Goal: Task Accomplishment & Management: Manage account settings

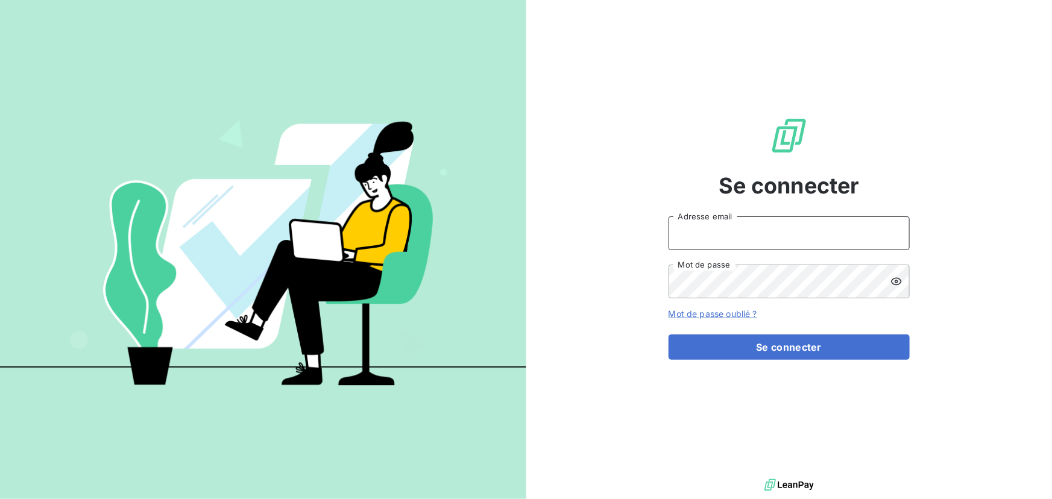
click at [723, 240] on input "Adresse email" at bounding box center [789, 233] width 241 height 34
type input "[PERSON_NAME][EMAIL_ADDRESS][DOMAIN_NAME]"
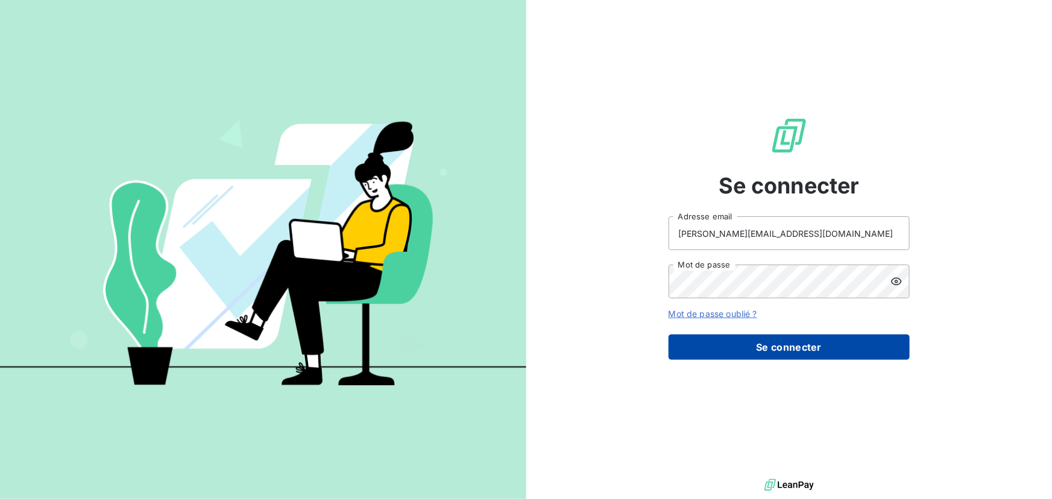
click at [763, 351] on button "Se connecter" at bounding box center [789, 347] width 241 height 25
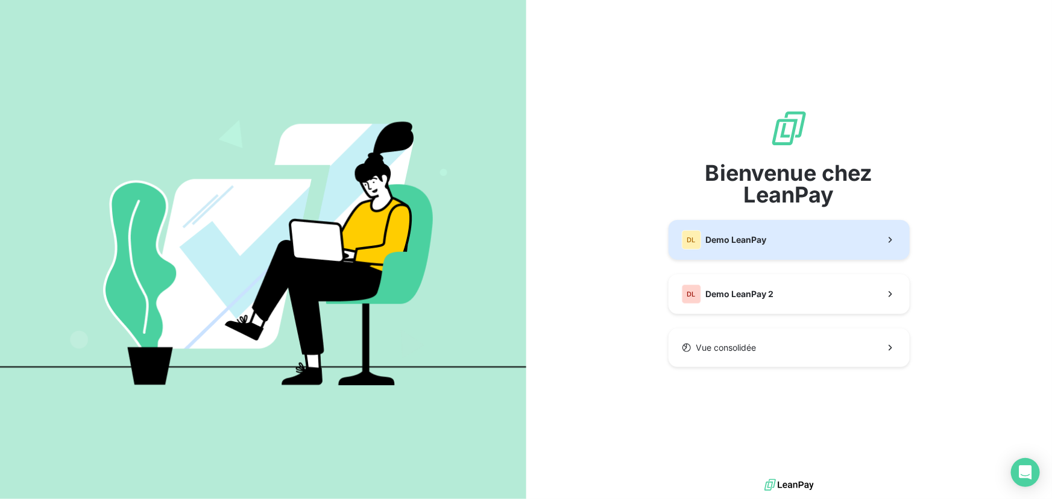
click at [778, 245] on button "DL Demo LeanPay" at bounding box center [789, 240] width 241 height 40
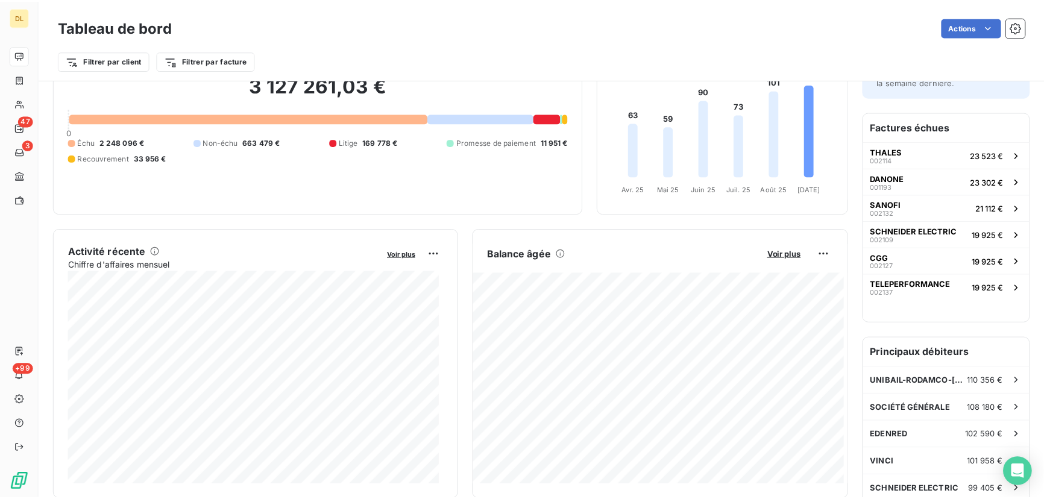
scroll to position [110, 0]
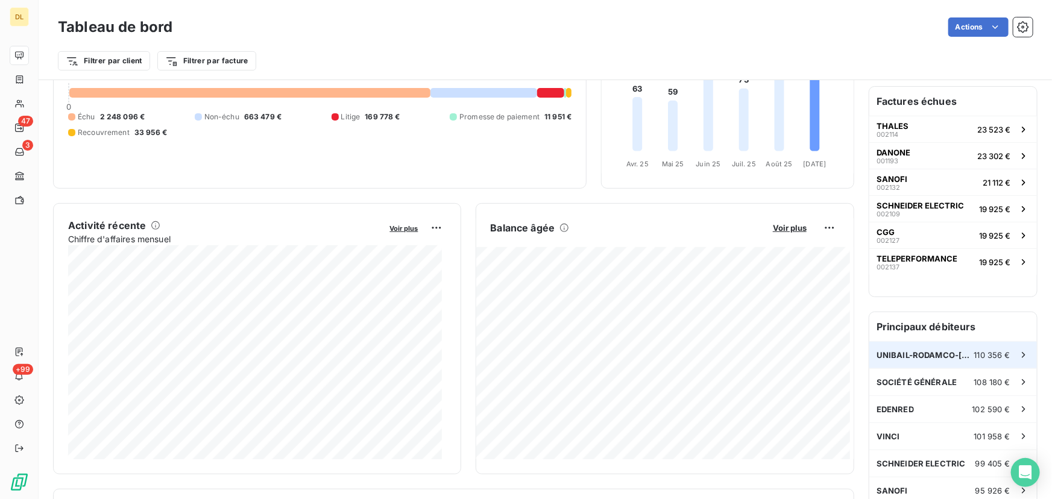
click at [916, 352] on span "UNIBAIL-RODAMCO-[GEOGRAPHIC_DATA]" at bounding box center [926, 355] width 98 height 10
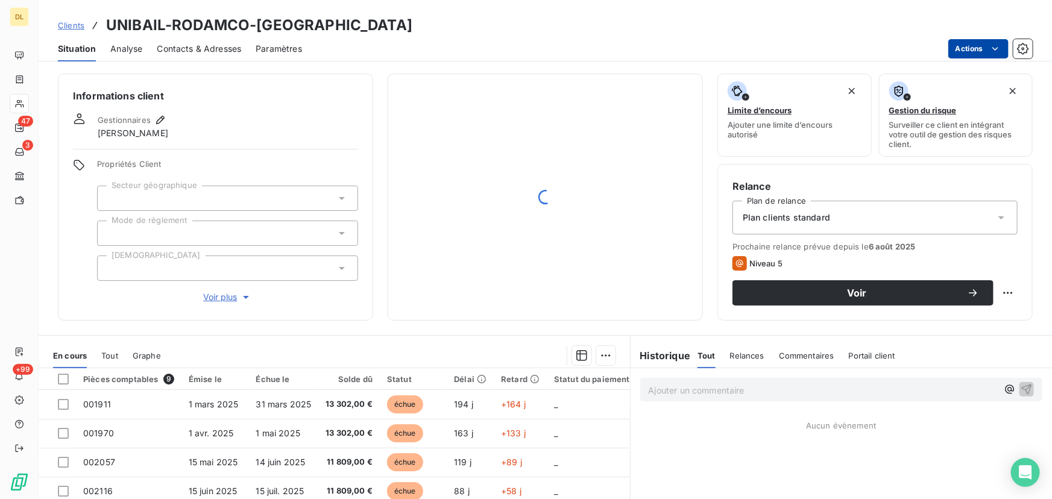
click at [971, 42] on html "DL 47 3 +99 Clients UNIBAIL-RODAMCO-WESTFIELD Situation Analyse Contacts & Adre…" at bounding box center [526, 249] width 1052 height 499
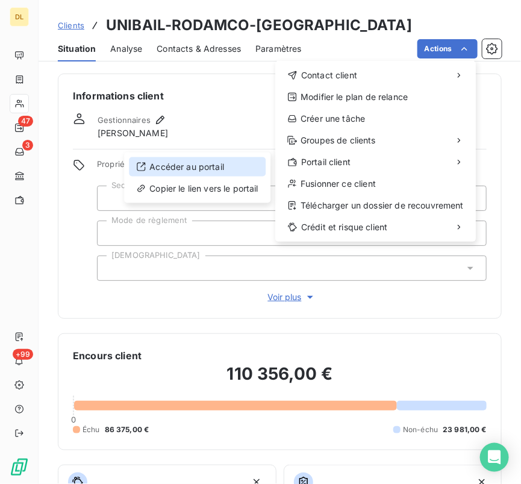
click at [173, 163] on div "Accéder au portail" at bounding box center [197, 166] width 137 height 19
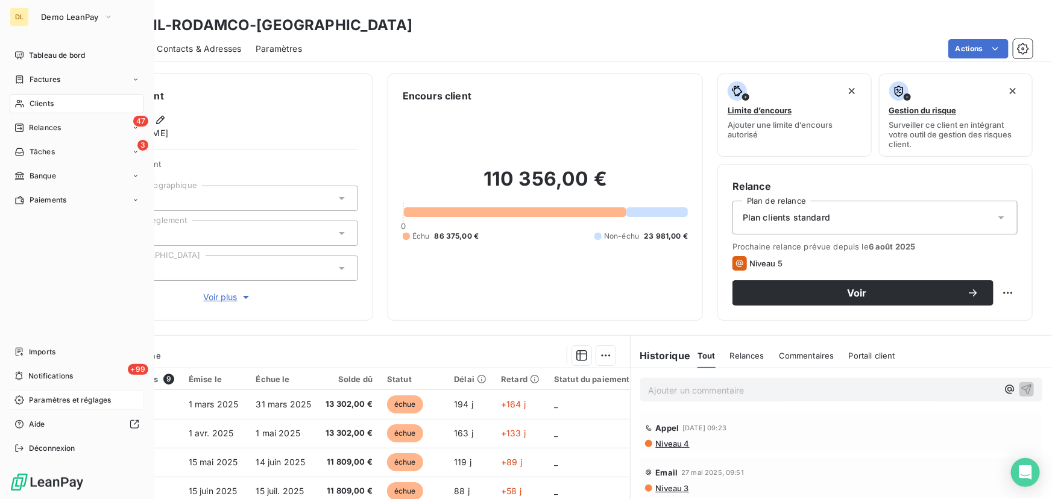
click at [45, 404] on span "Paramètres et réglages" at bounding box center [70, 400] width 82 height 11
click at [24, 402] on div "Paramètres et réglages" at bounding box center [77, 400] width 134 height 19
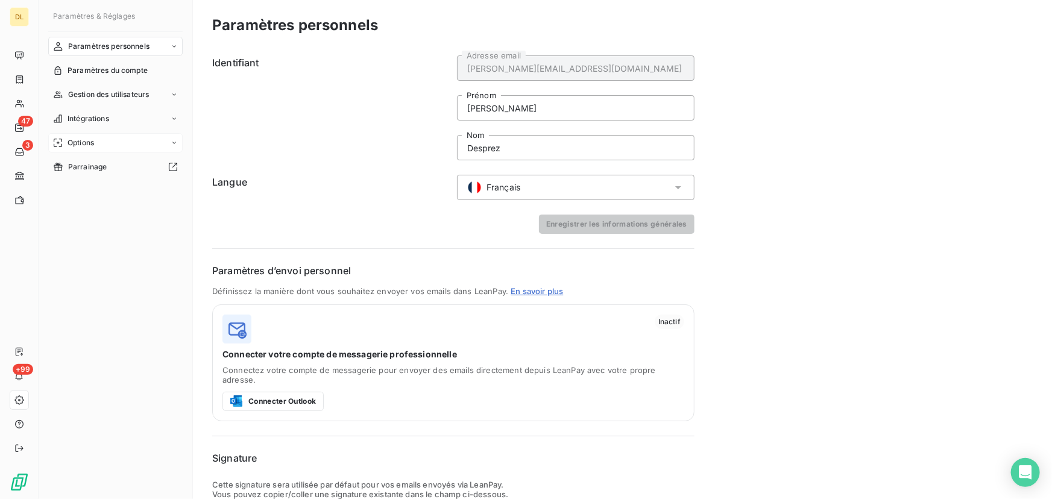
click at [118, 136] on div "Options" at bounding box center [115, 142] width 134 height 19
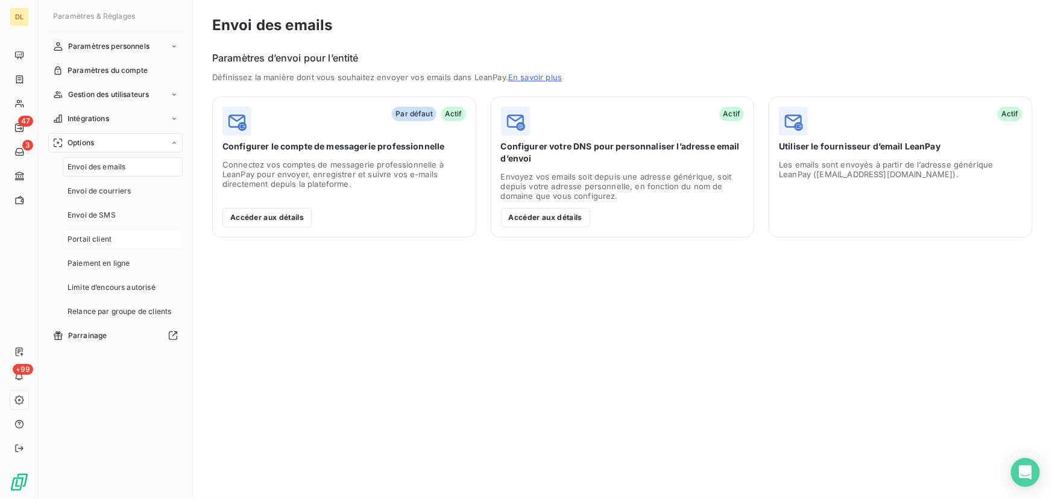
click at [127, 244] on div "Portail client" at bounding box center [123, 239] width 120 height 19
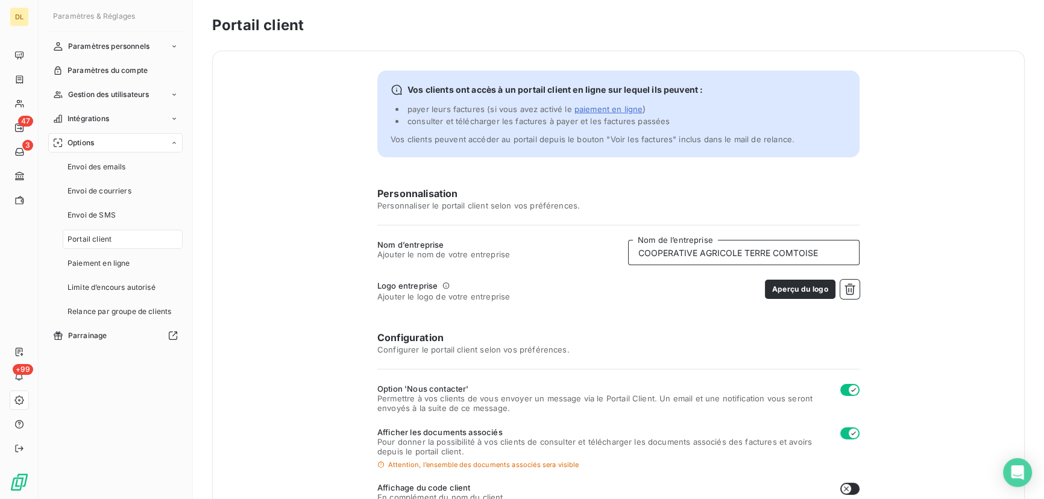
click at [722, 253] on input "COOPERATIVE AGRICOLE TERRE COMTOISE" at bounding box center [744, 252] width 232 height 25
type input "SOFLUX"
click at [846, 294] on icon "button" at bounding box center [850, 289] width 12 height 12
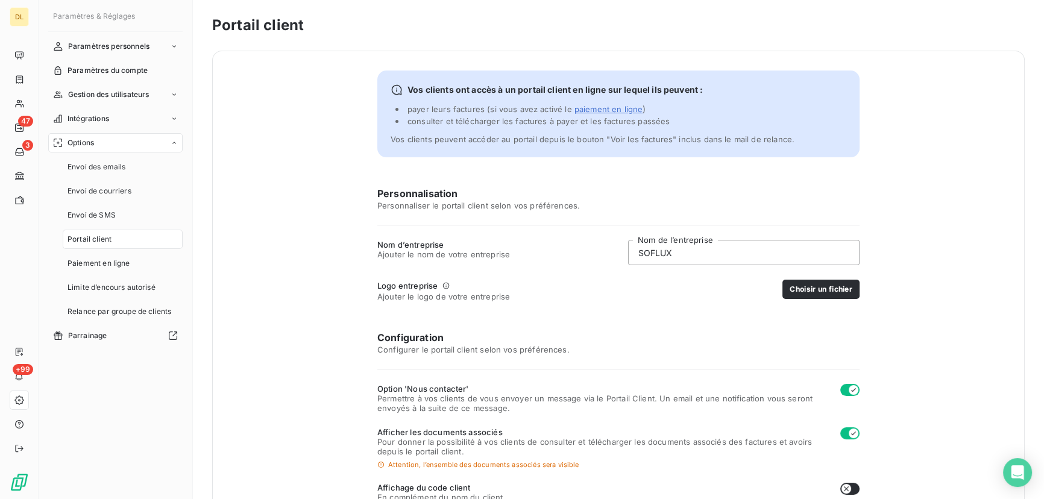
click at [838, 289] on button "Choisir un fichier" at bounding box center [821, 289] width 77 height 19
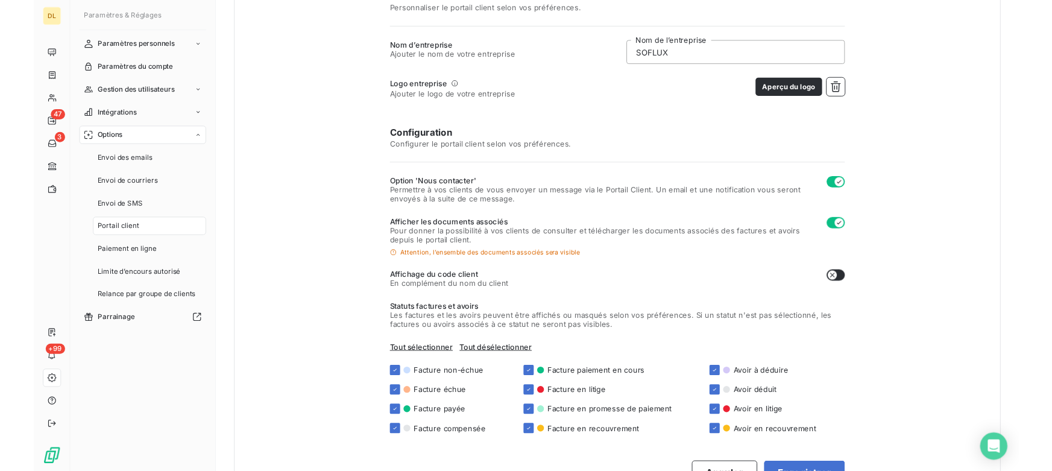
scroll to position [219, 0]
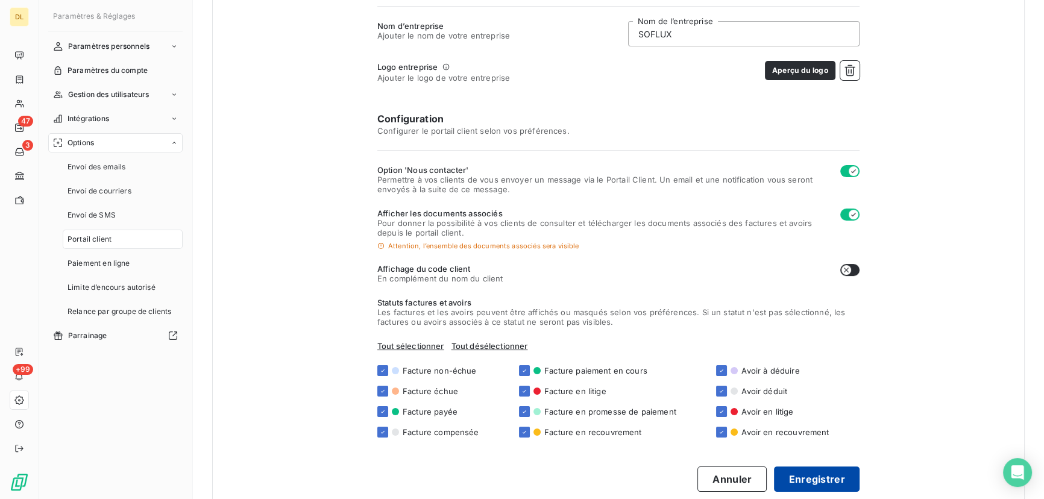
click at [828, 471] on button "Enregistrer" at bounding box center [817, 479] width 86 height 25
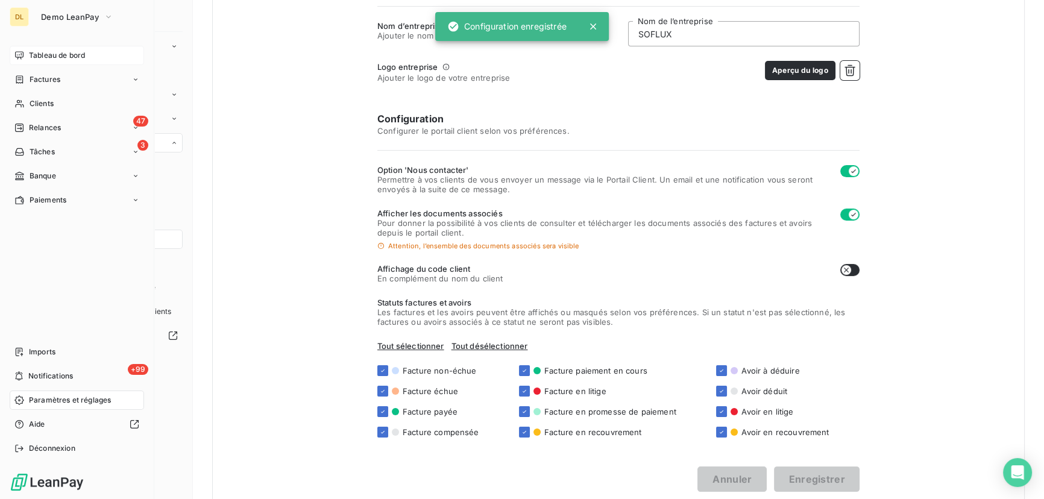
click at [24, 60] on div "Tableau de bord" at bounding box center [77, 55] width 134 height 19
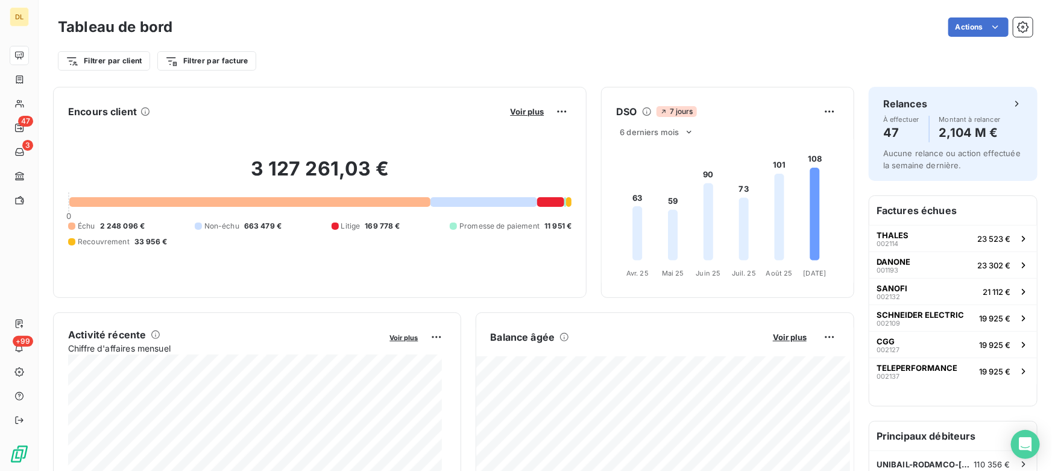
click at [457, 49] on div "Filtrer par client Filtrer par facture" at bounding box center [545, 60] width 975 height 23
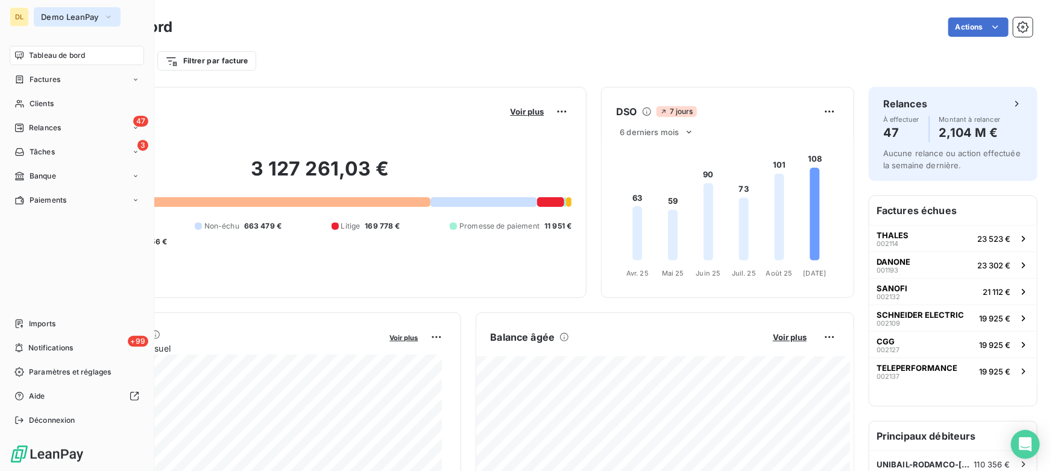
click at [81, 14] on span "Demo LeanPay" at bounding box center [70, 17] width 58 height 10
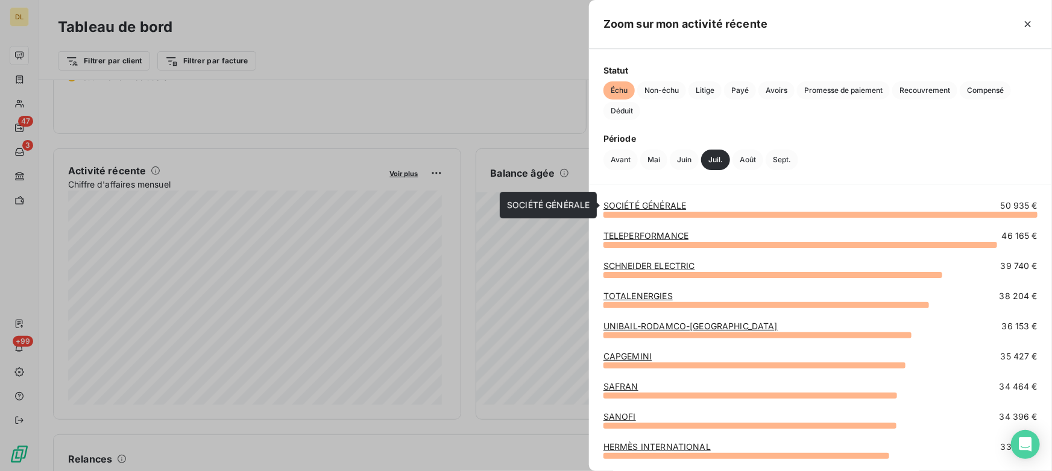
click at [634, 205] on link "SOCIÉTÉ GÉNÉRALE" at bounding box center [644, 205] width 83 height 10
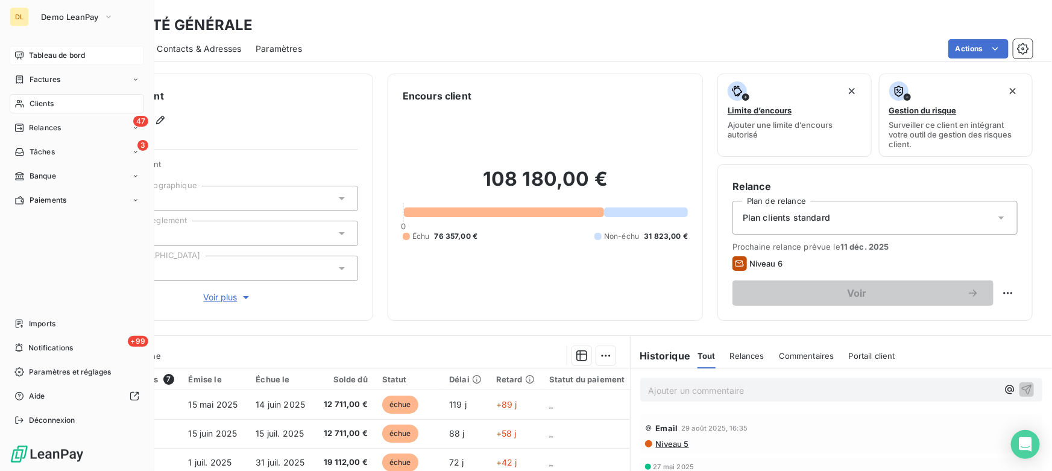
click at [24, 54] on div "Tableau de bord" at bounding box center [77, 55] width 134 height 19
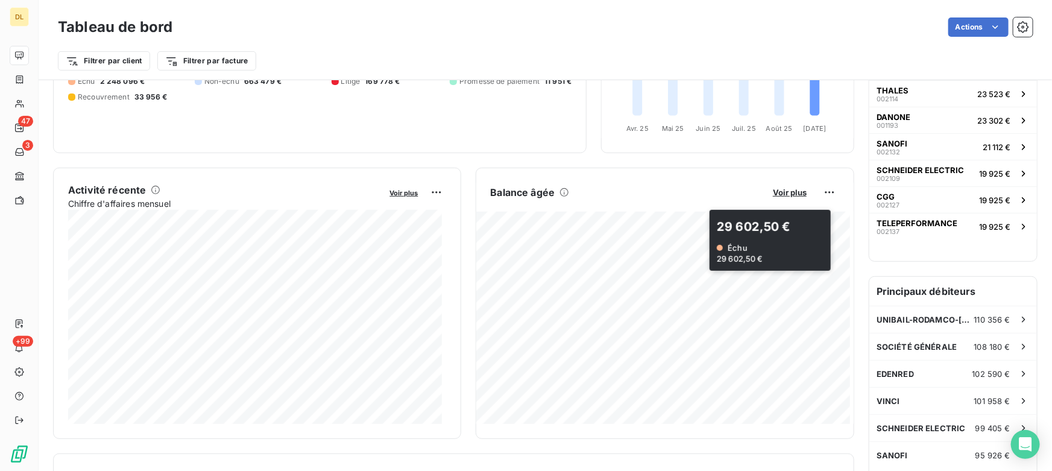
scroll to position [165, 0]
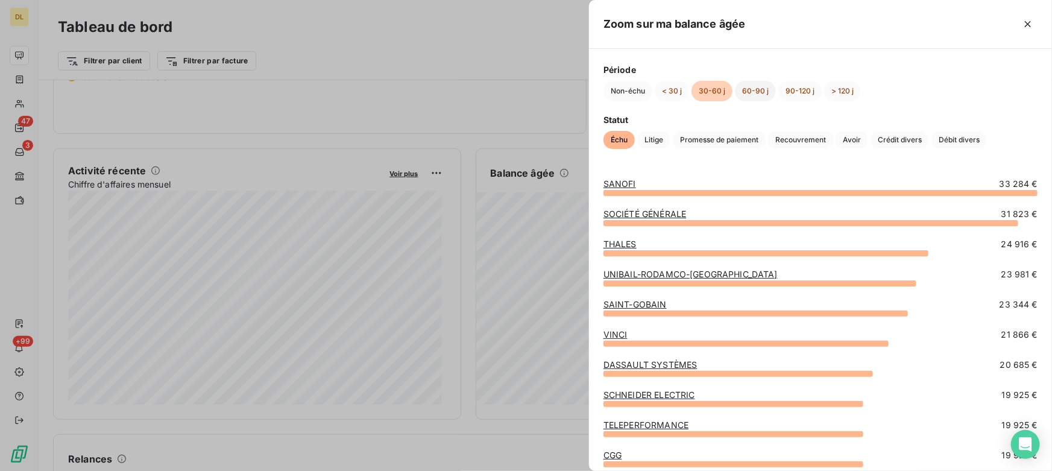
click at [759, 90] on button "60-90 j" at bounding box center [755, 91] width 41 height 20
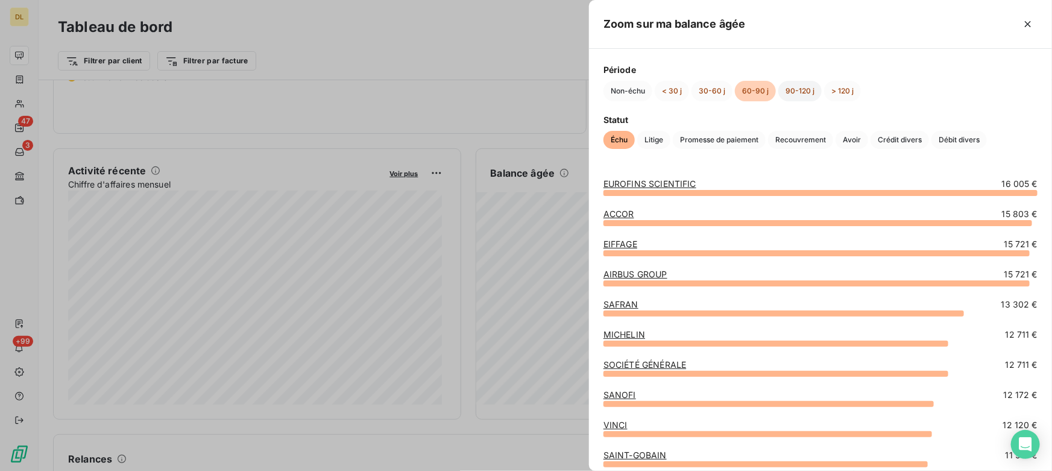
click at [797, 90] on button "90-120 j" at bounding box center [799, 91] width 43 height 20
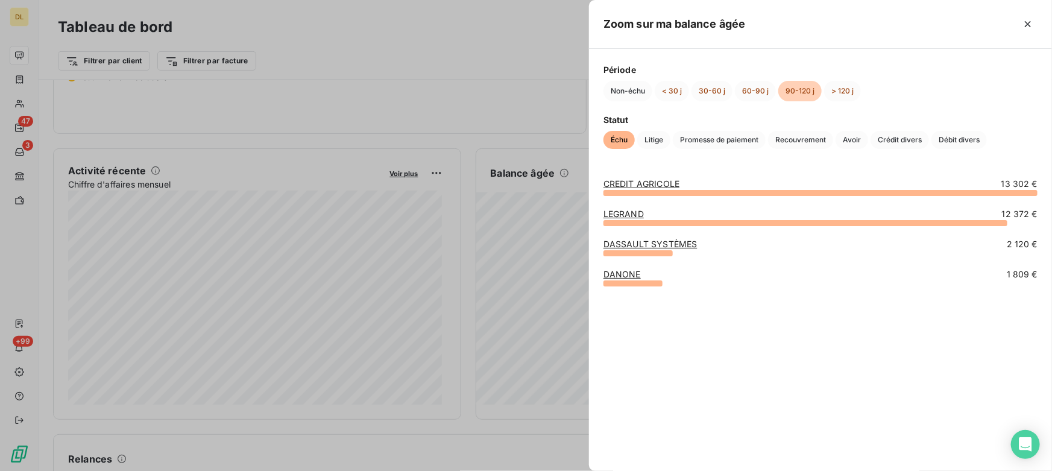
click at [484, 246] on div at bounding box center [526, 235] width 1052 height 471
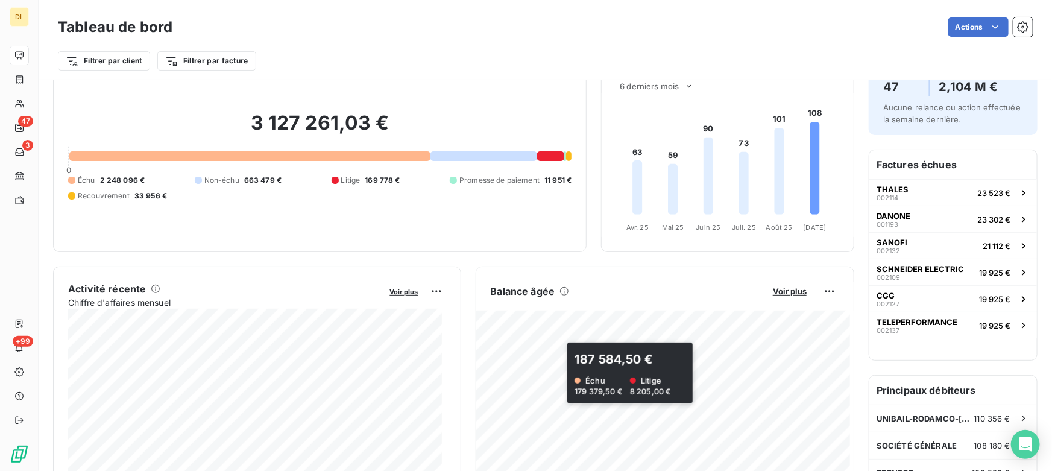
scroll to position [0, 0]
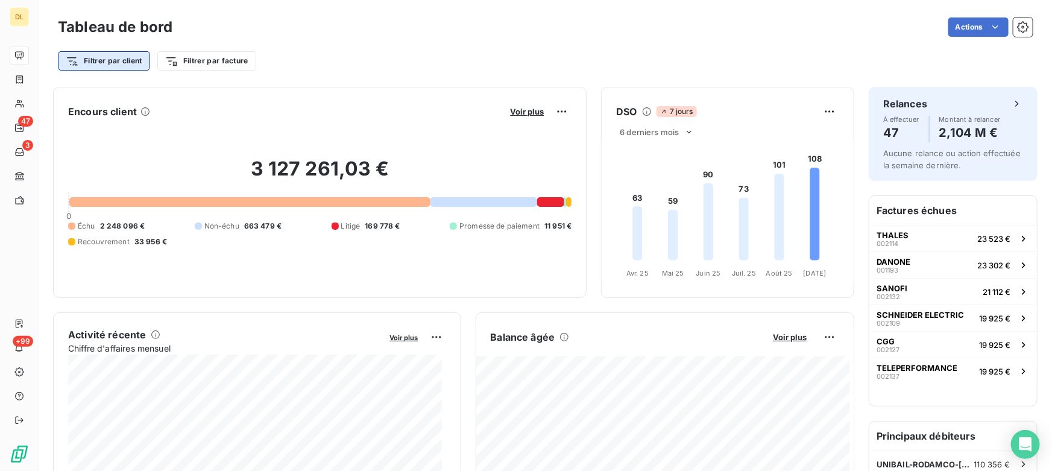
click at [103, 60] on html "DL 47 3 +99 Tableau de bord Actions Filtrer par client Filtrer par facture Enco…" at bounding box center [526, 235] width 1052 height 471
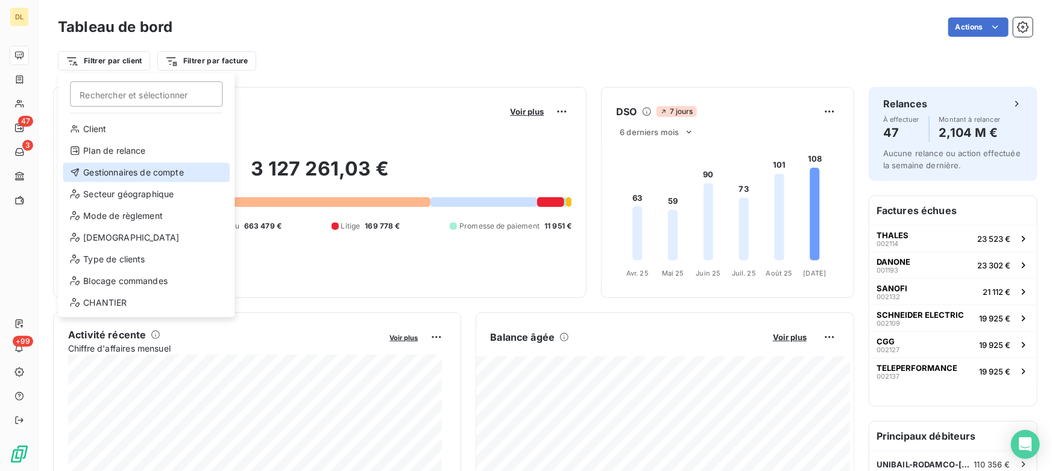
click at [131, 169] on div "Gestionnaires de compte" at bounding box center [146, 172] width 167 height 19
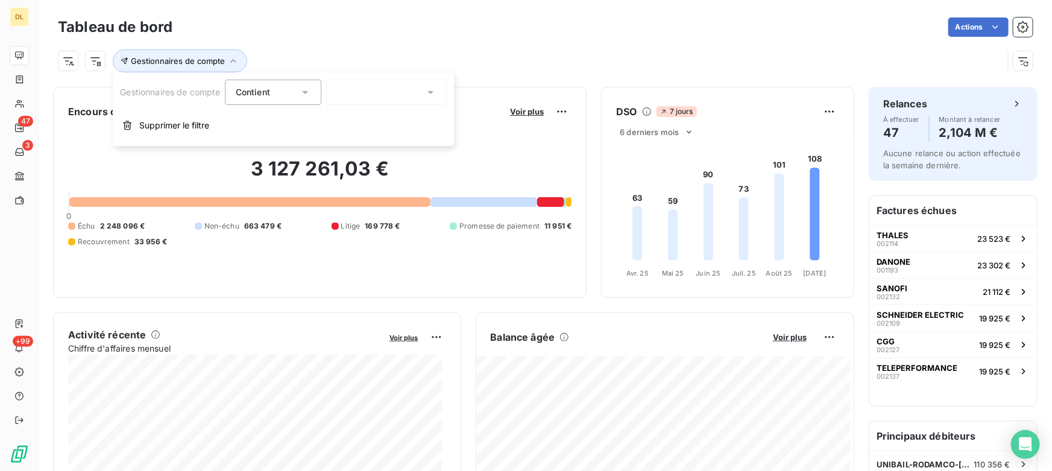
click at [386, 95] on div at bounding box center [387, 92] width 121 height 25
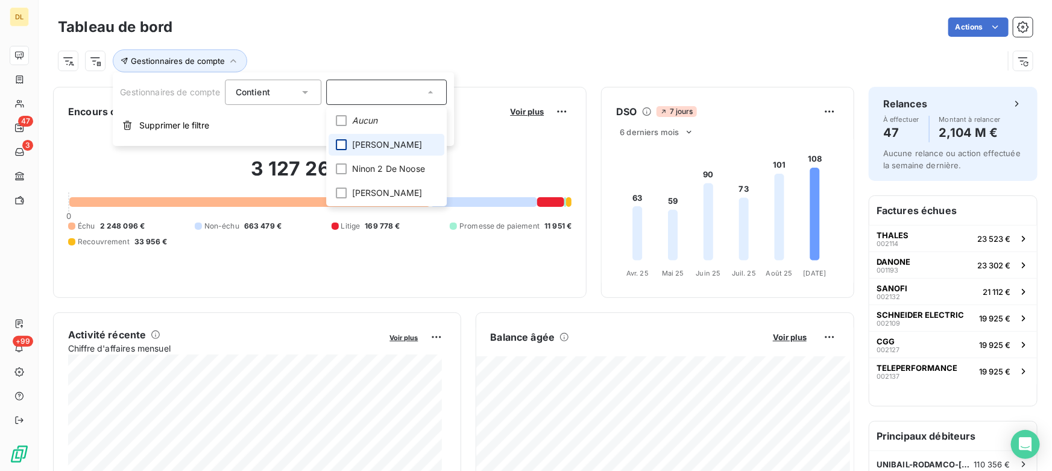
click at [343, 145] on div at bounding box center [341, 144] width 11 height 11
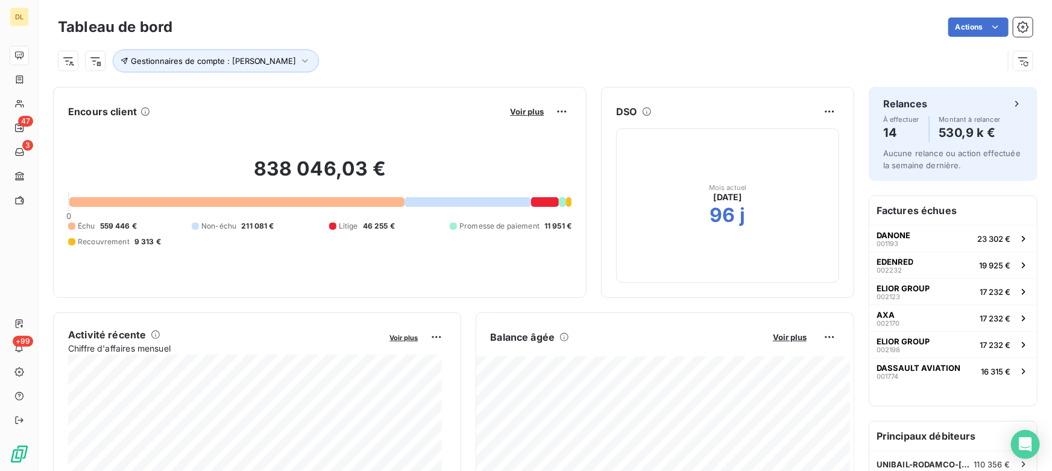
click at [557, 6] on div "Tableau de bord Actions Gestionnaires de compte : [PERSON_NAME]" at bounding box center [545, 40] width 1013 height 80
click at [248, 64] on span "Gestionnaires de compte : [PERSON_NAME]" at bounding box center [214, 61] width 166 height 10
click at [417, 93] on icon "button" at bounding box center [415, 92] width 12 height 12
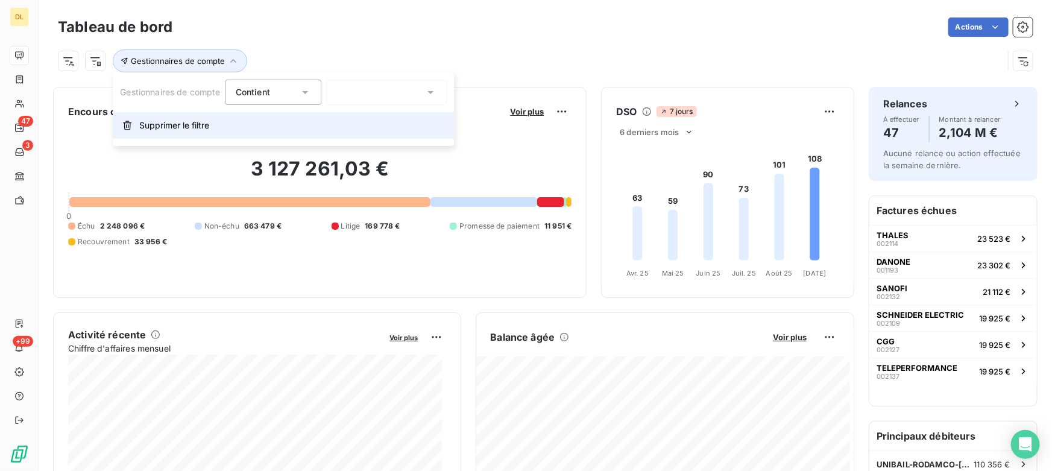
click at [190, 127] on span "Supprimer le filtre" at bounding box center [174, 125] width 70 height 12
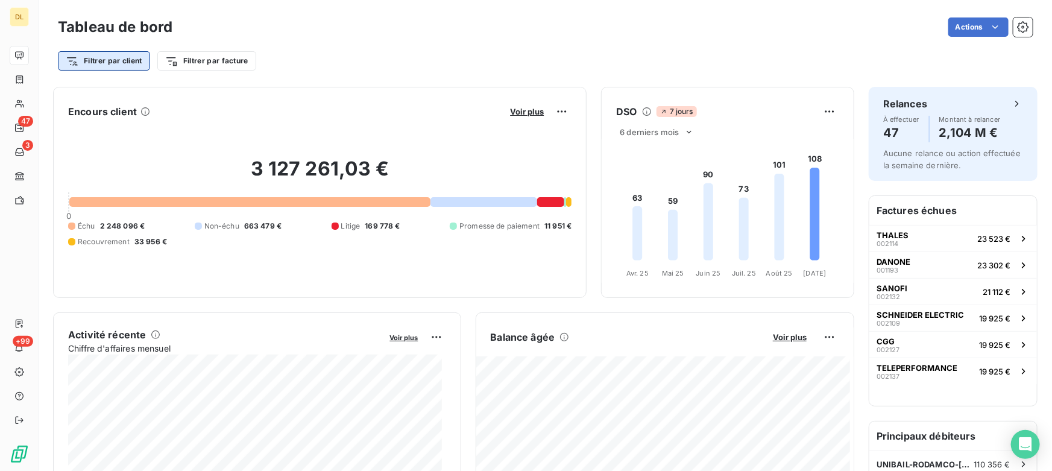
click at [84, 64] on html "DL 47 3 +99 Tableau de bord Actions Filtrer par client Filtrer par facture Enco…" at bounding box center [526, 235] width 1052 height 471
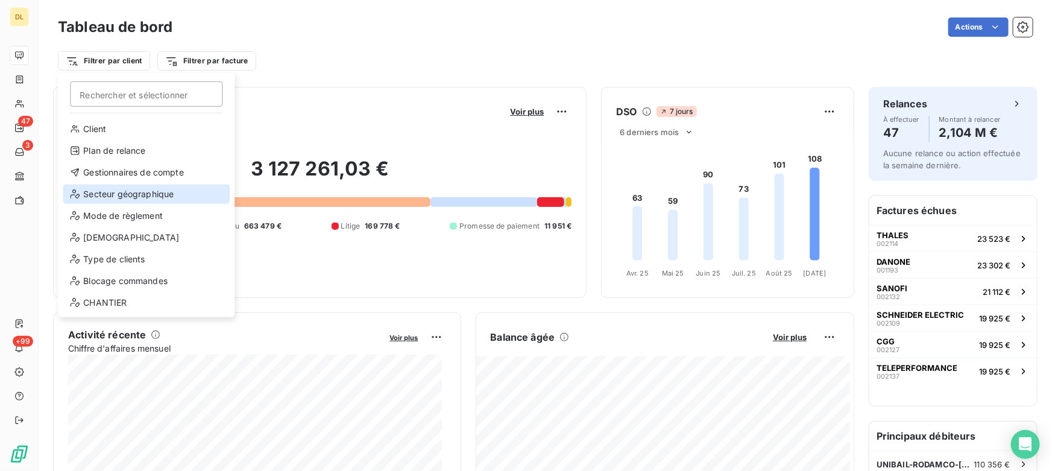
click at [142, 193] on div "Secteur géographique" at bounding box center [146, 193] width 167 height 19
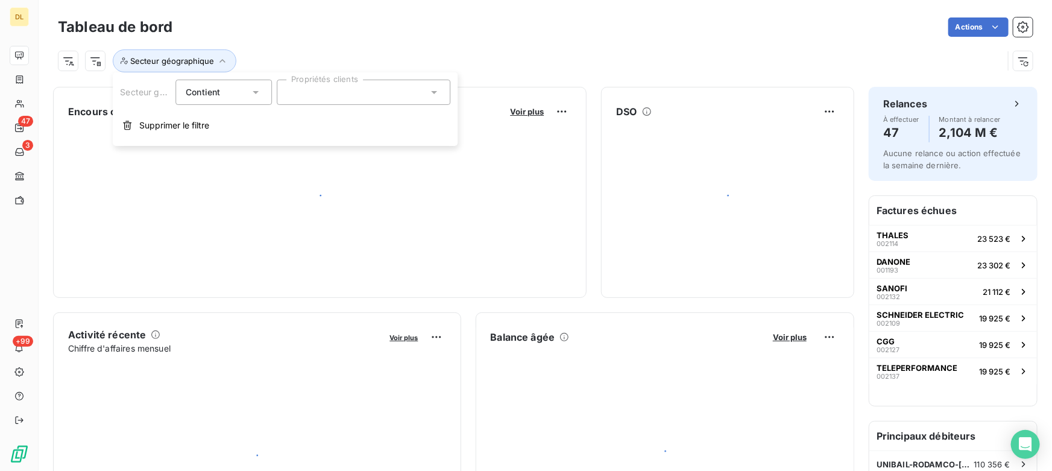
click at [356, 85] on div at bounding box center [364, 92] width 174 height 25
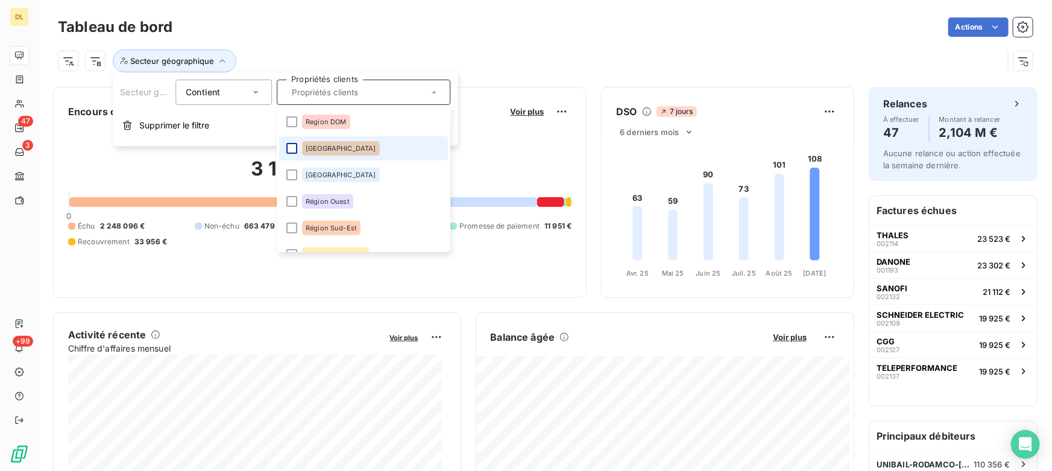
click at [290, 149] on div at bounding box center [291, 148] width 11 height 11
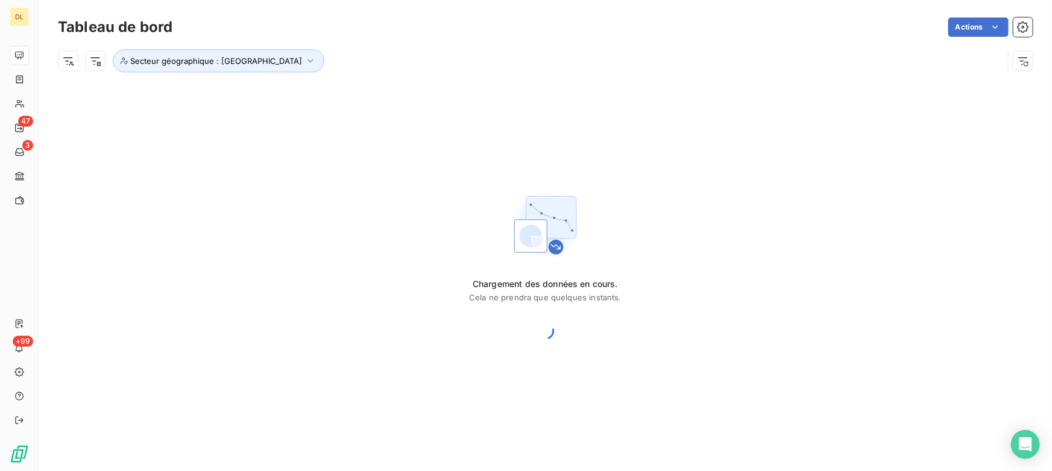
click at [568, 13] on div "Tableau de bord Actions Secteur géographique : Région Est" at bounding box center [545, 40] width 1013 height 80
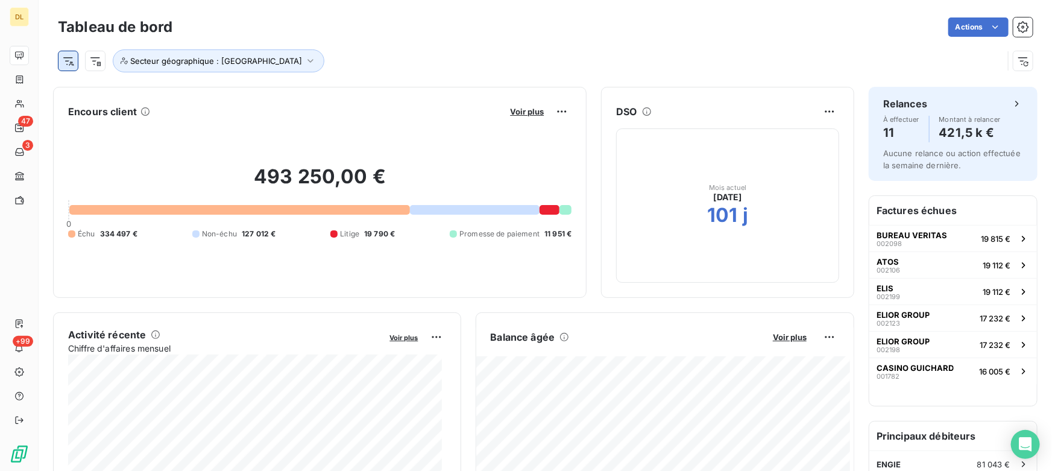
click at [69, 60] on html "DL 47 3 +99 Tableau de bord Actions Secteur géographique : Région Est Encours c…" at bounding box center [526, 235] width 1052 height 471
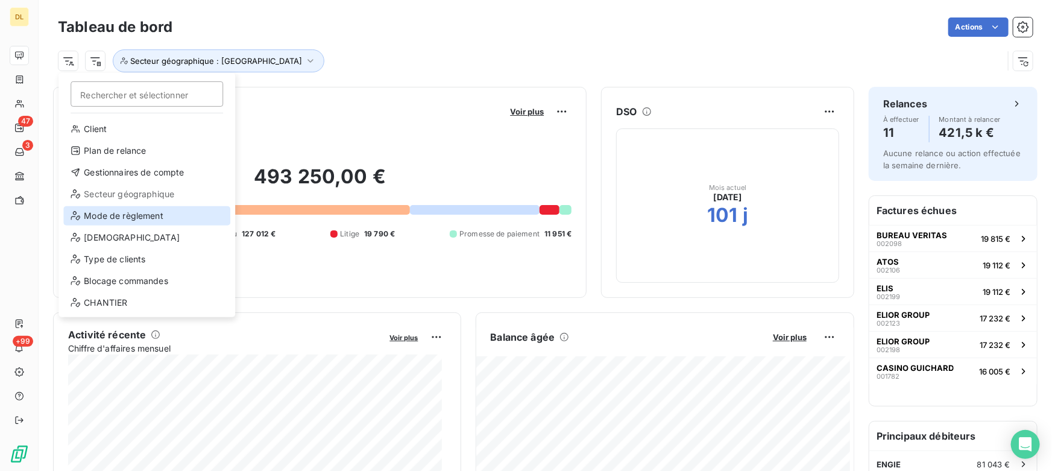
click at [134, 217] on div "Mode de règlement" at bounding box center [146, 215] width 167 height 19
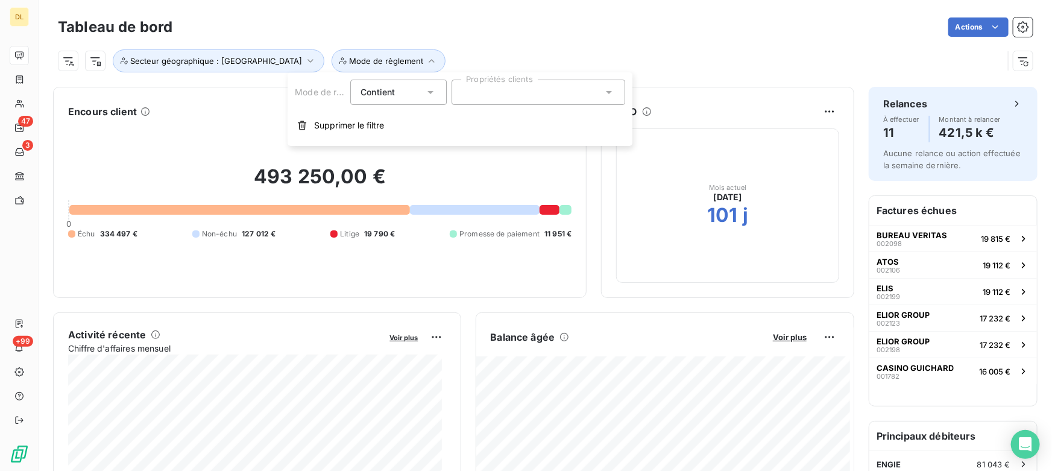
click at [505, 92] on div at bounding box center [539, 92] width 174 height 25
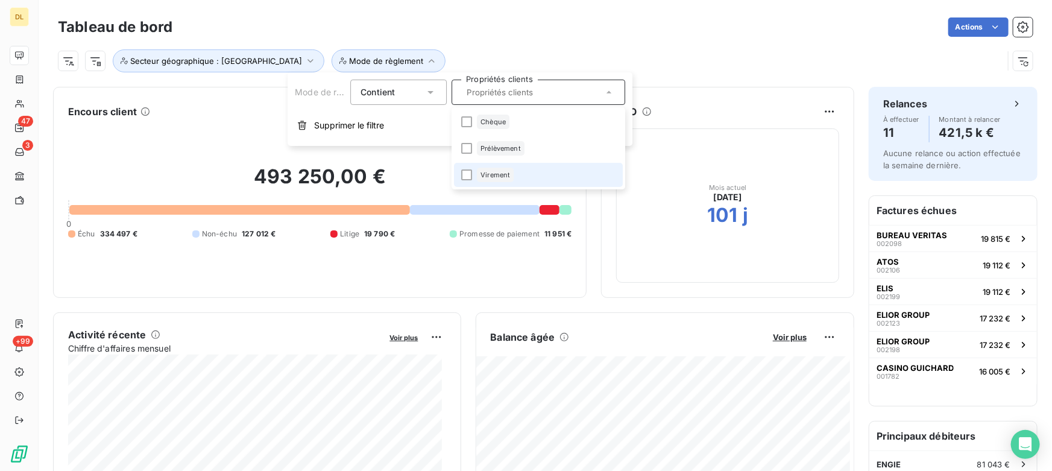
click at [504, 171] on span "Virement" at bounding box center [495, 174] width 30 height 7
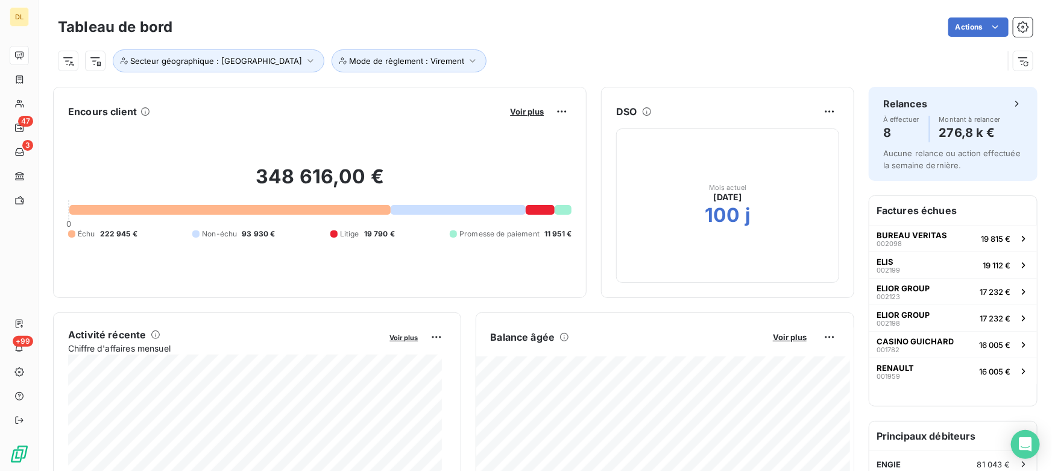
click at [629, 34] on div "Actions" at bounding box center [610, 26] width 846 height 19
click at [553, 107] on html "DL 47 3 +99 Tableau de bord Actions Secteur géographique : Région Est Mode de r…" at bounding box center [526, 235] width 1052 height 471
click at [814, 110] on html "DL 47 3 +99 Tableau de bord Actions Secteur géographique : Région Est Mode de r…" at bounding box center [526, 235] width 1052 height 471
click at [671, 312] on html "DL 47 3 +99 Tableau de bord Actions Secteur géographique : Région Est Mode de r…" at bounding box center [526, 235] width 1052 height 471
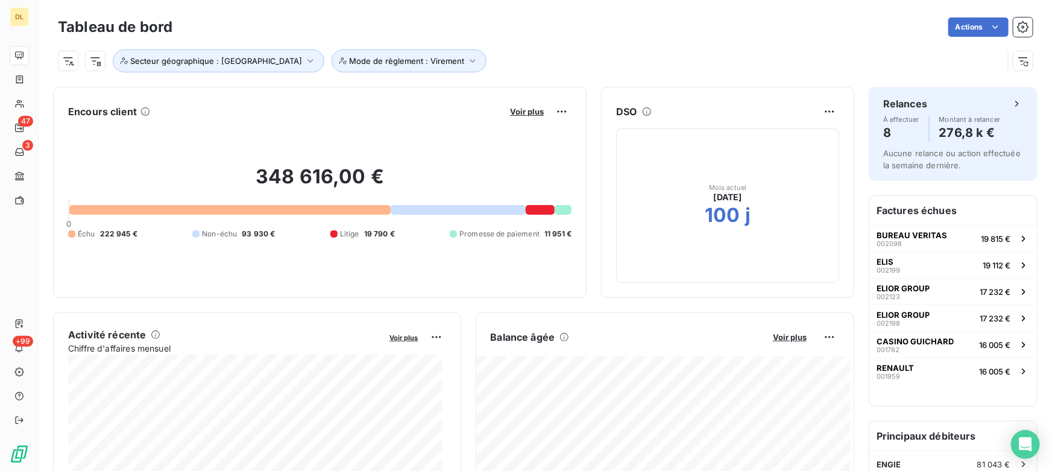
click at [279, 30] on div "Actions" at bounding box center [610, 26] width 846 height 19
click at [248, 30] on div "Actions" at bounding box center [610, 26] width 846 height 19
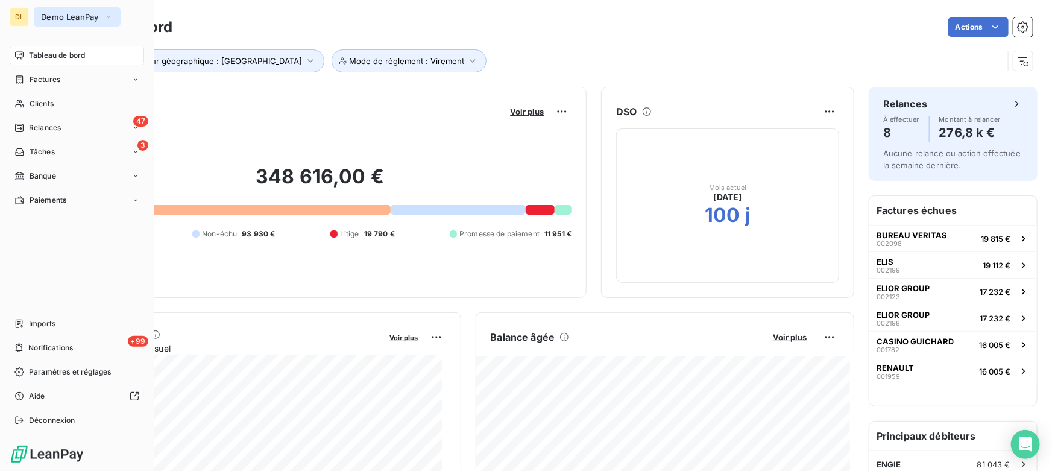
click at [57, 19] on span "Demo LeanPay" at bounding box center [70, 17] width 58 height 10
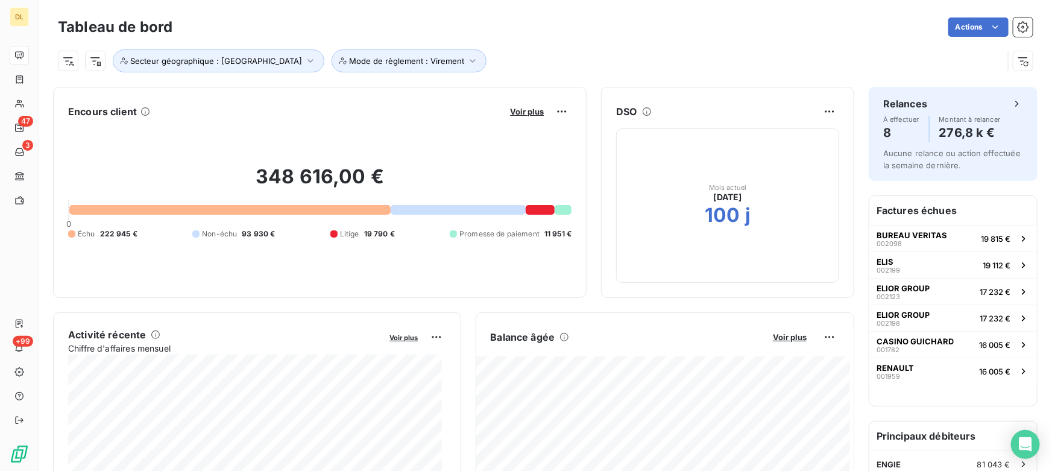
click at [217, 24] on div "Actions" at bounding box center [610, 26] width 846 height 19
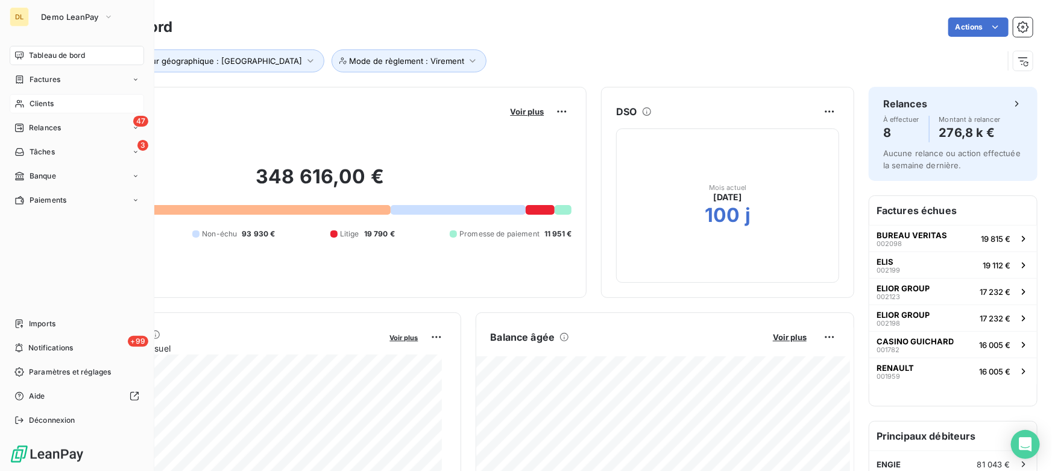
click at [38, 103] on span "Clients" at bounding box center [42, 103] width 24 height 11
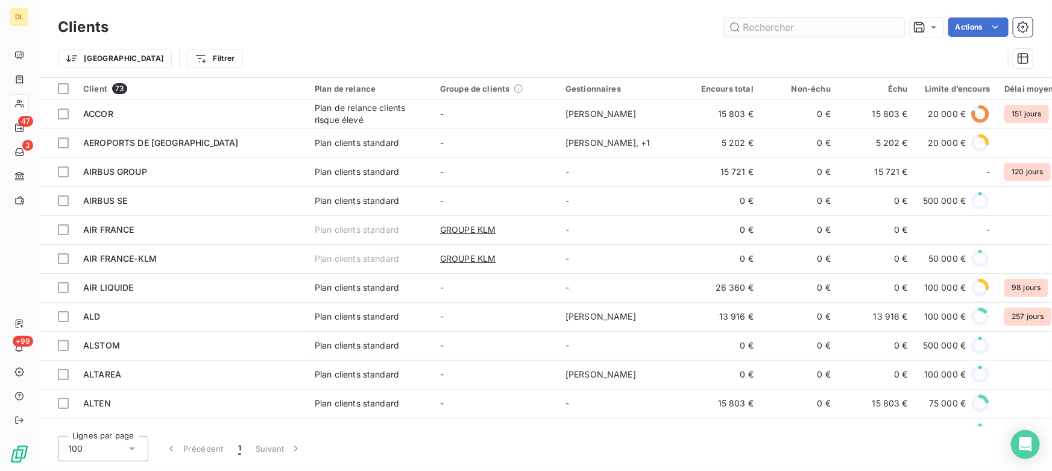
click at [767, 29] on input "text" at bounding box center [814, 26] width 181 height 19
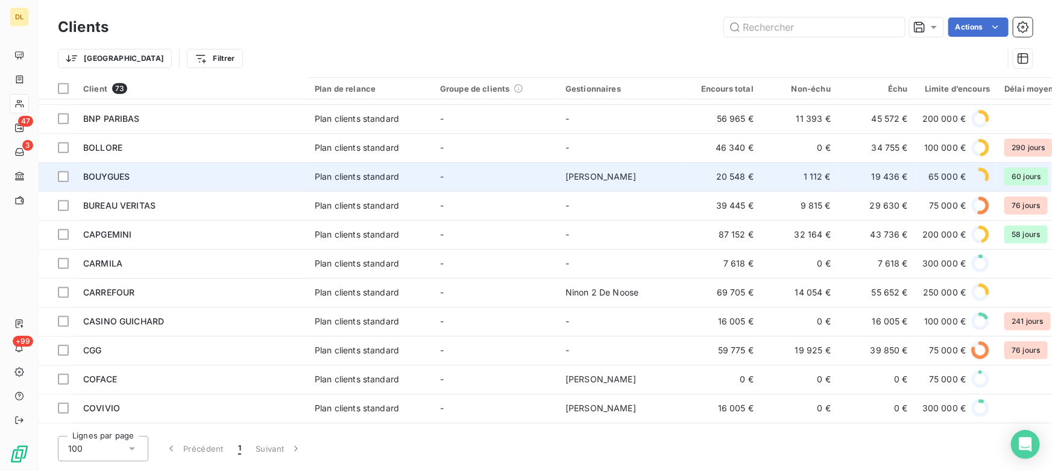
scroll to position [603, 0]
click at [132, 177] on div "BOUYGUES" at bounding box center [191, 177] width 217 height 12
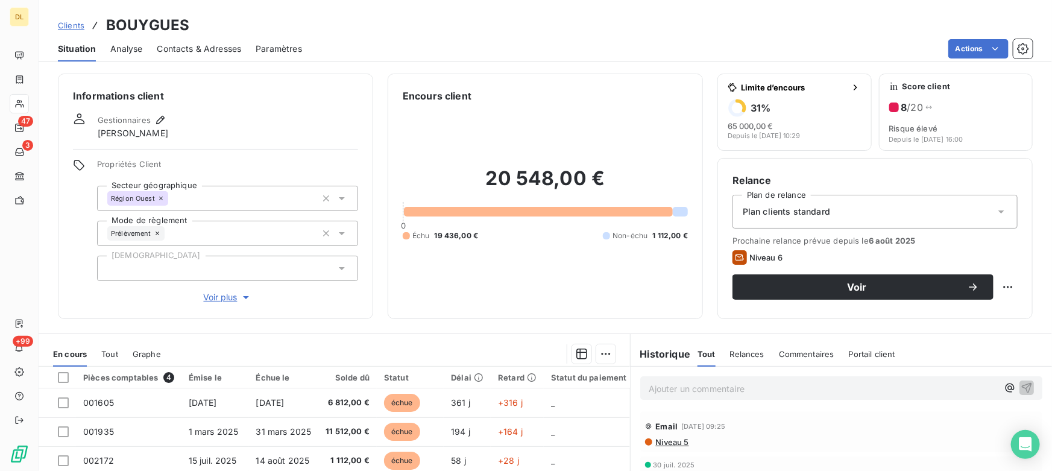
drag, startPoint x: 97, startPoint y: 132, endPoint x: 191, endPoint y: 132, distance: 94.0
click at [191, 132] on div "Gestionnaires [PERSON_NAME]" at bounding box center [215, 126] width 285 height 27
click at [200, 131] on div "Gestionnaires [PERSON_NAME]" at bounding box center [215, 126] width 285 height 27
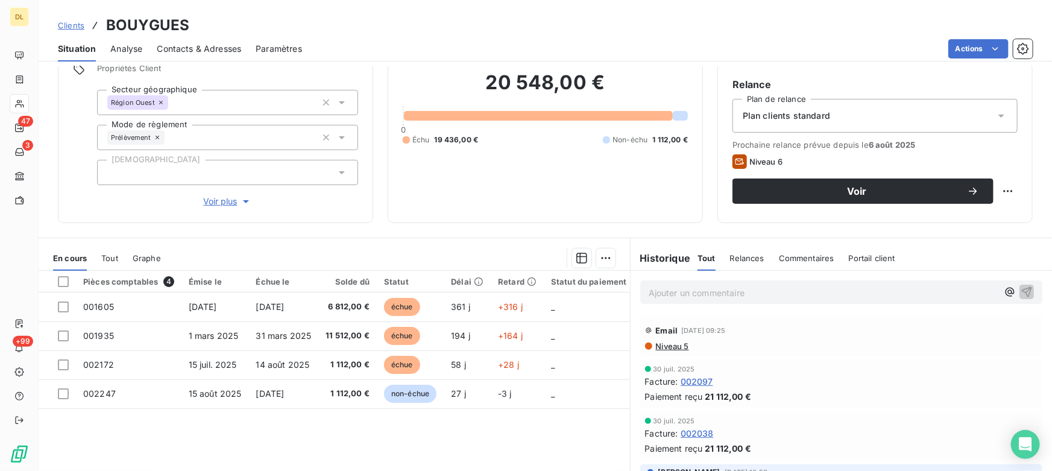
scroll to position [109, 0]
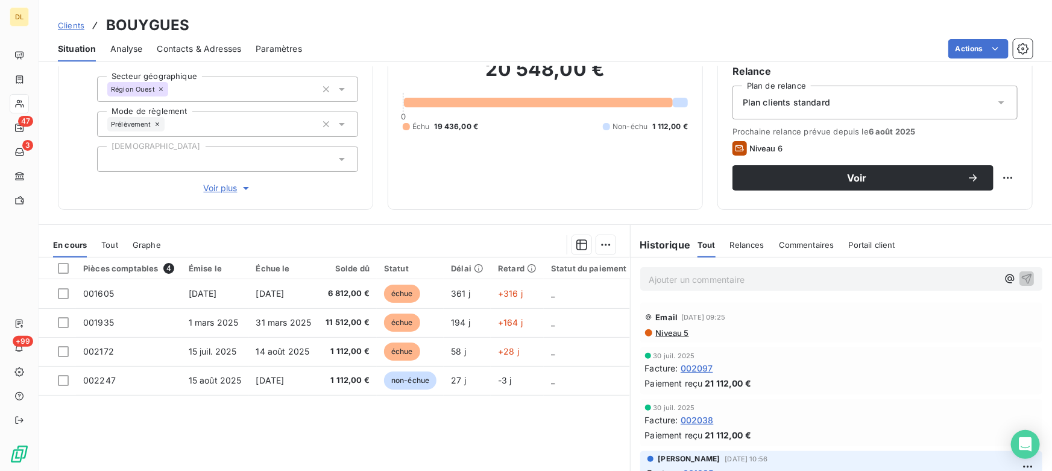
click at [106, 240] on span "Tout" at bounding box center [109, 245] width 17 height 10
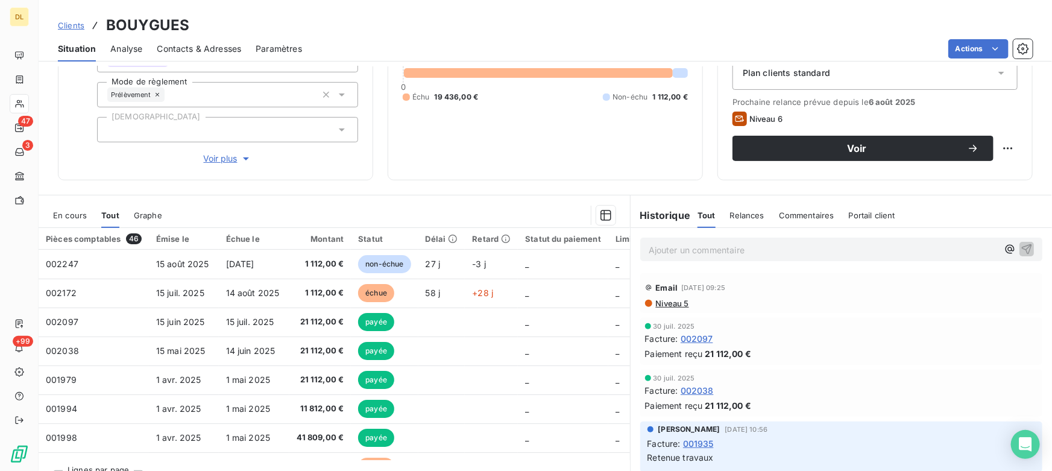
scroll to position [163, 0]
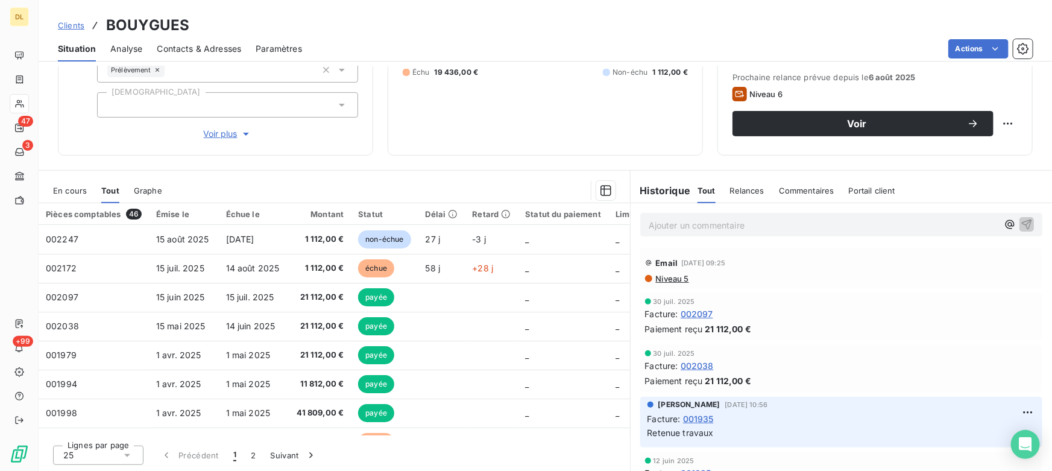
click at [754, 224] on p "Ajouter un commentaire ﻿" at bounding box center [823, 225] width 349 height 15
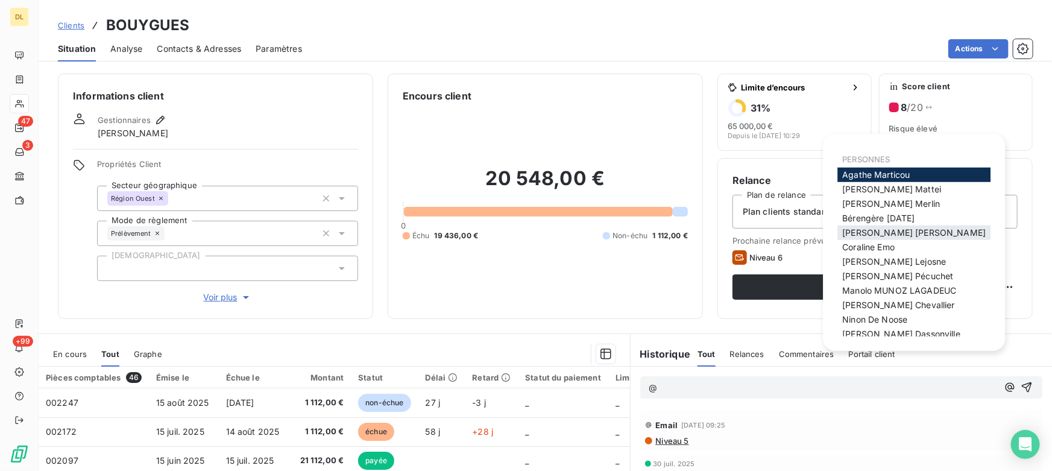
scroll to position [54, 0]
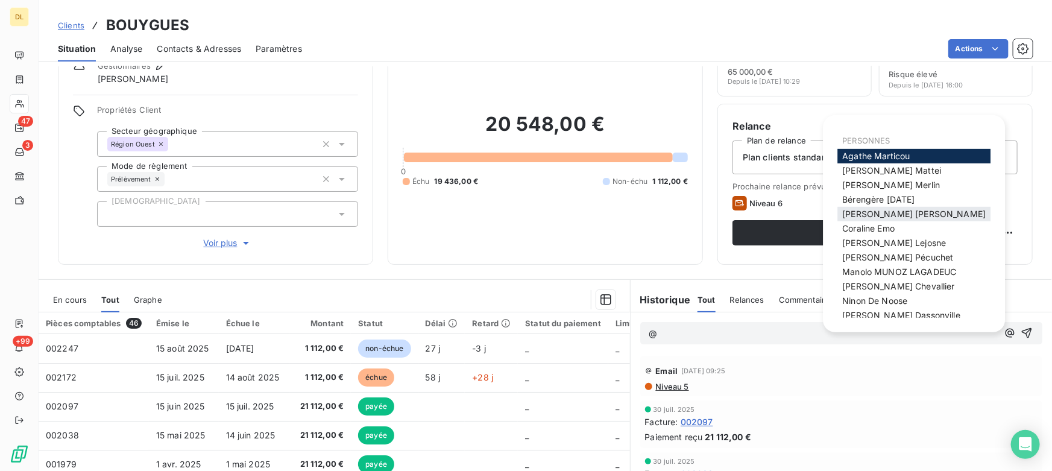
click at [884, 211] on span "[PERSON_NAME]" at bounding box center [913, 214] width 143 height 10
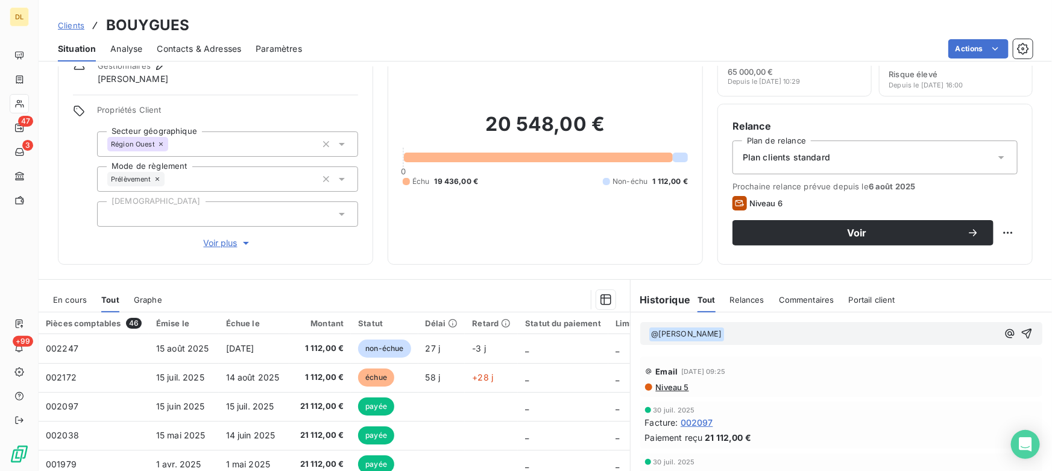
click at [752, 333] on p "﻿ @ [PERSON_NAME] ﻿ ﻿" at bounding box center [823, 334] width 349 height 14
drag, startPoint x: 824, startPoint y: 336, endPoint x: 591, endPoint y: 322, distance: 233.1
click at [591, 322] on div "En cours Tout Graphe Pièces comptables 46 Émise le Échue le Montant Statut Déla…" at bounding box center [545, 429] width 1013 height 301
click at [55, 297] on span "En cours" at bounding box center [70, 300] width 34 height 10
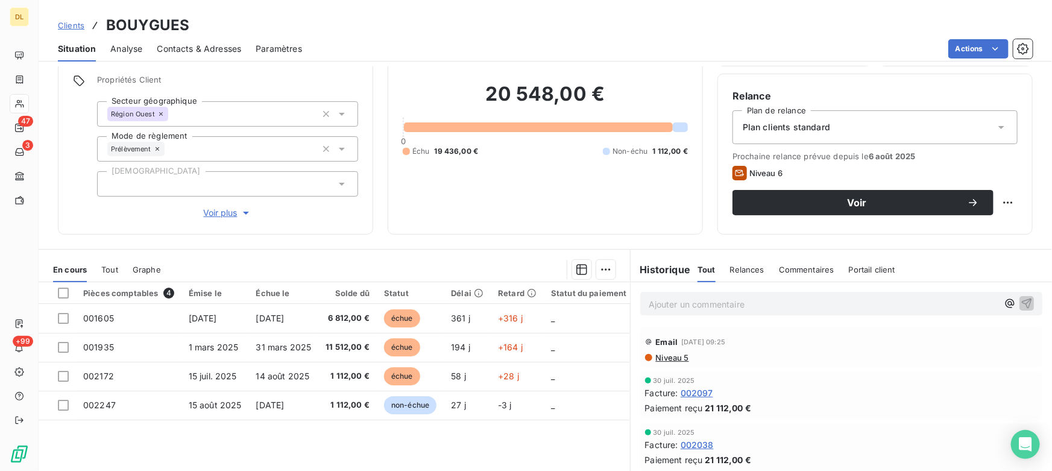
scroll to position [109, 0]
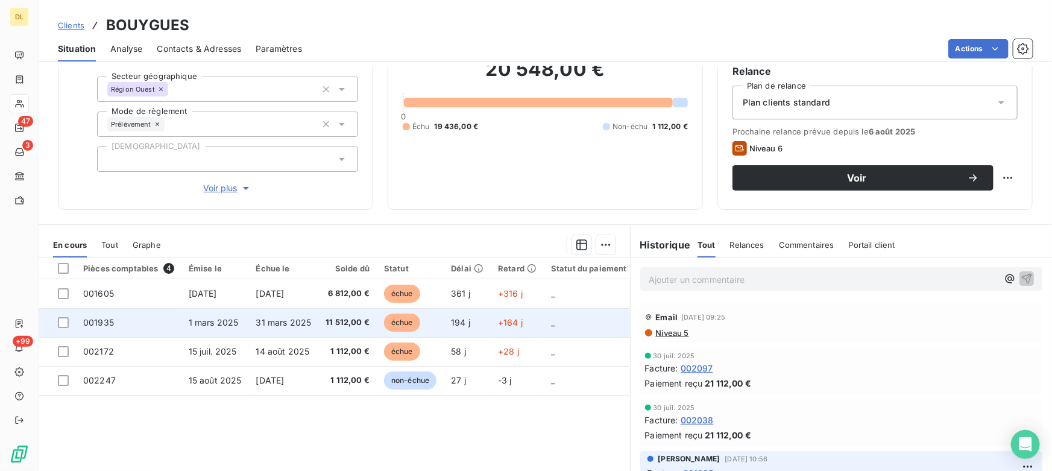
click at [165, 320] on td "001935" at bounding box center [129, 322] width 106 height 29
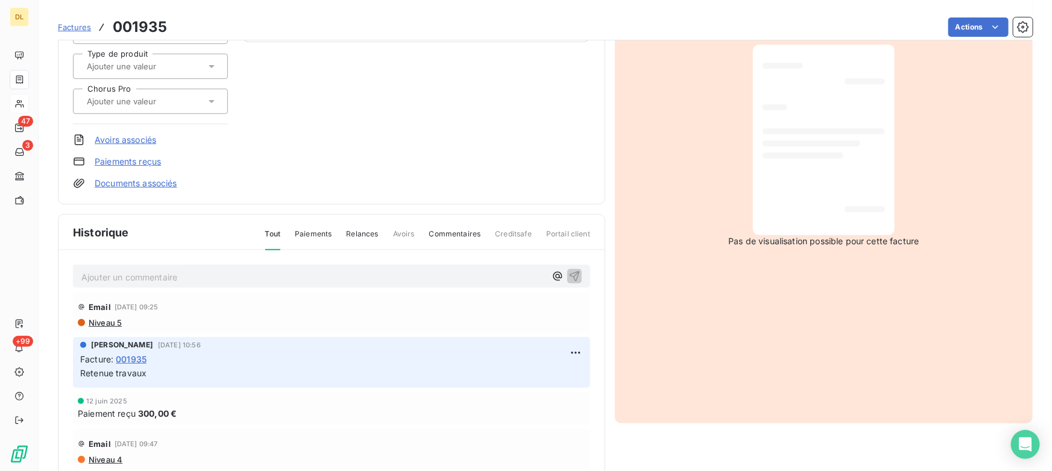
scroll to position [220, 0]
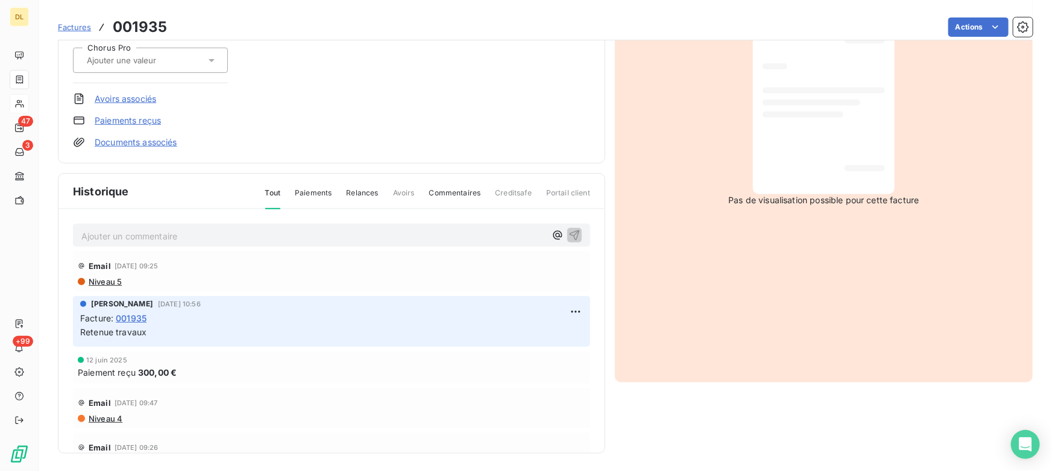
click at [965, 31] on html "DL 47 3 +99 Factures 001935 Actions BOUYGUES Montant initial 11 812,00 € Émise …" at bounding box center [526, 235] width 1052 height 471
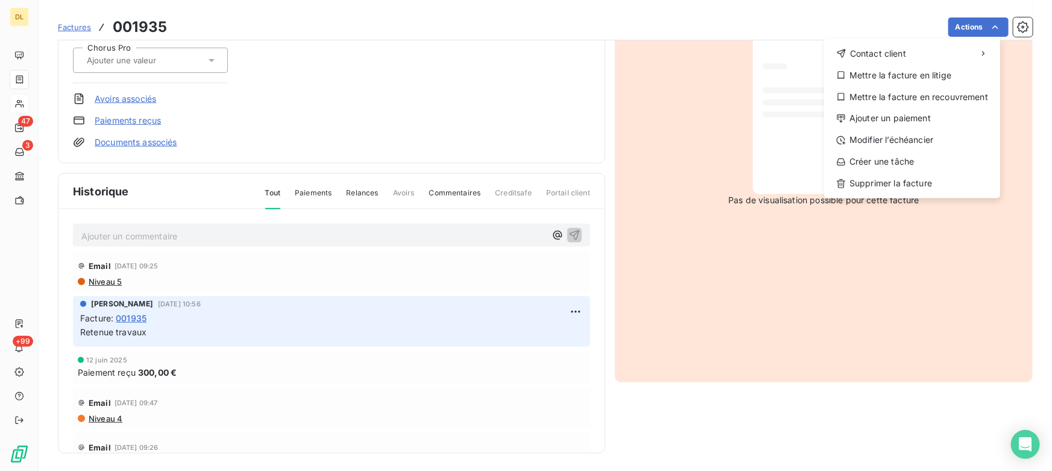
click at [426, 119] on html "DL 47 3 +99 Factures 001935 Actions Contact client Mettre la facture en litige …" at bounding box center [526, 235] width 1052 height 471
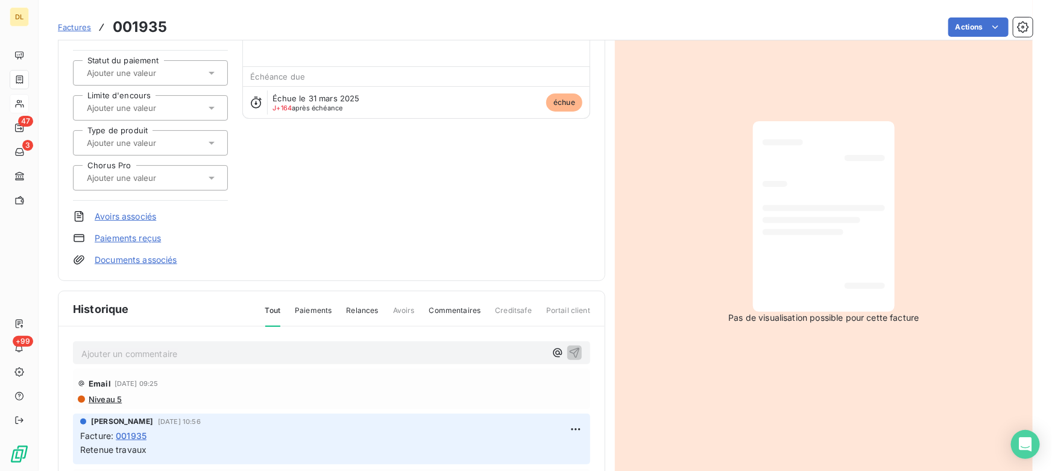
scroll to position [0, 0]
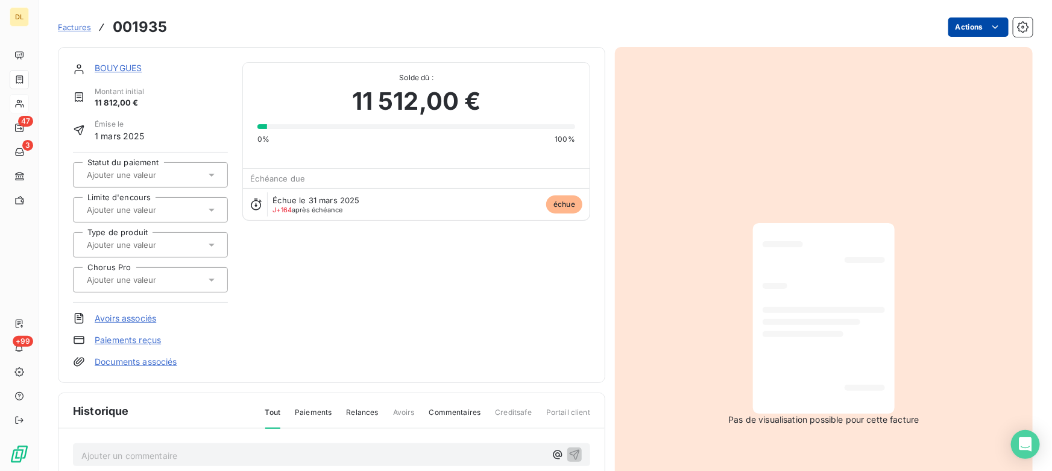
click at [971, 24] on html "DL 47 3 +99 Factures 001935 Actions BOUYGUES Montant initial 11 812,00 € Émise …" at bounding box center [526, 235] width 1052 height 471
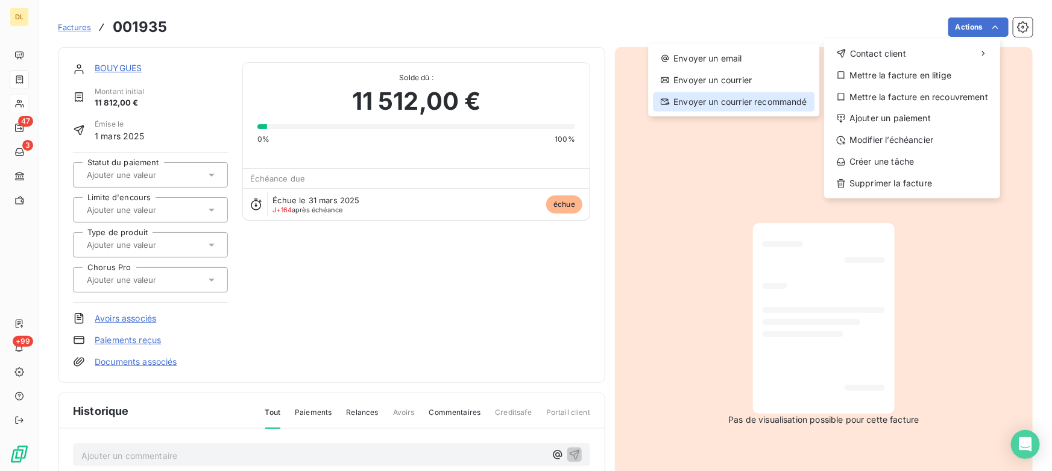
click at [705, 98] on div "Envoyer un courrier recommandé" at bounding box center [734, 101] width 162 height 19
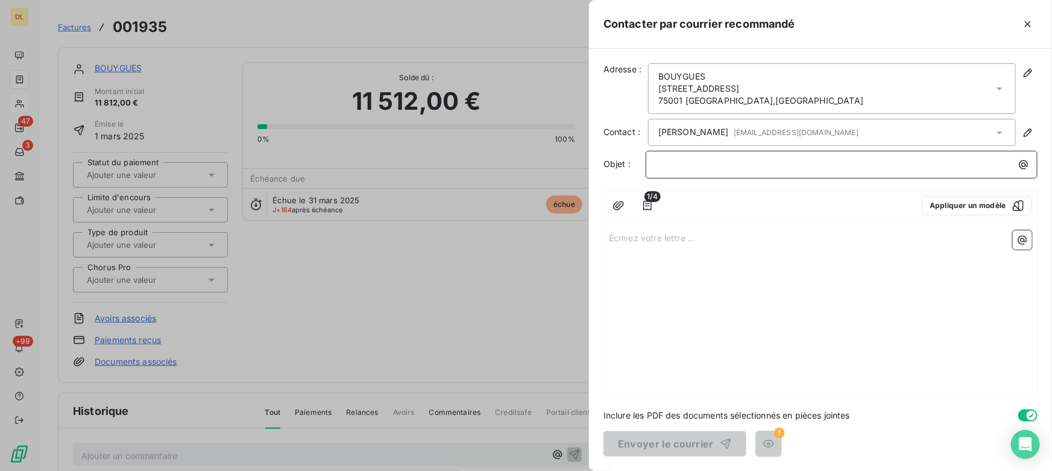
click at [704, 166] on p "﻿" at bounding box center [844, 164] width 377 height 14
click at [681, 242] on p "Écrivez votre lettre ... ﻿" at bounding box center [820, 237] width 423 height 14
click at [1027, 22] on icon "button" at bounding box center [1028, 24] width 12 height 12
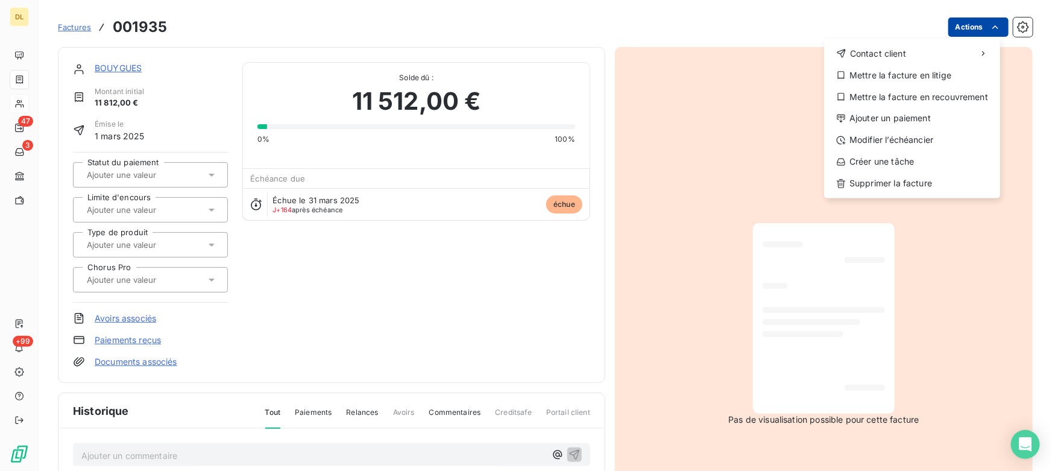
click at [971, 22] on html "DL 47 3 +99 Factures 001935 Actions Contact client Mettre la facture en litige …" at bounding box center [526, 235] width 1052 height 471
click at [903, 116] on div "Ajouter un paiement" at bounding box center [912, 118] width 166 height 19
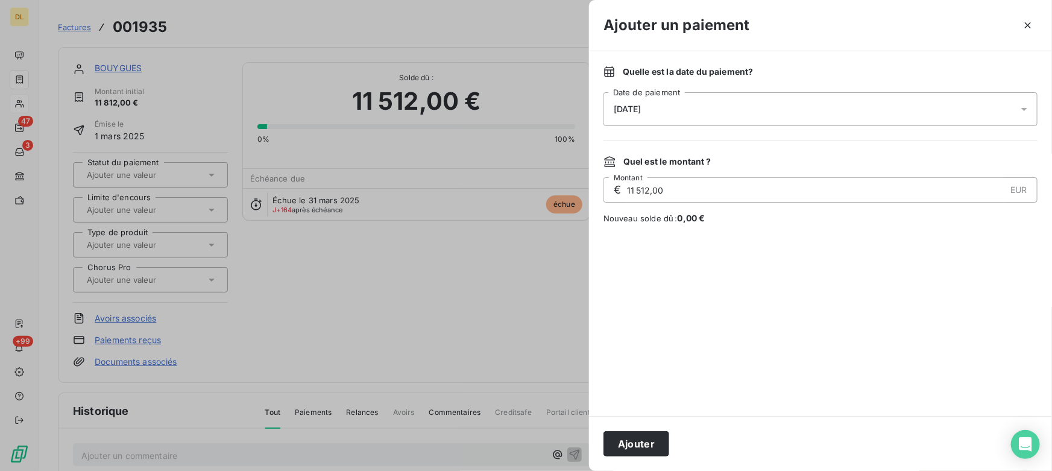
click at [681, 113] on div "[DATE]" at bounding box center [820, 109] width 434 height 34
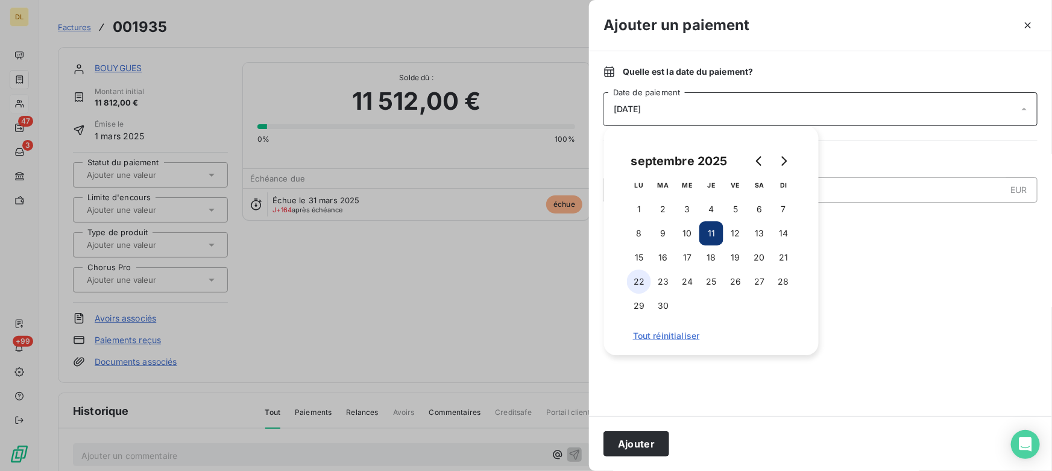
click at [641, 280] on button "22" at bounding box center [639, 281] width 24 height 24
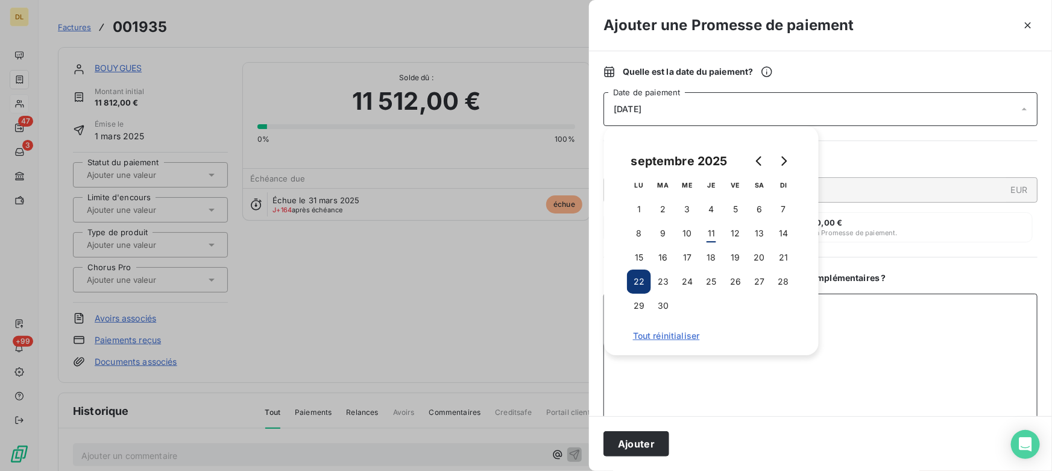
click at [789, 403] on textarea "Ajouter un commentaire ( facultatif )" at bounding box center [820, 356] width 434 height 125
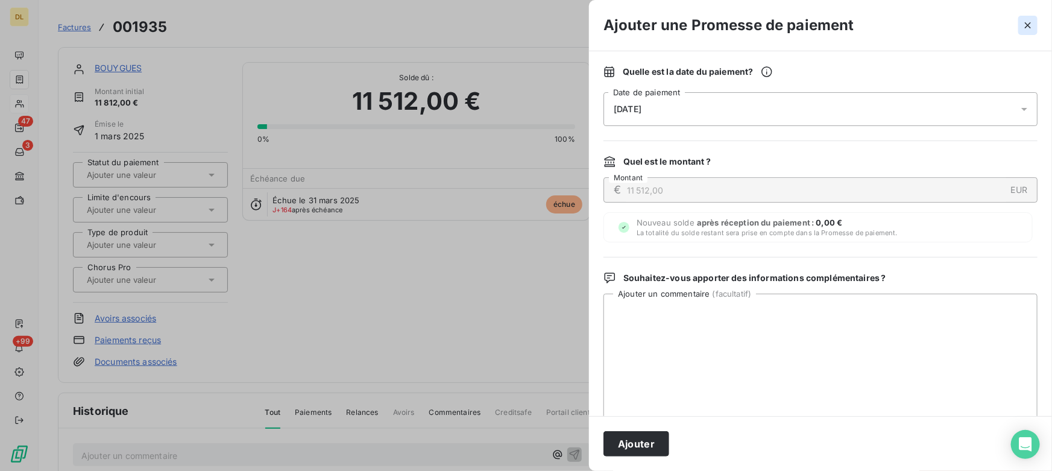
click at [1028, 22] on icon "button" at bounding box center [1028, 25] width 12 height 12
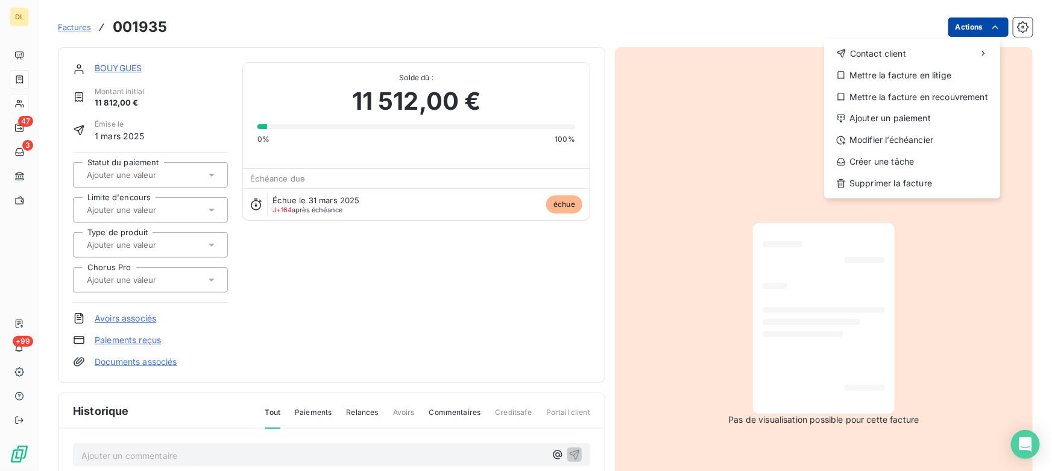
click at [971, 30] on html "DL 47 3 +99 Factures 001935 Actions Contact client Mettre la facture en litige …" at bounding box center [526, 235] width 1052 height 471
click at [874, 140] on div "Modifier l’échéancier" at bounding box center [912, 140] width 166 height 19
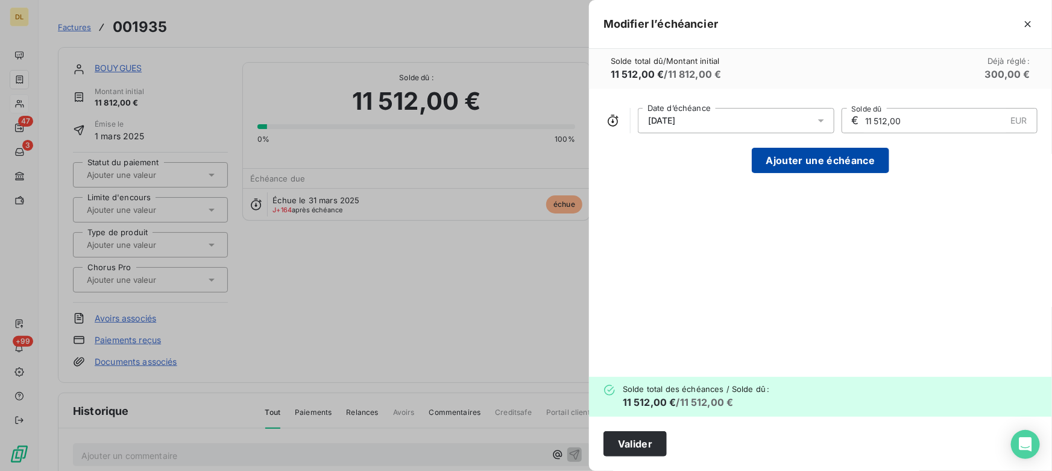
click at [784, 163] on button "Ajouter une échéance" at bounding box center [820, 160] width 137 height 25
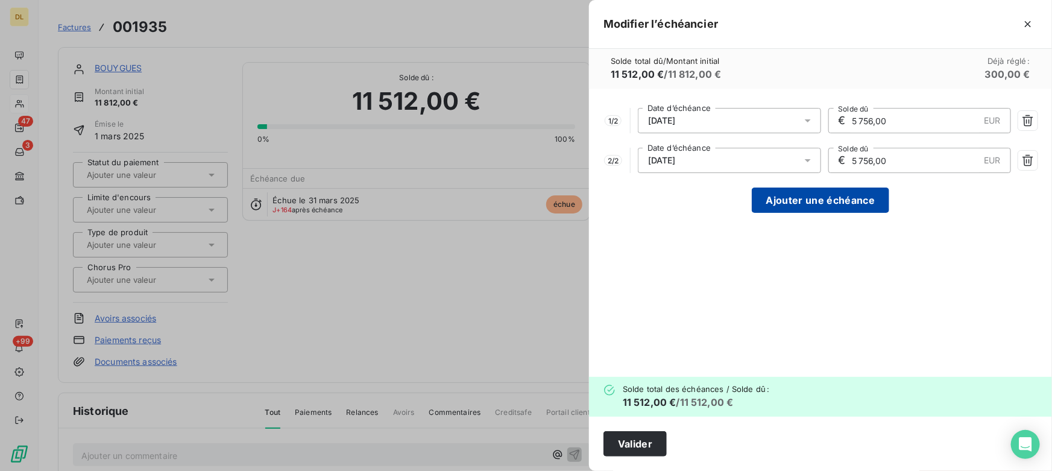
click at [767, 202] on button "Ajouter une échéance" at bounding box center [820, 199] width 137 height 25
type input "3 837,33"
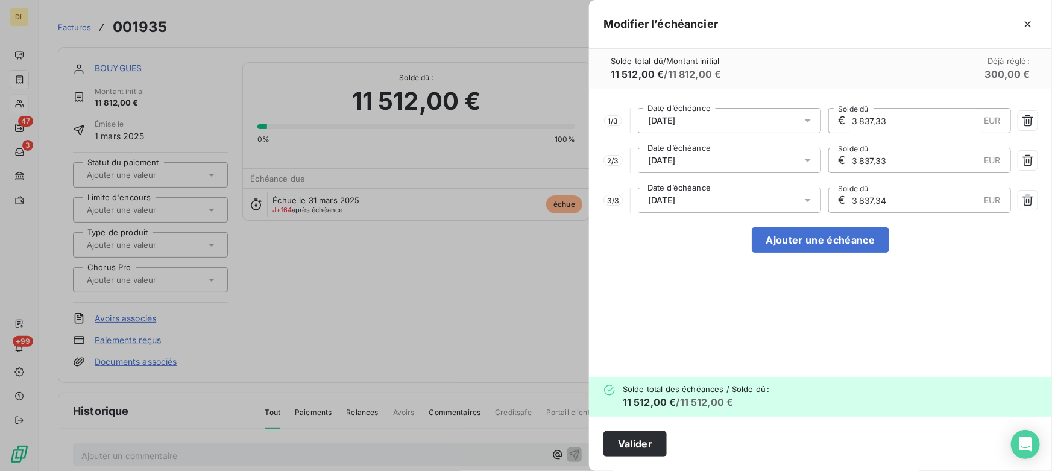
click at [402, 205] on div at bounding box center [526, 235] width 1052 height 471
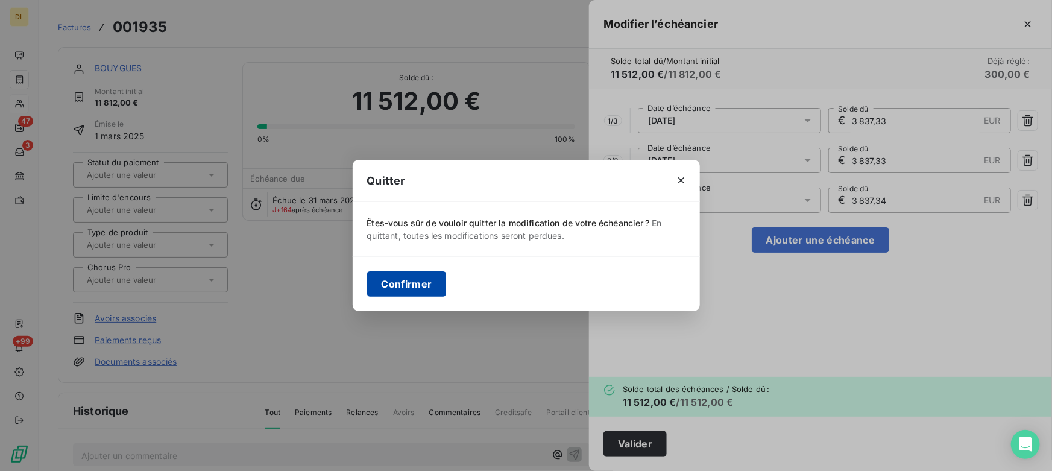
click at [410, 286] on button "Confirmer" at bounding box center [407, 283] width 80 height 25
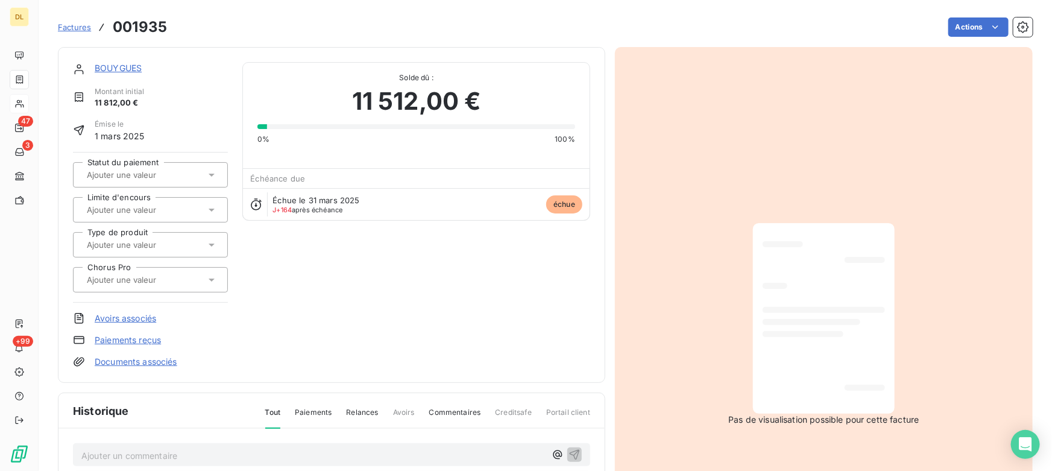
click at [122, 66] on link "BOUYGUES" at bounding box center [118, 68] width 47 height 10
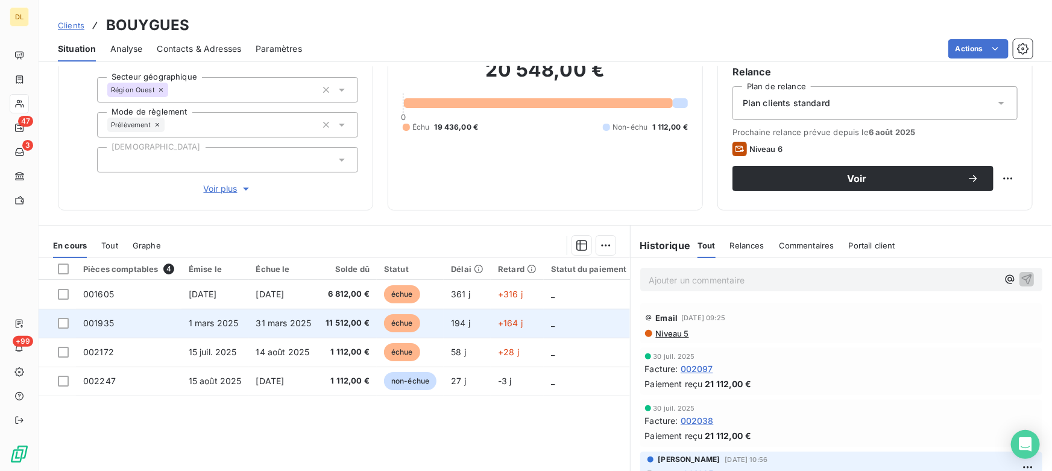
scroll to position [109, 0]
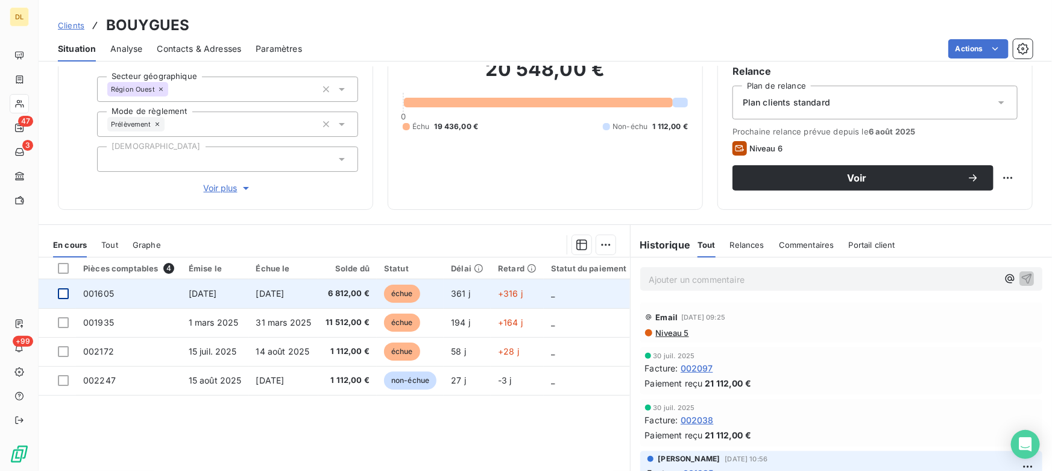
click at [65, 292] on div at bounding box center [63, 293] width 11 height 11
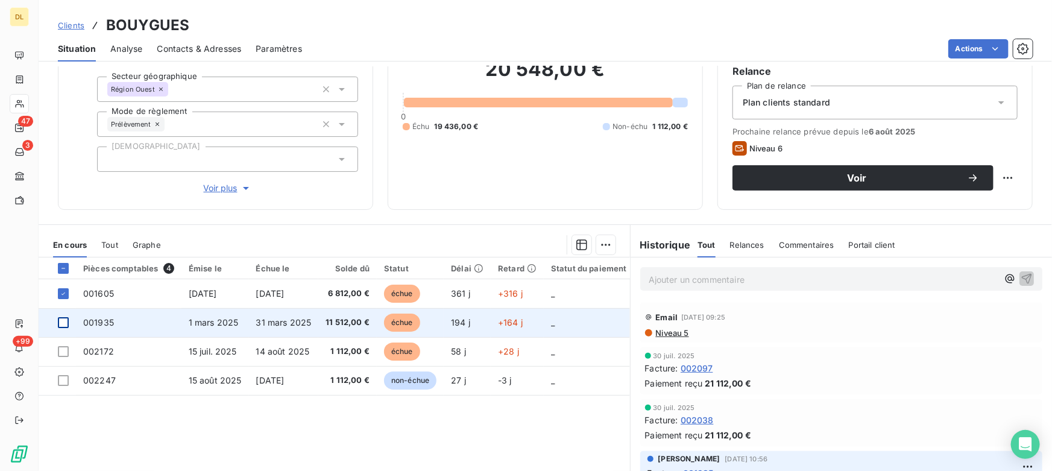
click at [63, 324] on div at bounding box center [63, 322] width 11 height 11
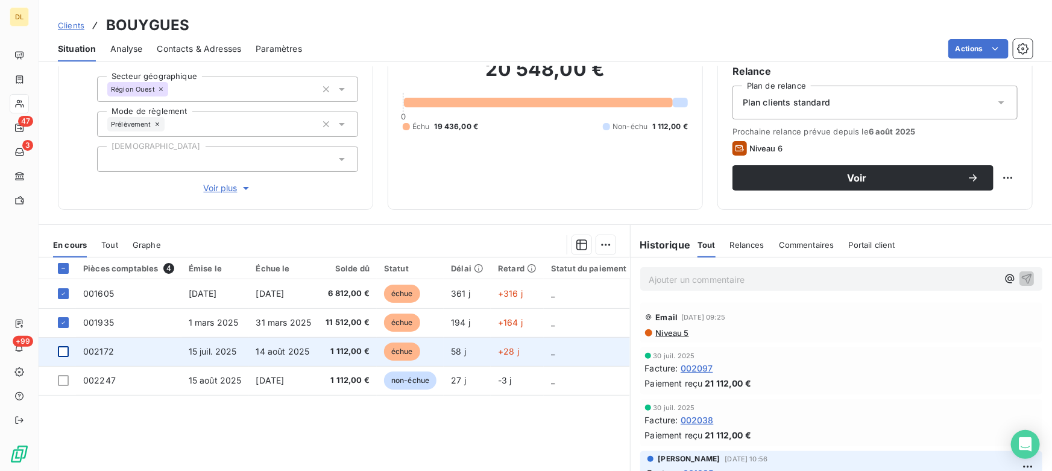
click at [61, 350] on div at bounding box center [63, 351] width 11 height 11
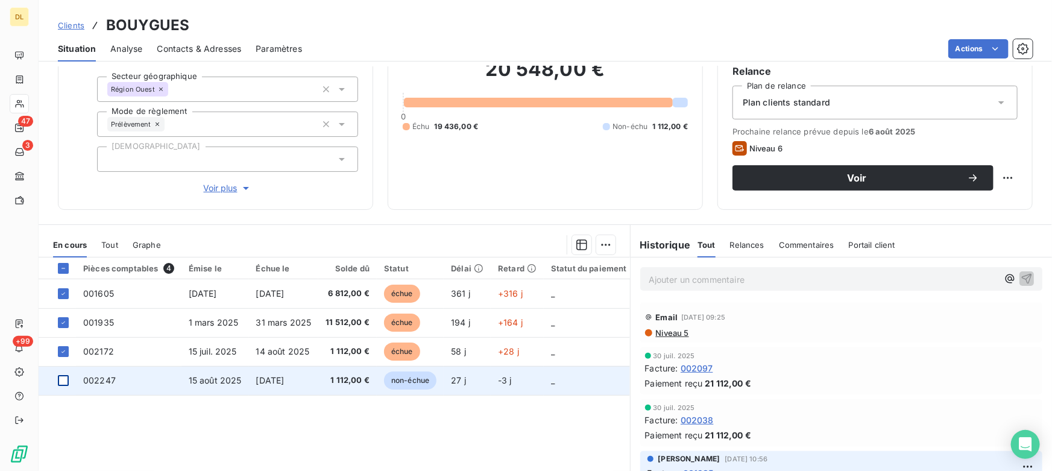
click at [60, 379] on div at bounding box center [63, 380] width 11 height 11
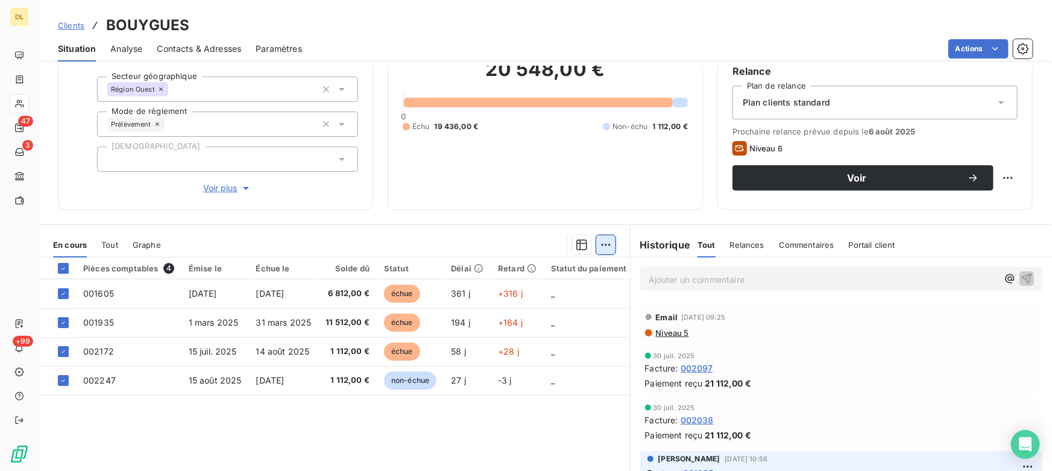
click at [608, 248] on html "DL 47 3 +99 Clients BOUYGUES Situation Analyse Contacts & Adresses Paramètres A…" at bounding box center [526, 235] width 1052 height 471
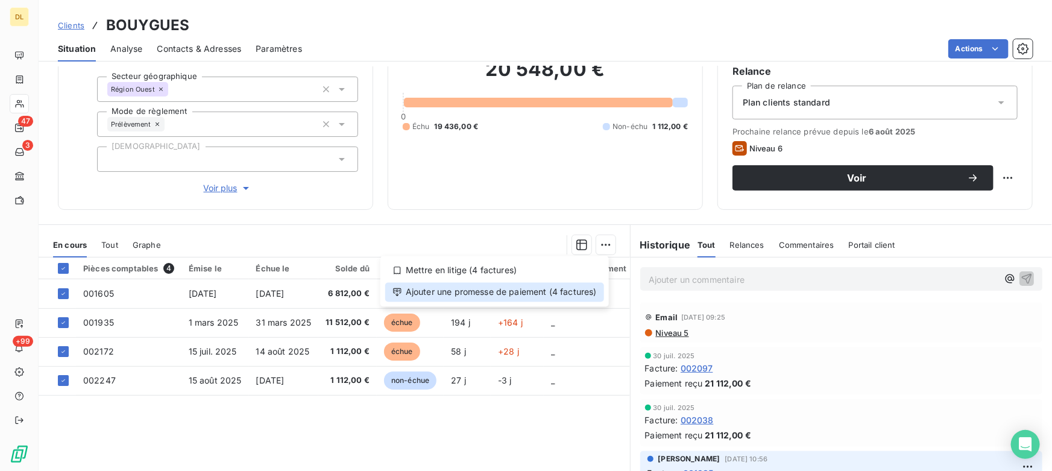
click at [446, 292] on div "Ajouter une promesse de paiement (4 factures)" at bounding box center [494, 292] width 219 height 19
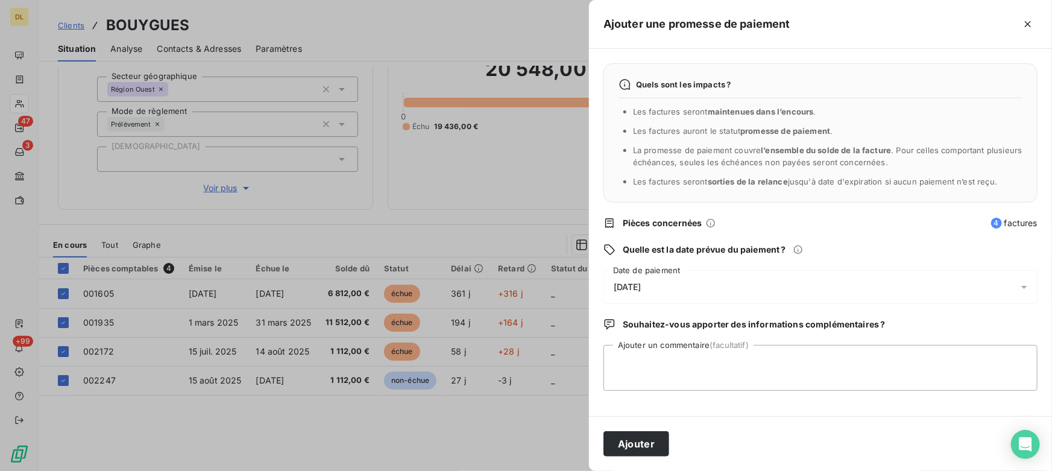
click at [264, 168] on div at bounding box center [526, 235] width 1052 height 471
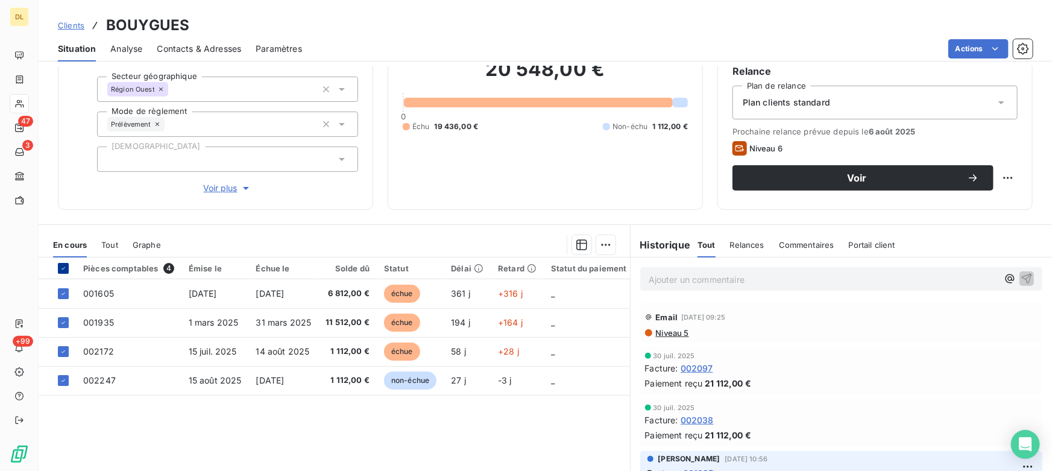
click at [60, 271] on icon at bounding box center [63, 268] width 7 height 7
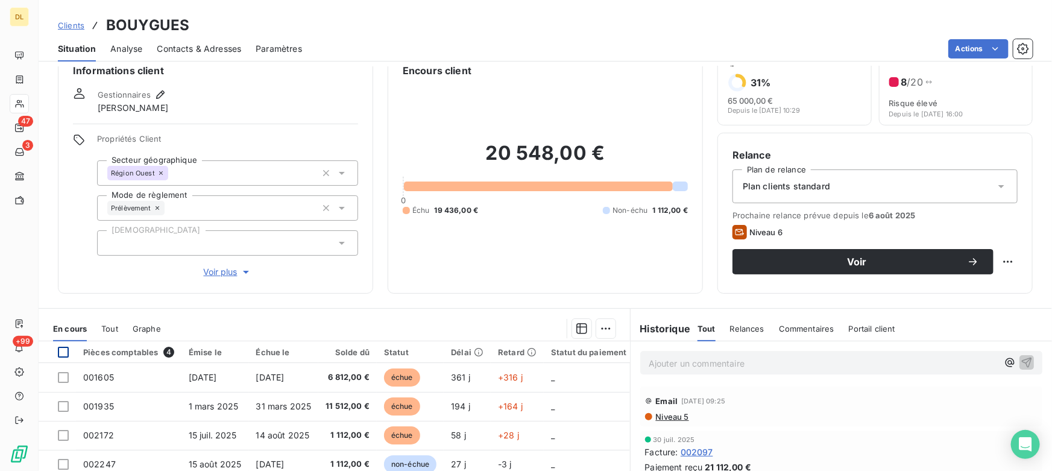
scroll to position [0, 0]
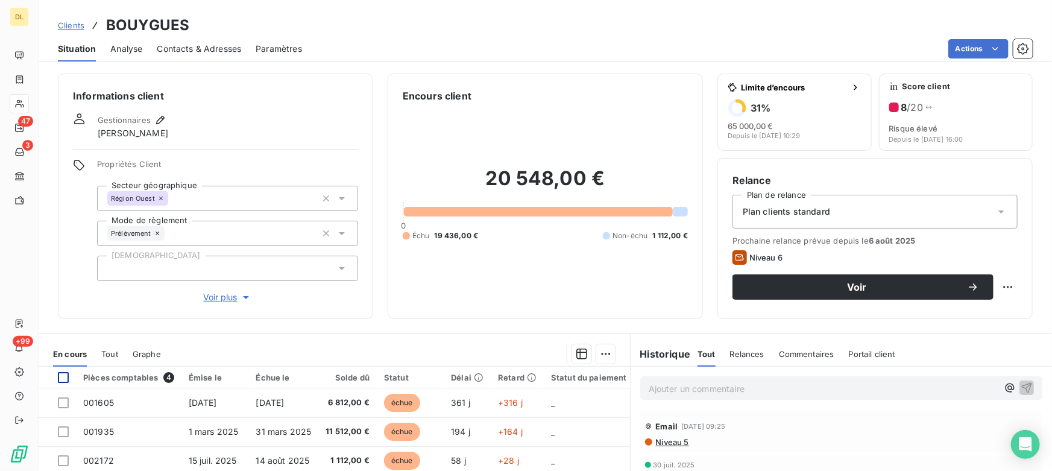
click at [121, 46] on span "Analyse" at bounding box center [126, 49] width 32 height 12
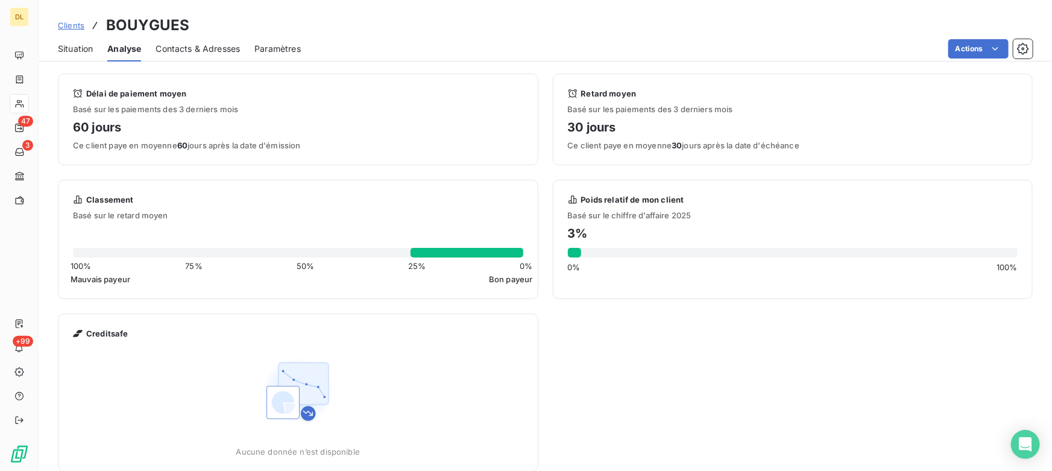
click at [219, 48] on span "Contacts & Adresses" at bounding box center [198, 49] width 84 height 12
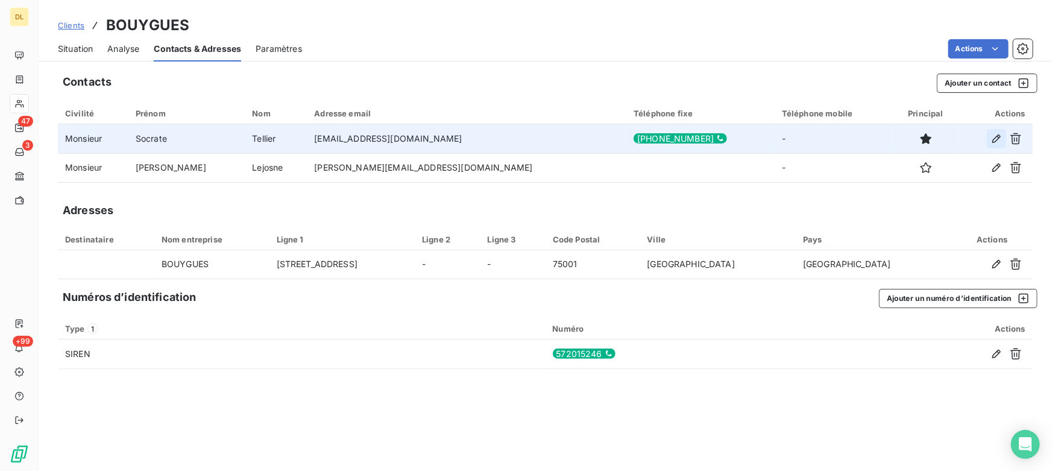
click at [1001, 140] on icon "button" at bounding box center [997, 139] width 12 height 12
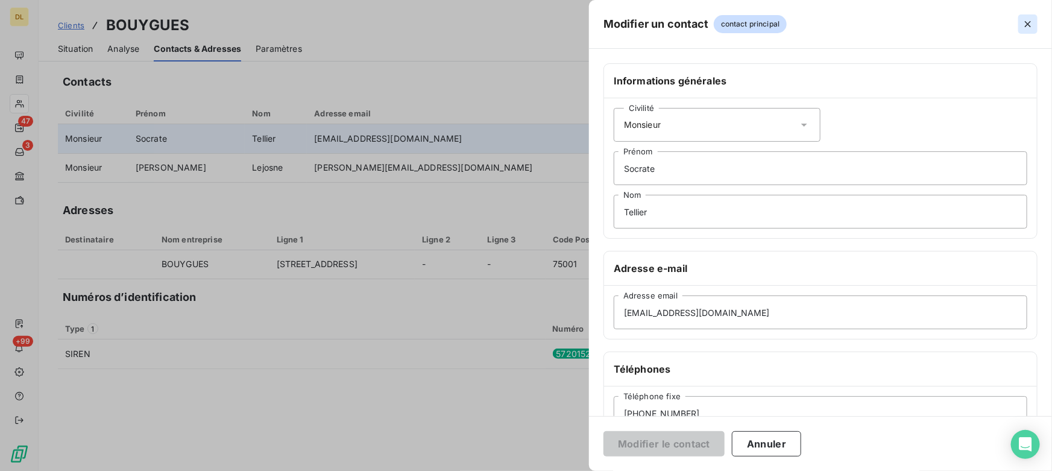
click at [1029, 23] on icon "button" at bounding box center [1028, 24] width 6 height 6
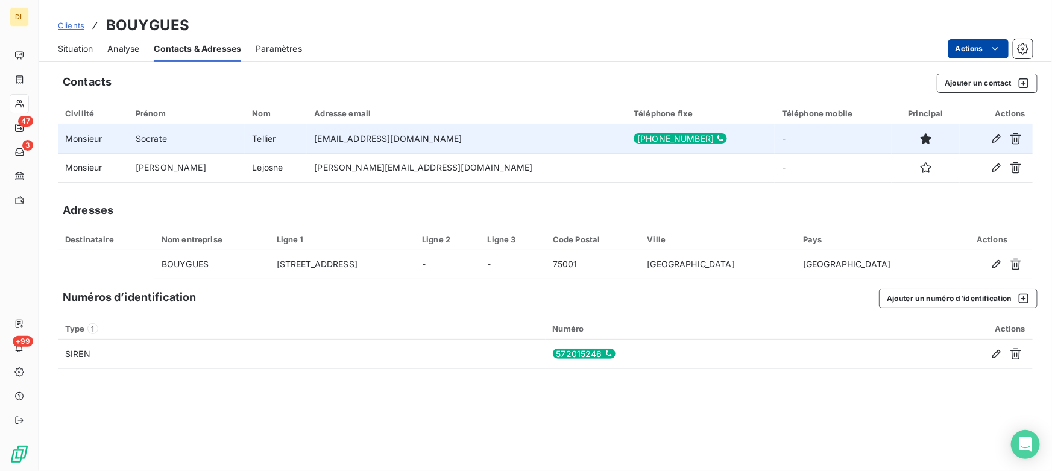
click at [977, 49] on html "DL 47 3 +99 Clients BOUYGUES Situation Analyse Contacts & Adresses Paramètres A…" at bounding box center [526, 235] width 1052 height 471
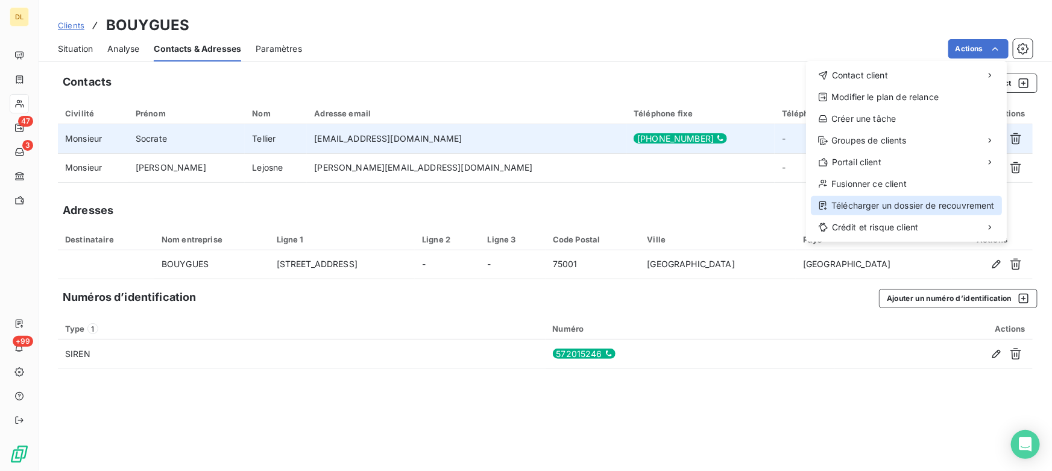
click at [855, 206] on div "Télécharger un dossier de recouvrement" at bounding box center [906, 205] width 191 height 19
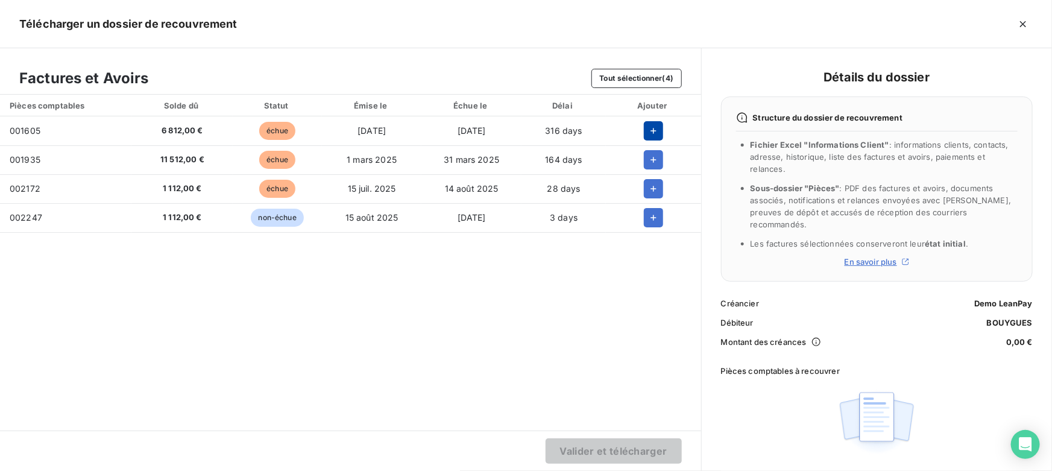
click at [646, 129] on button "button" at bounding box center [653, 130] width 19 height 19
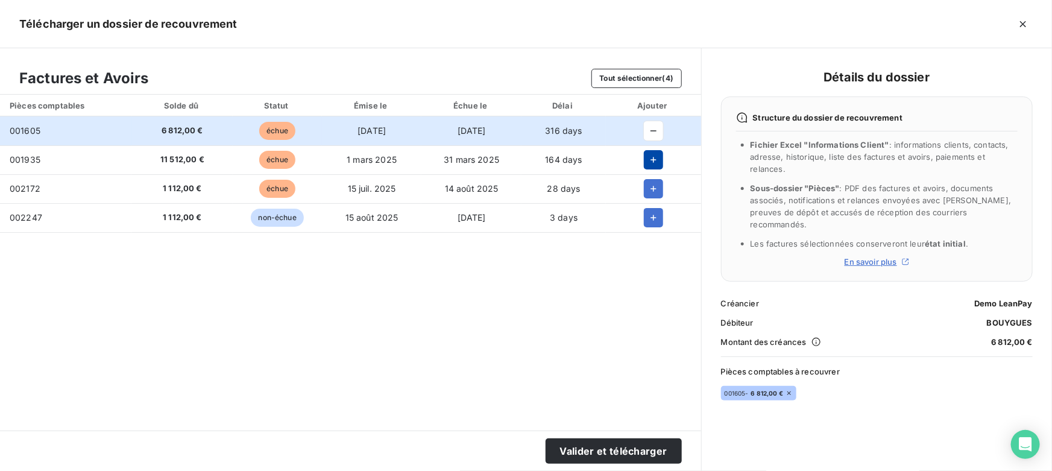
click at [657, 157] on icon "button" at bounding box center [653, 160] width 12 height 12
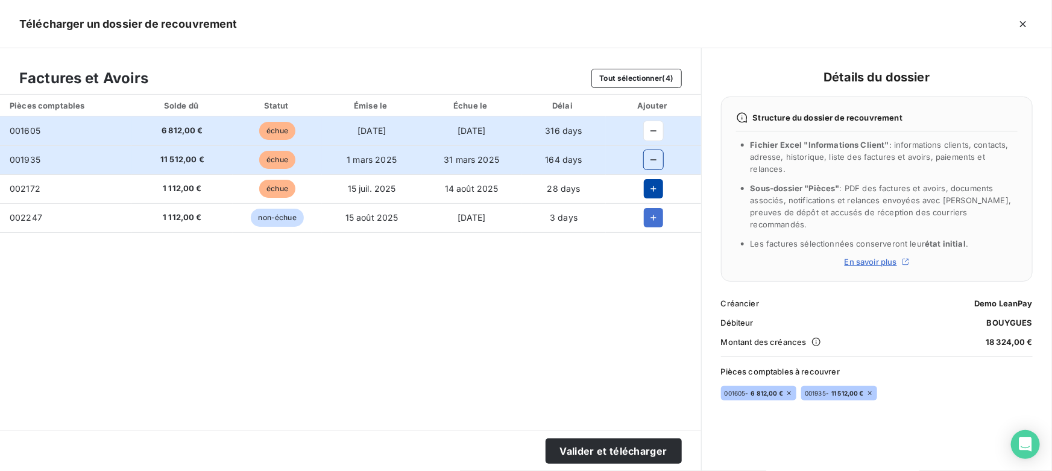
click at [654, 186] on icon "button" at bounding box center [654, 189] width 6 height 6
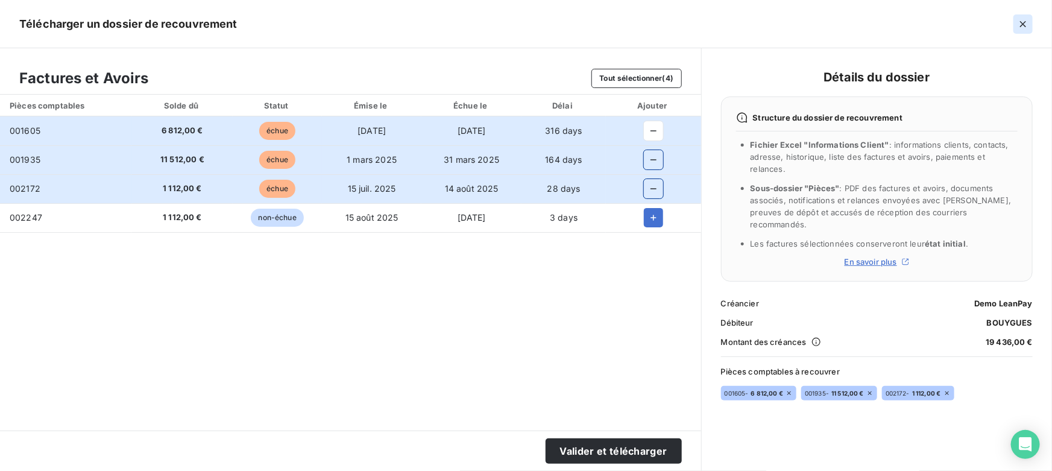
click at [1021, 21] on icon "button" at bounding box center [1023, 24] width 6 height 6
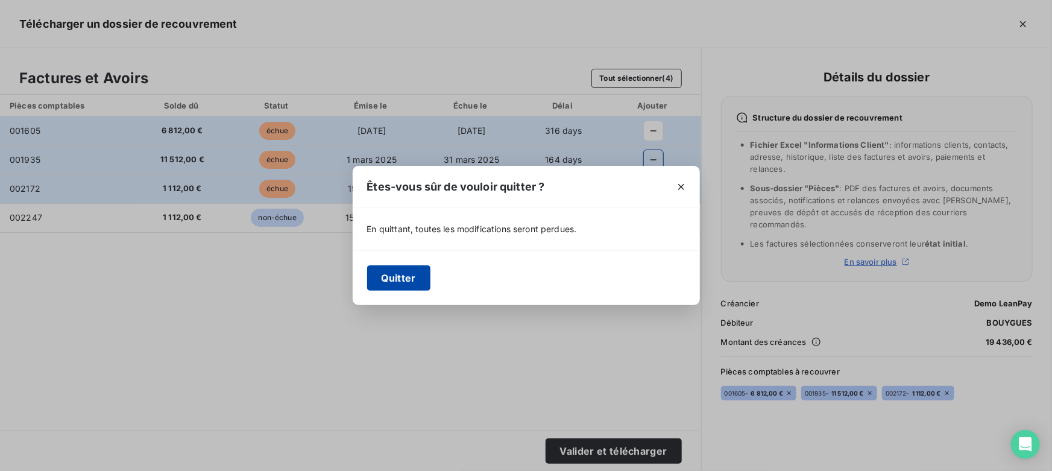
click at [392, 286] on button "Quitter" at bounding box center [398, 277] width 63 height 25
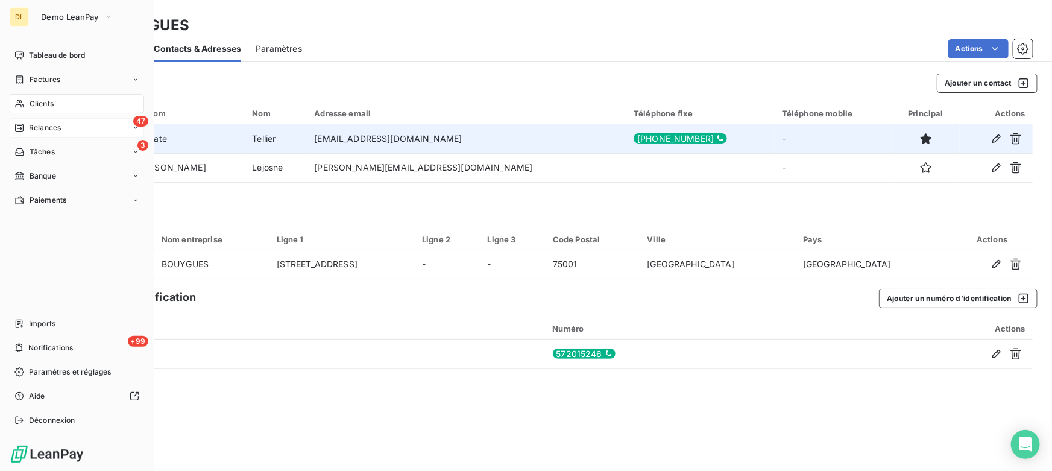
click at [54, 128] on span "Relances" at bounding box center [45, 127] width 32 height 11
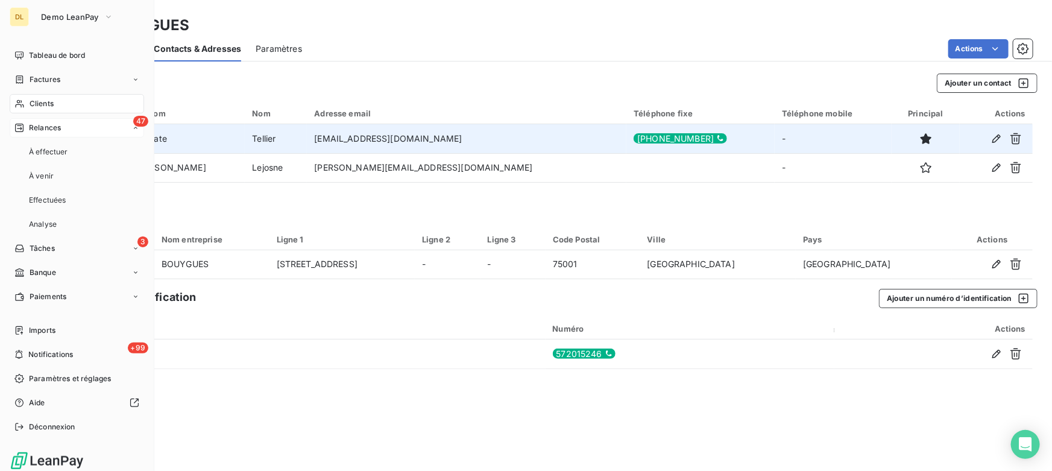
click at [109, 128] on div "47 Relances" at bounding box center [77, 127] width 134 height 19
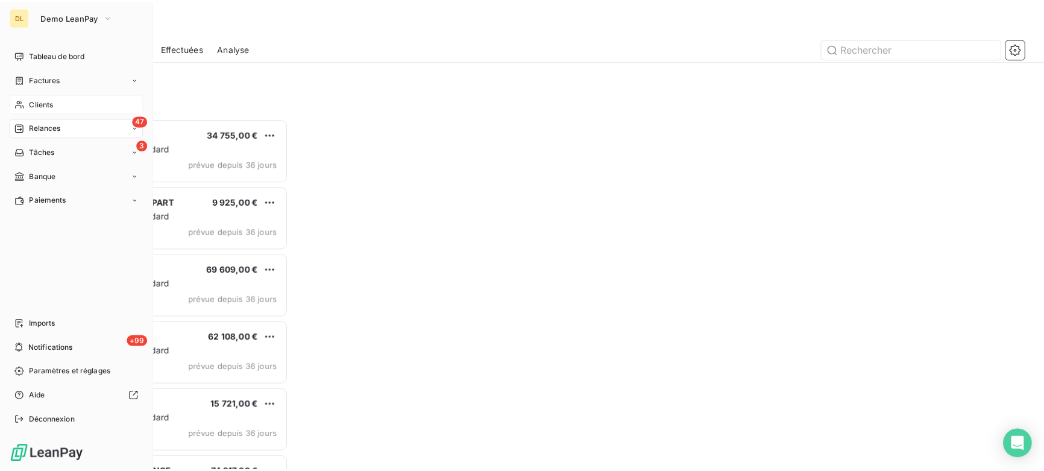
scroll to position [344, 224]
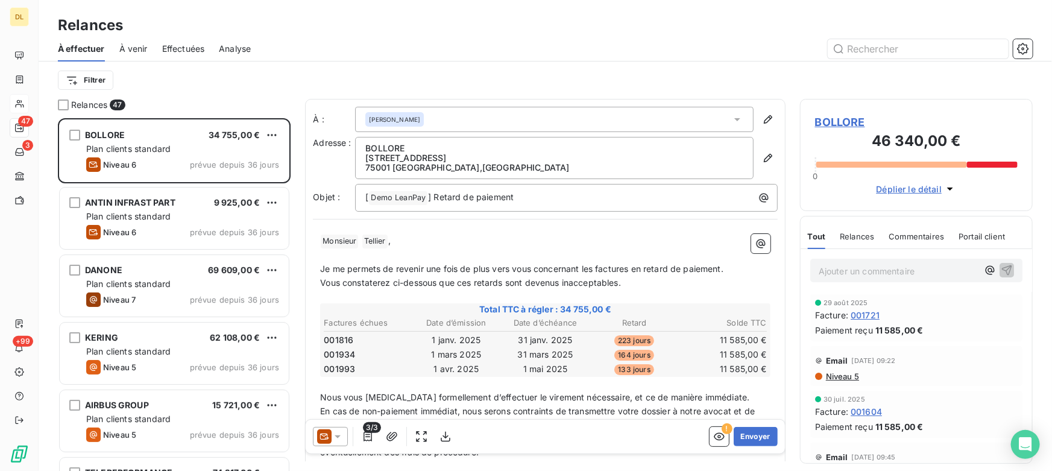
click at [380, 60] on div "À effectuer À venir Effectuées Analyse" at bounding box center [545, 48] width 1013 height 25
click at [1024, 48] on icon "button" at bounding box center [1023, 49] width 12 height 12
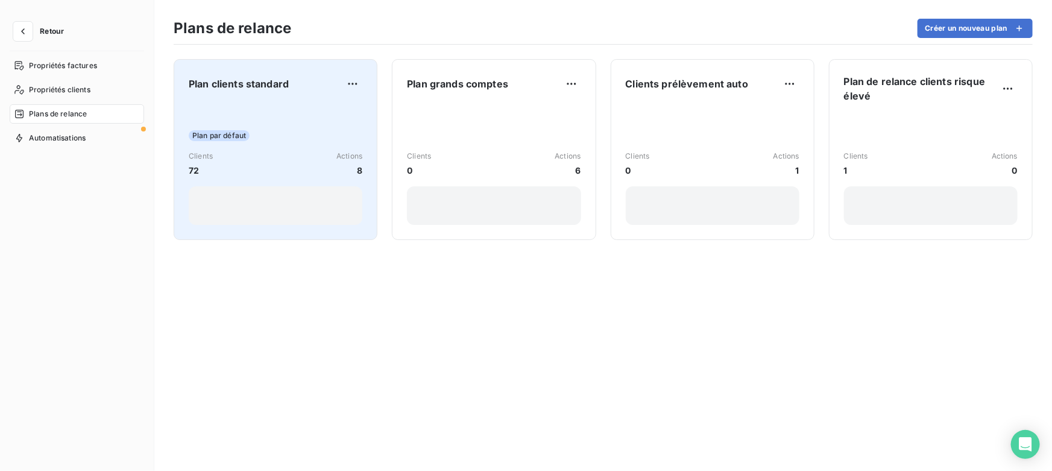
click at [307, 151] on div "Clients 72 Actions 8" at bounding box center [276, 164] width 174 height 26
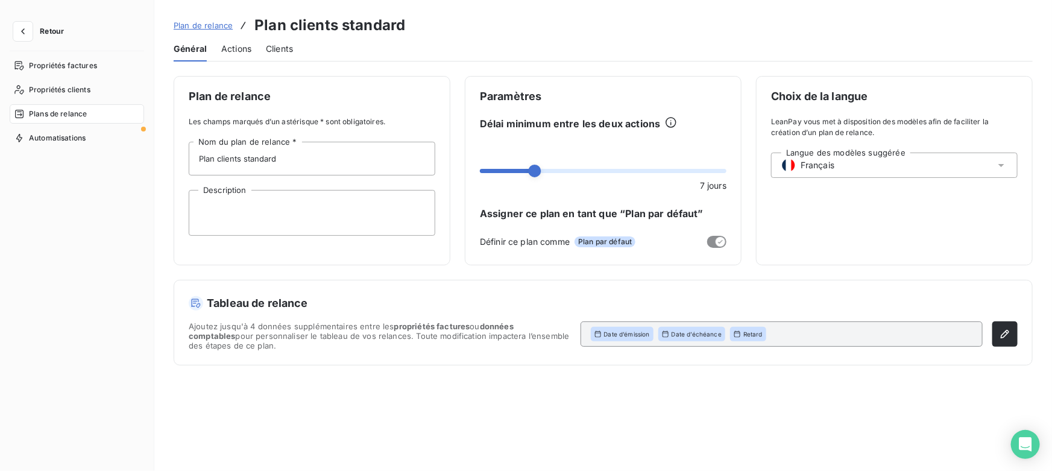
click at [238, 44] on span "Actions" at bounding box center [236, 49] width 30 height 12
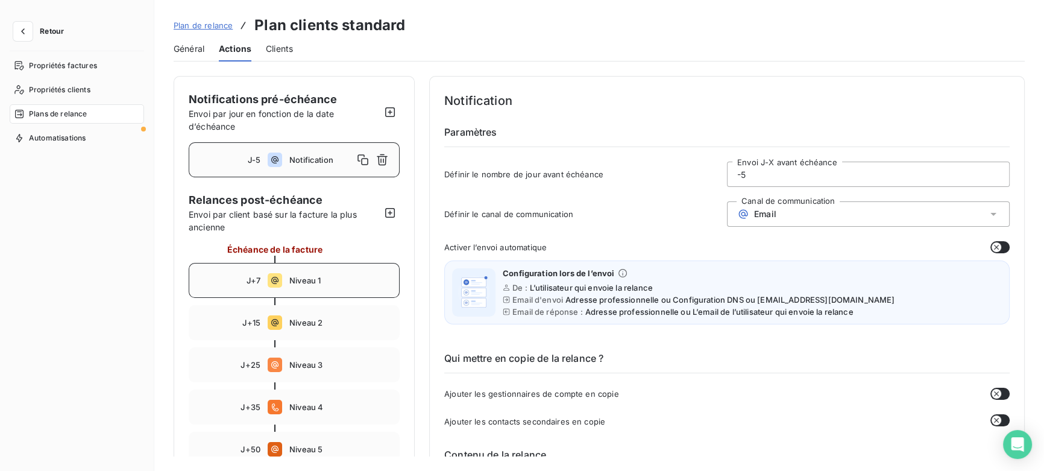
click at [259, 282] on span "J+7" at bounding box center [254, 281] width 14 height 10
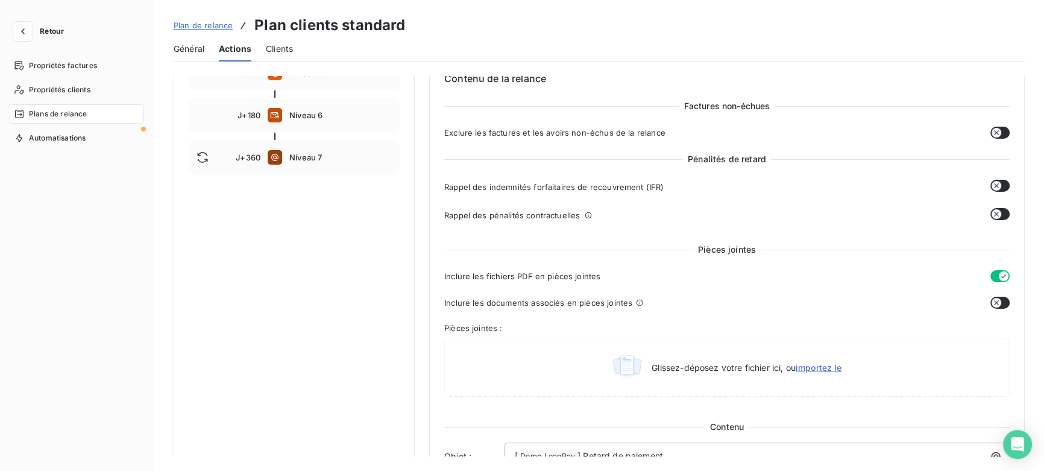
scroll to position [383, 0]
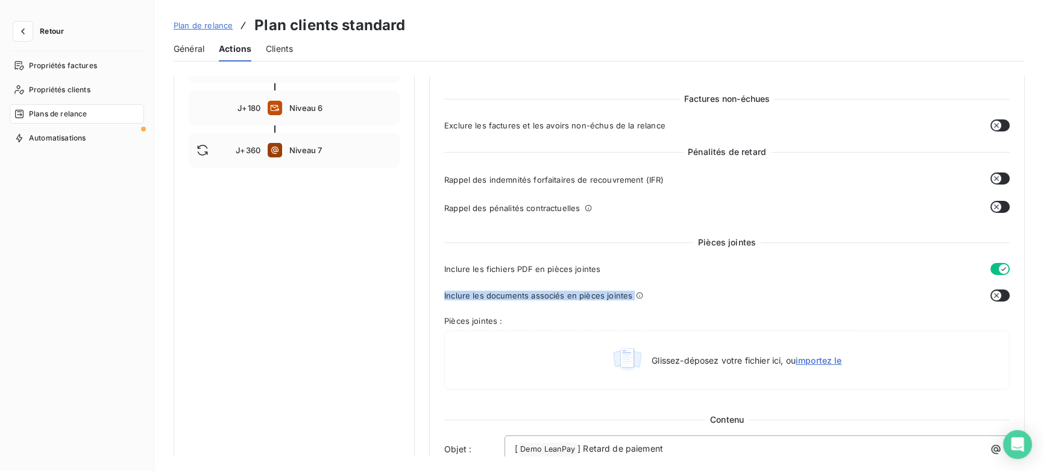
drag, startPoint x: 447, startPoint y: 294, endPoint x: 641, endPoint y: 295, distance: 193.5
click at [641, 295] on div "Niveau 1 Paramètres Définir le nombre de jour après échéance 7 Envoi J+X après …" at bounding box center [727, 348] width 596 height 1311
click at [934, 304] on div "Pièces jointes Inclure les fichiers PDF en pièces jointes Inclure les documents…" at bounding box center [727, 315] width 566 height 158
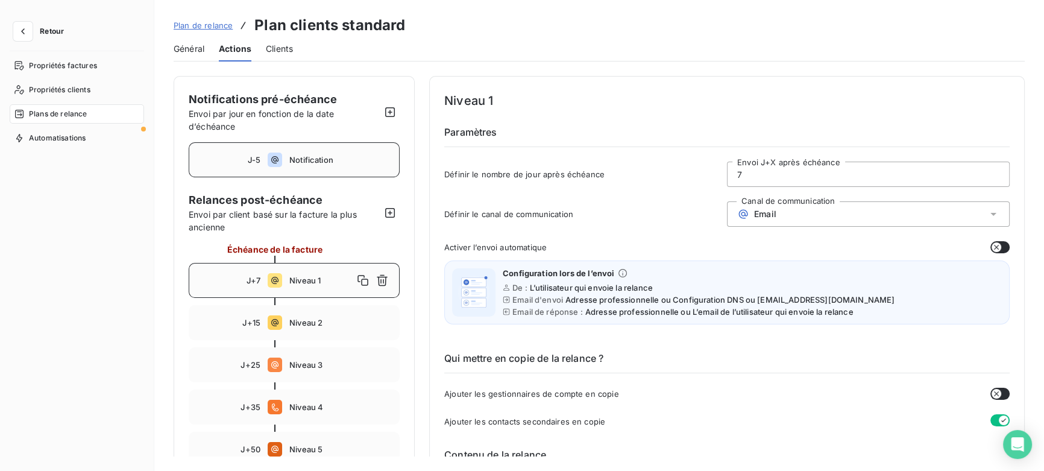
click at [303, 172] on div "J-5 Notification" at bounding box center [294, 159] width 211 height 35
click at [291, 277] on span "Niveau 1" at bounding box center [340, 281] width 102 height 10
click at [751, 178] on input "7" at bounding box center [869, 174] width 282 height 24
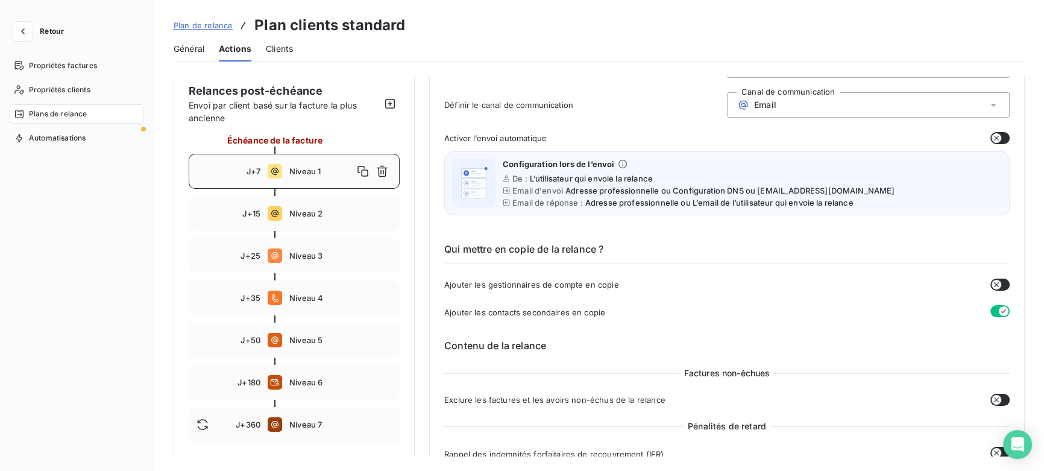
click at [763, 109] on span "Email" at bounding box center [765, 105] width 22 height 10
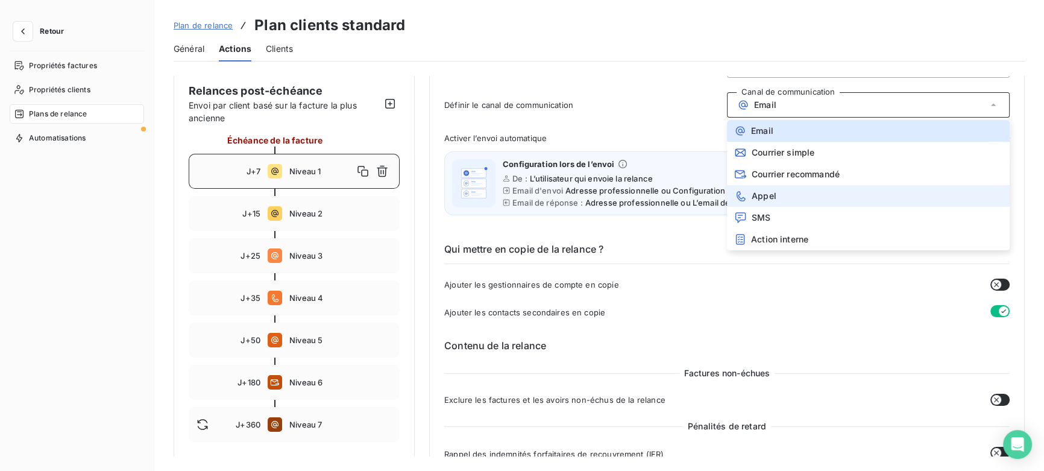
scroll to position [54, 0]
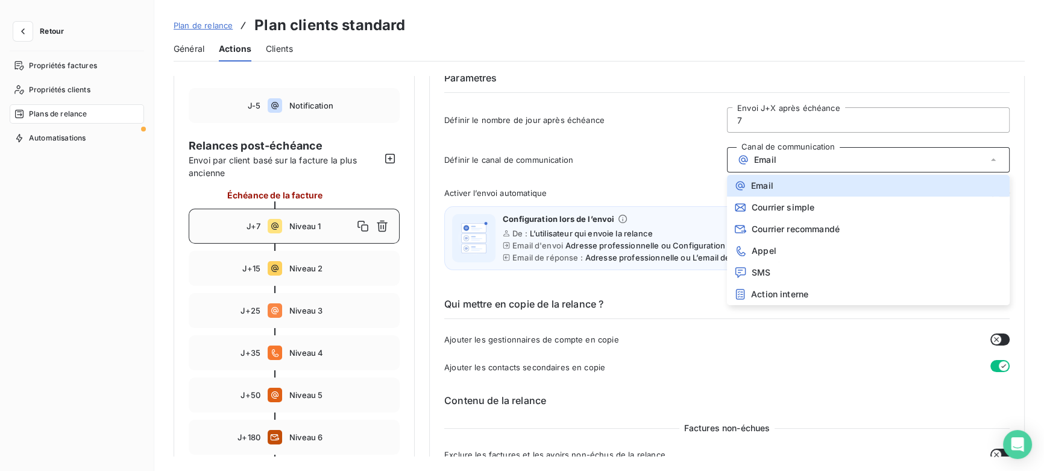
click at [790, 162] on div "Email" at bounding box center [868, 159] width 283 height 25
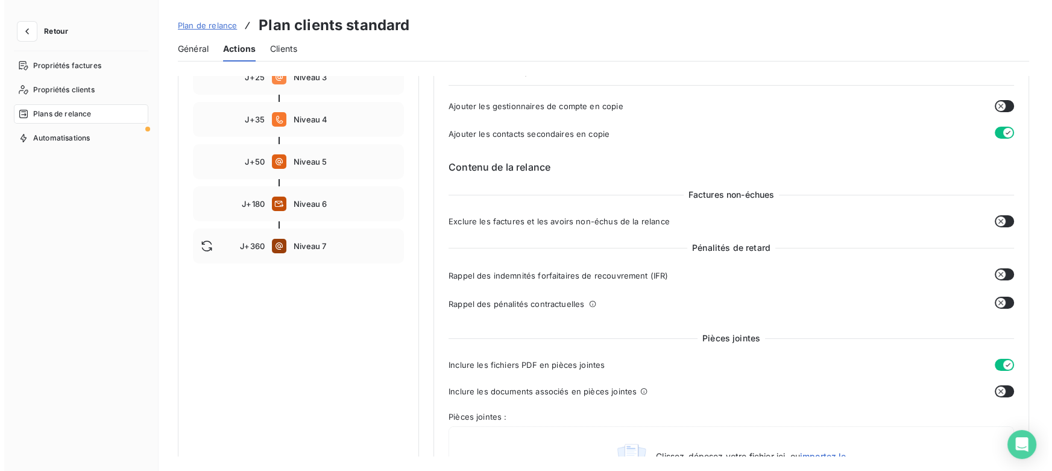
scroll to position [109, 0]
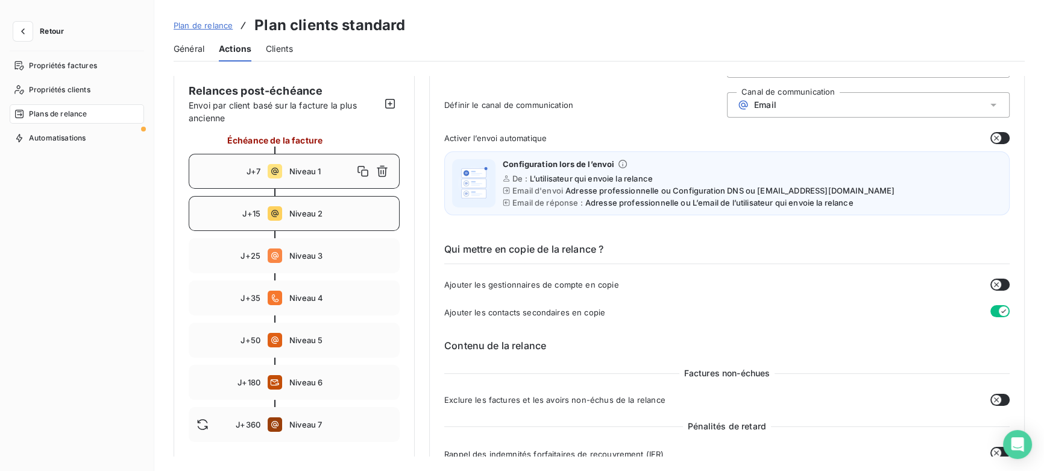
click at [325, 219] on div "J+15 Niveau 2" at bounding box center [294, 213] width 211 height 35
click at [326, 262] on div "J+25 Niveau 3" at bounding box center [294, 255] width 211 height 35
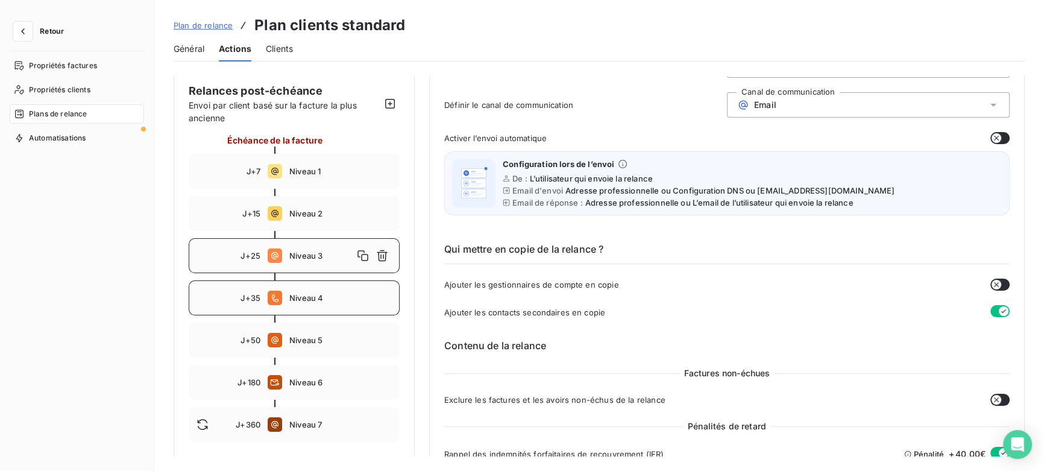
click at [320, 312] on div "J+35 Niveau 4" at bounding box center [294, 297] width 211 height 35
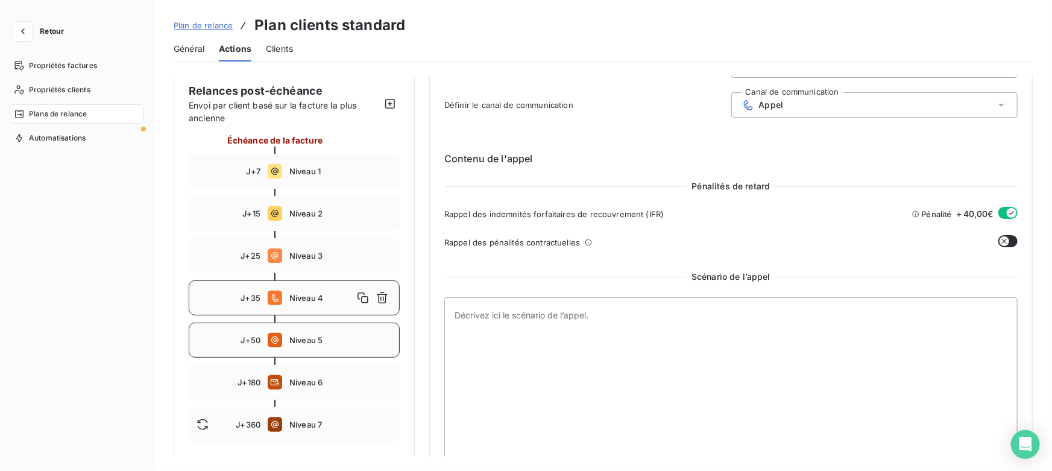
click at [313, 346] on div "J+50 Niveau 5" at bounding box center [294, 340] width 211 height 35
type input "50"
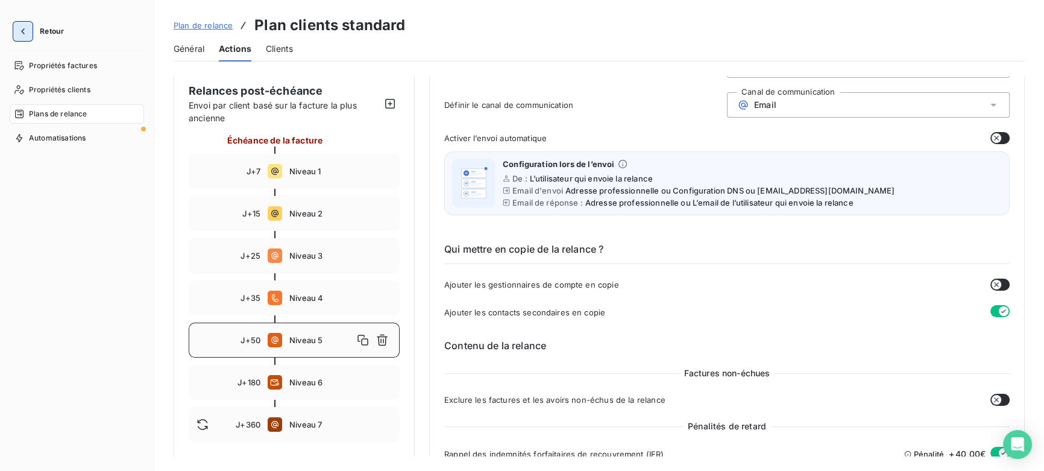
click at [22, 28] on icon "button" at bounding box center [23, 31] width 12 height 12
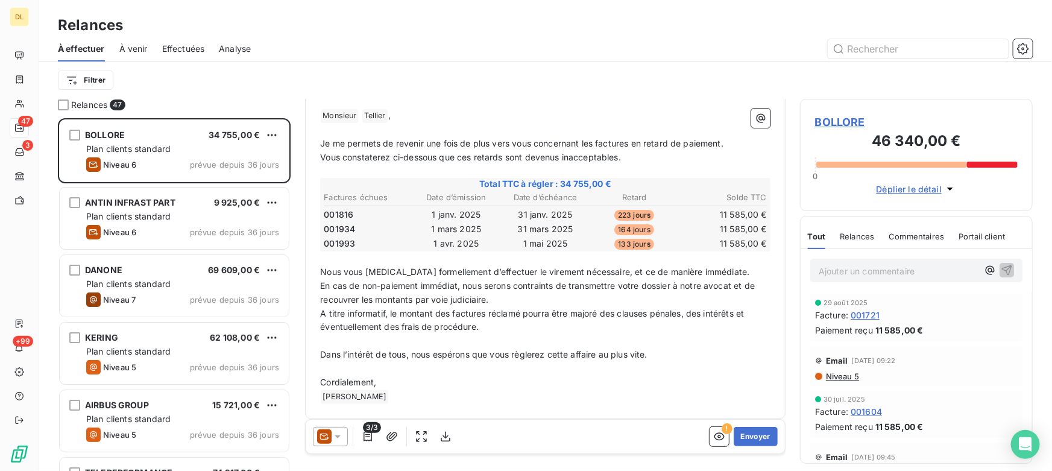
scroll to position [129, 0]
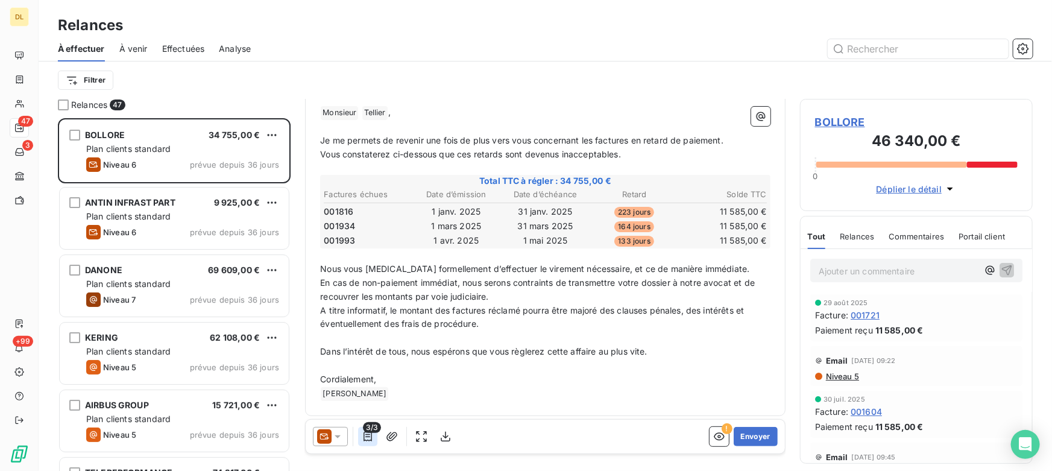
click at [368, 436] on icon "button" at bounding box center [368, 437] width 8 height 10
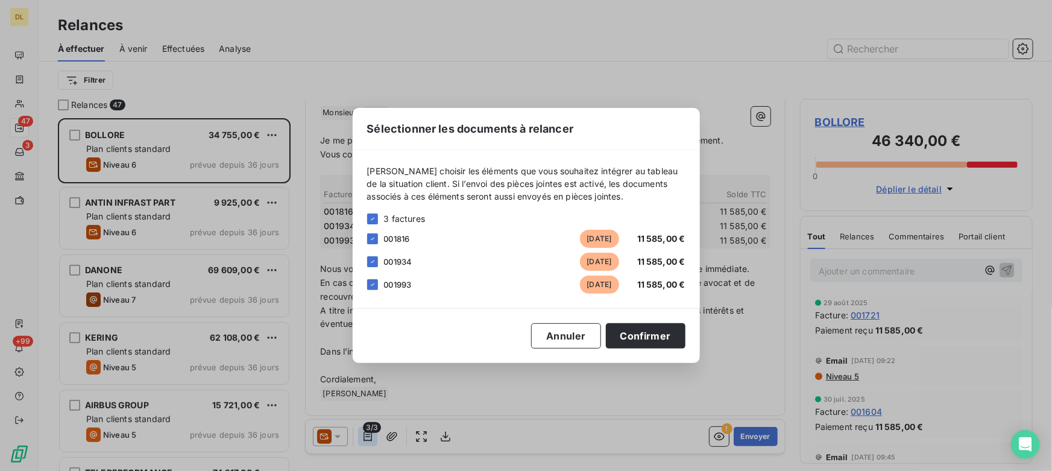
click at [368, 436] on div "Sélectionner les documents à relancer [PERSON_NAME] choisir les éléments que vo…" at bounding box center [526, 235] width 1052 height 471
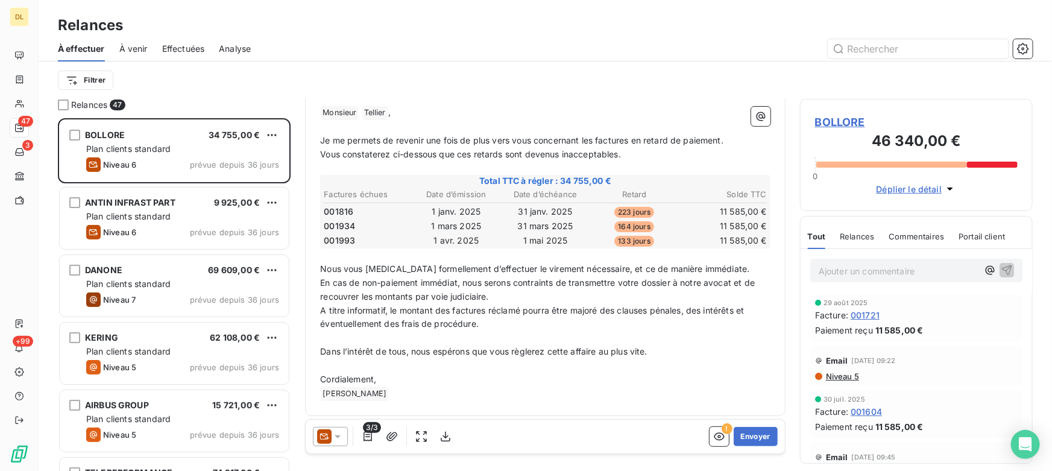
click at [326, 441] on icon at bounding box center [324, 436] width 14 height 14
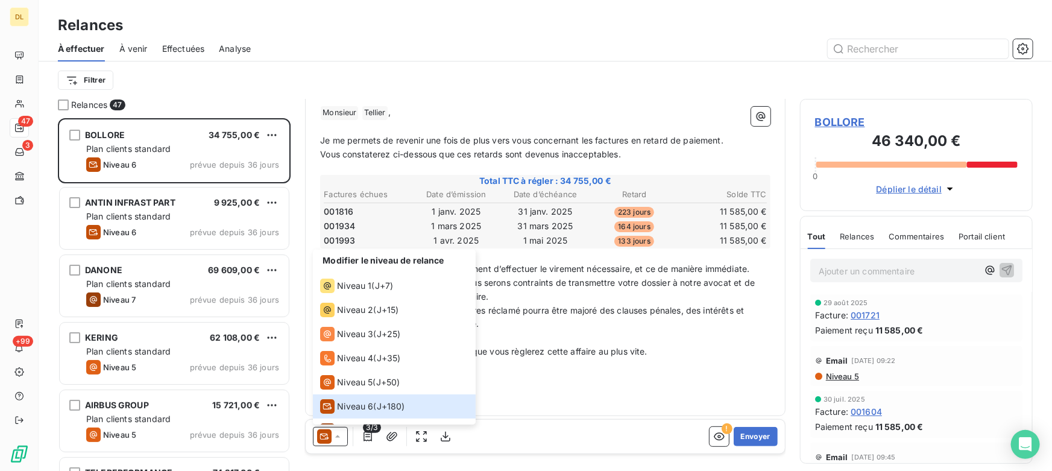
click at [523, 440] on div "Modifier le niveau de relance Niveau 1 ( J+7 ) Niveau 2 ( J+15 ) Niveau 3 ( J+2…" at bounding box center [545, 437] width 479 height 34
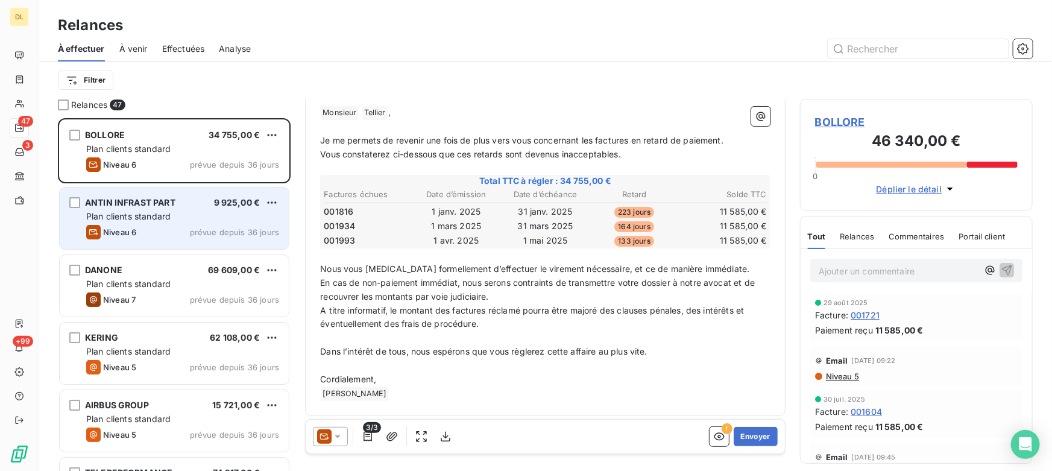
click at [186, 216] on div "Plan clients standard" at bounding box center [182, 216] width 193 height 12
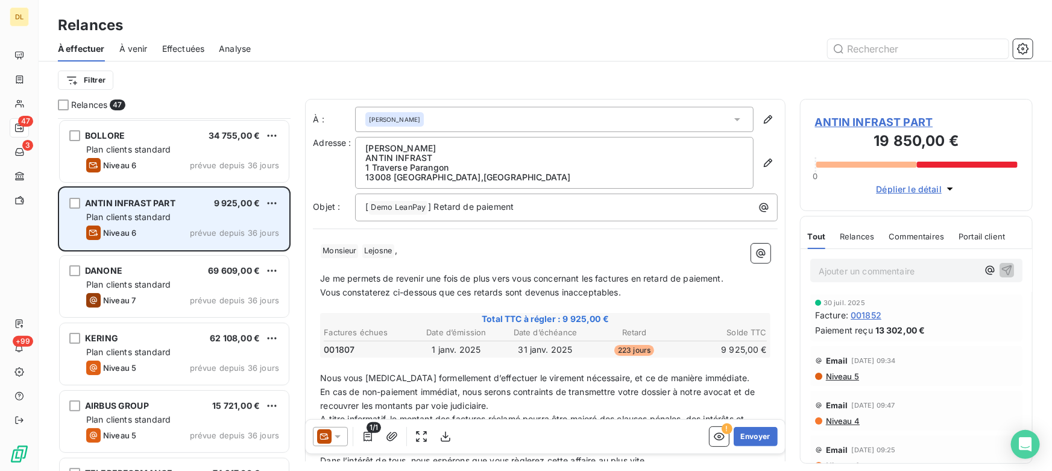
scroll to position [55, 0]
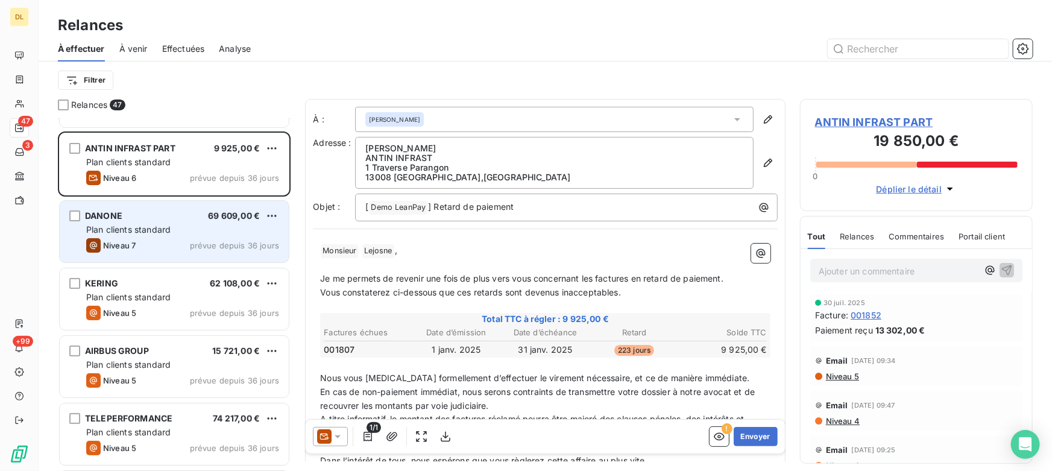
click at [169, 230] on span "Plan clients standard" at bounding box center [128, 229] width 84 height 10
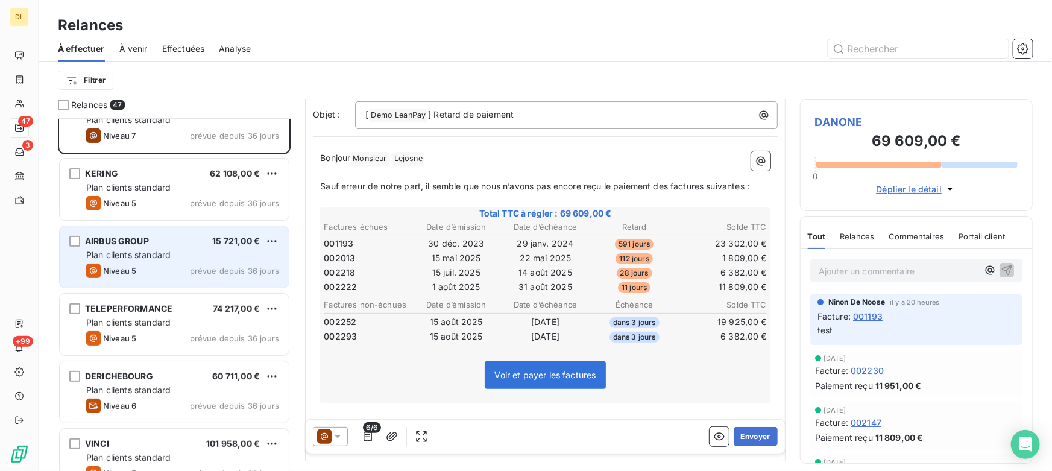
scroll to position [110, 0]
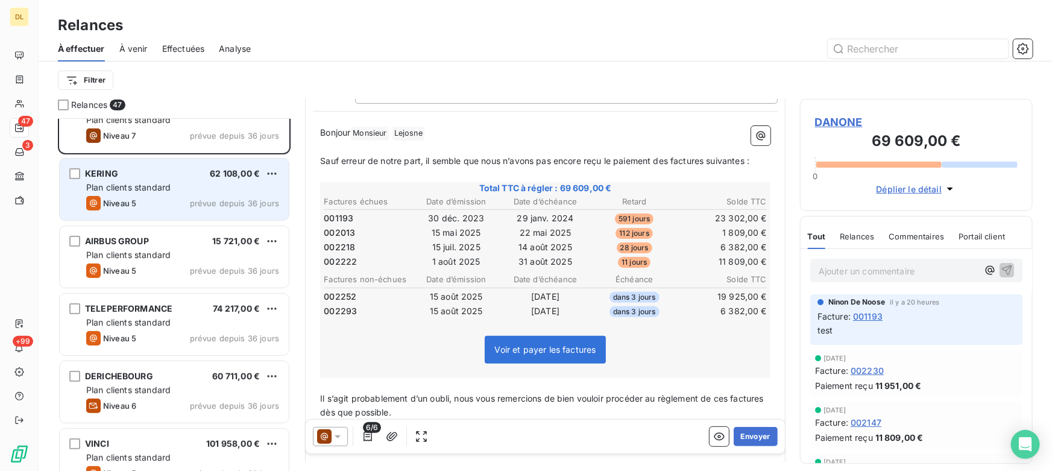
click at [151, 187] on span "Plan clients standard" at bounding box center [128, 187] width 84 height 10
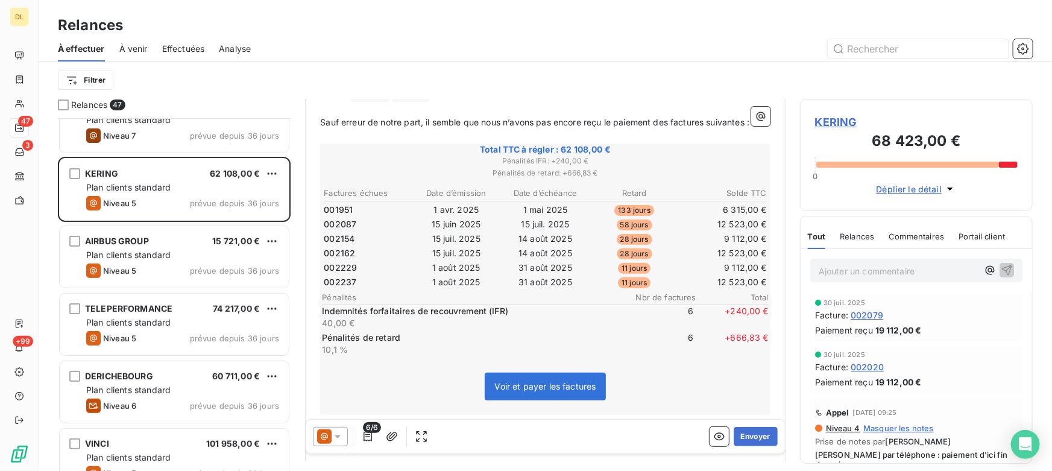
scroll to position [165, 0]
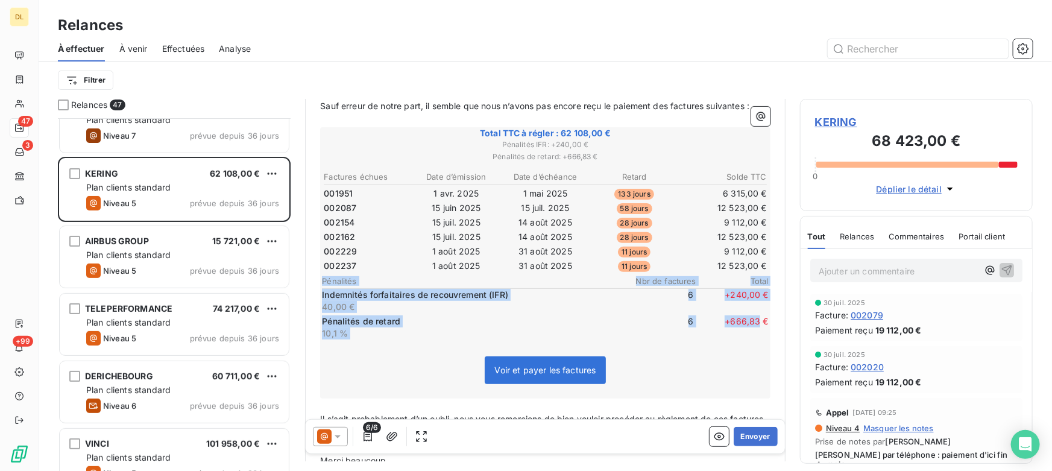
drag, startPoint x: 321, startPoint y: 277, endPoint x: 752, endPoint y: 338, distance: 435.3
click at [752, 338] on div "Total TTC à régler : 62 108,00 € Pénalités IFR : + 240,00 € Pénalités de retard…" at bounding box center [545, 263] width 450 height 272
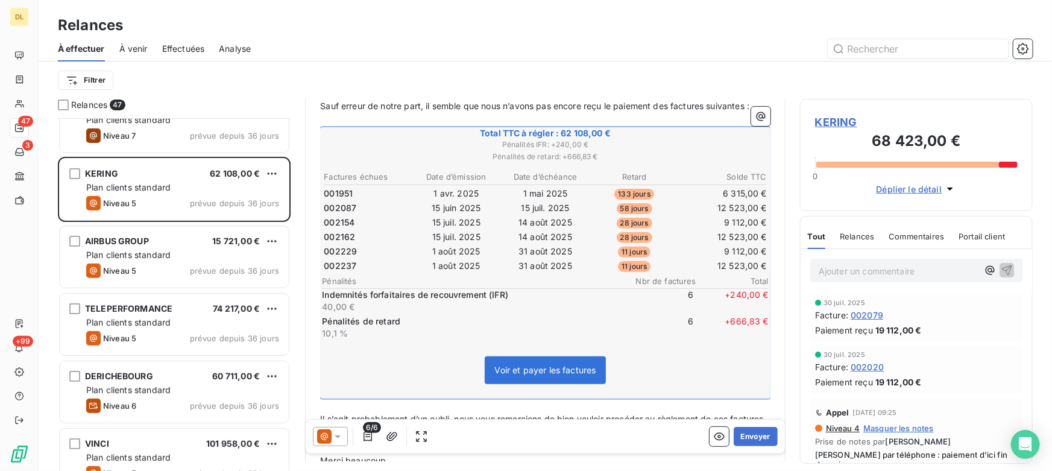
click at [751, 333] on span "+ 666,83 €" at bounding box center [732, 327] width 72 height 24
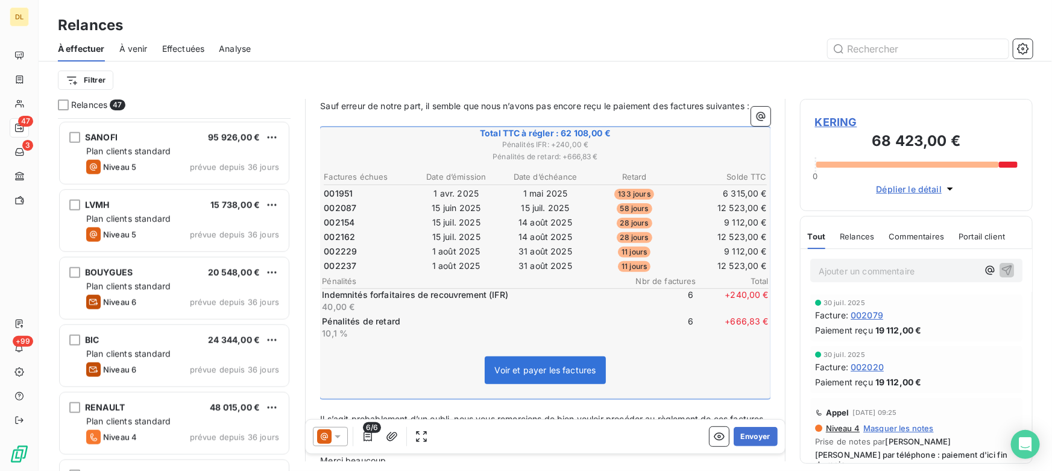
scroll to position [658, 0]
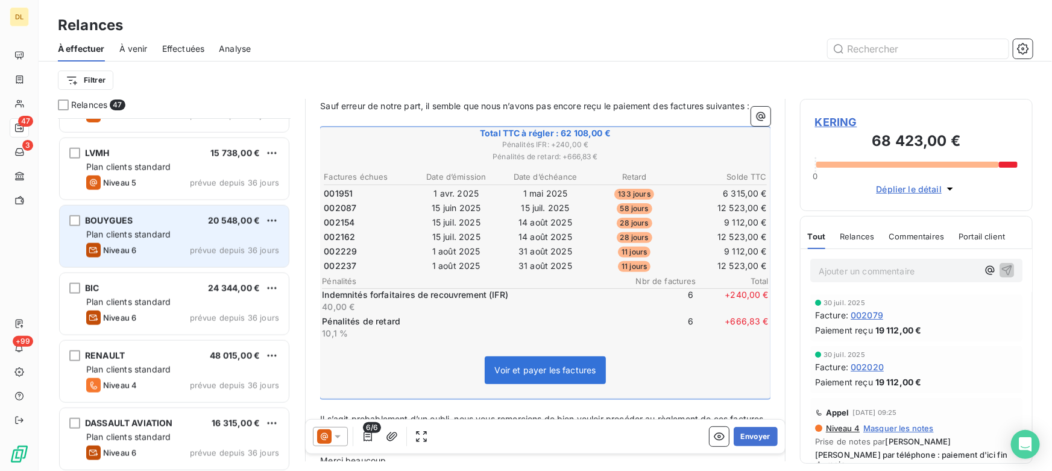
click at [166, 244] on div "Niveau 6 prévue depuis 36 jours" at bounding box center [182, 250] width 193 height 14
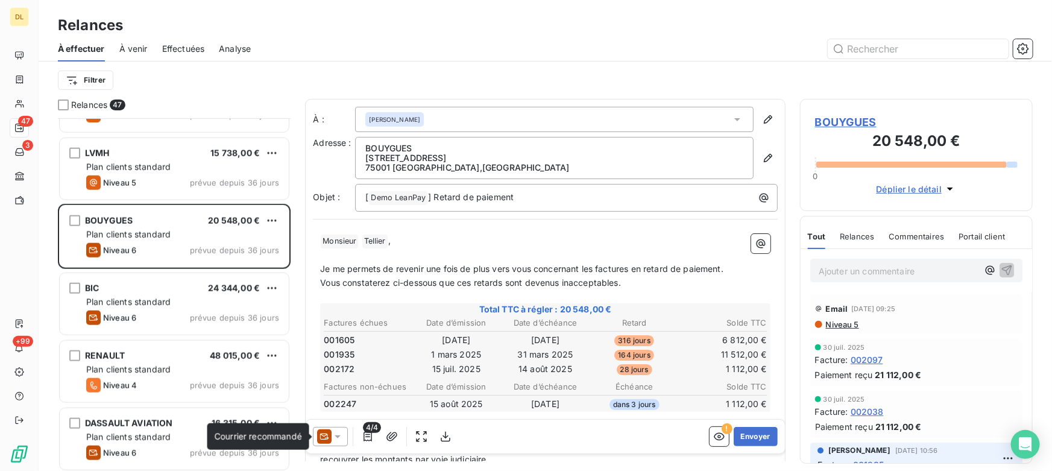
click at [323, 438] on icon at bounding box center [324, 436] width 14 height 14
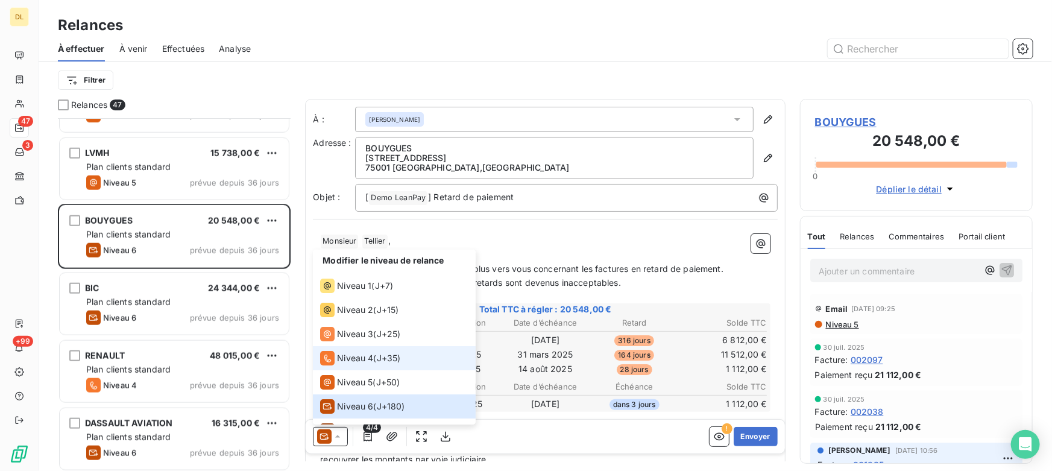
click at [359, 364] on span "Niveau 4" at bounding box center [355, 358] width 36 height 12
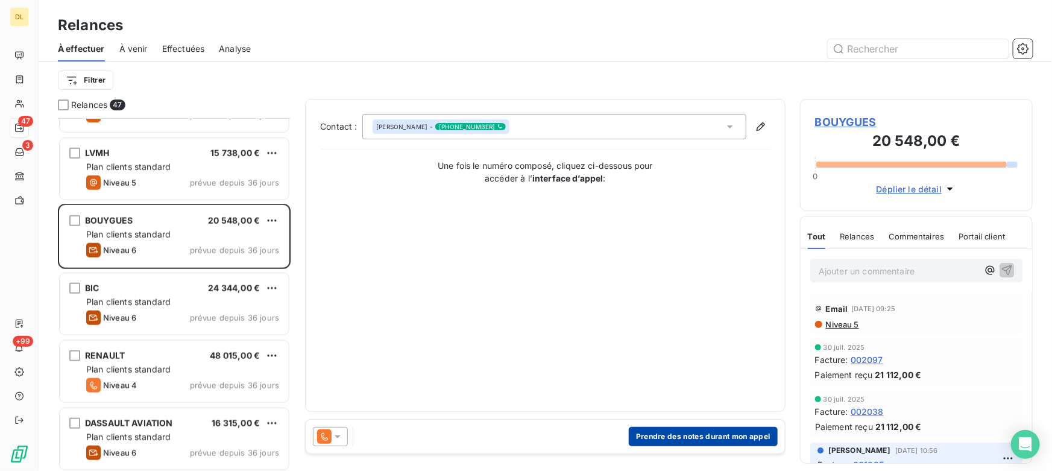
click at [681, 434] on button "Prendre des notes durant mon appel" at bounding box center [703, 436] width 149 height 19
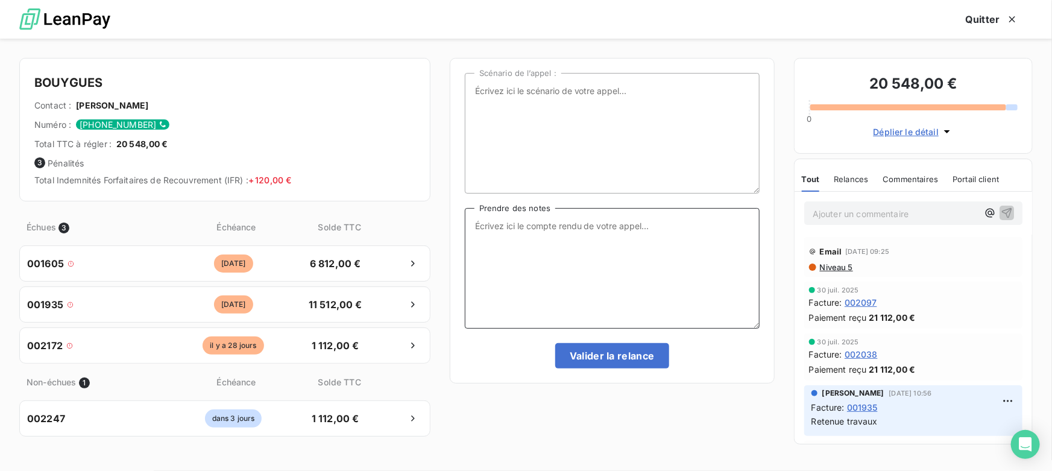
click at [539, 248] on textarea "Prendre des notes" at bounding box center [612, 268] width 295 height 121
click at [613, 160] on textarea "Scénario de l’appel :" at bounding box center [612, 133] width 295 height 121
click at [995, 14] on button "Quitter" at bounding box center [991, 19] width 81 height 25
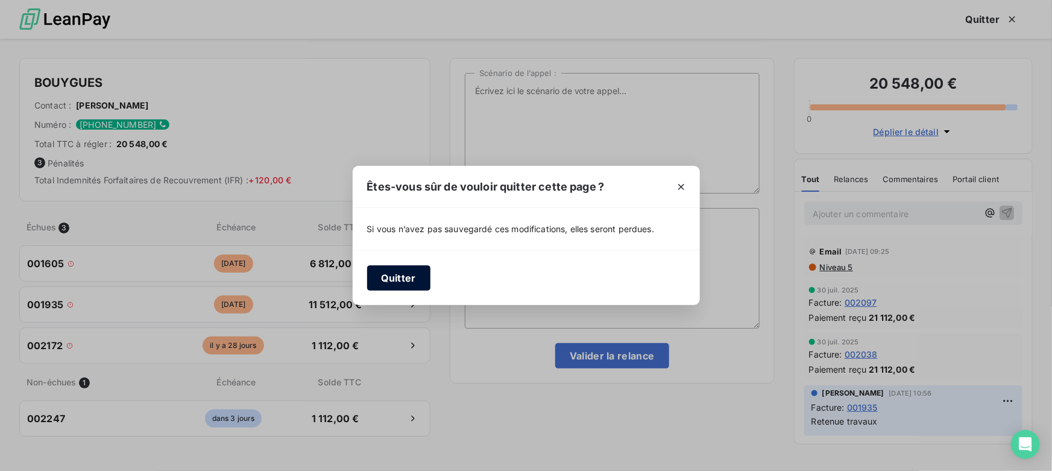
click at [411, 275] on button "Quitter" at bounding box center [398, 277] width 63 height 25
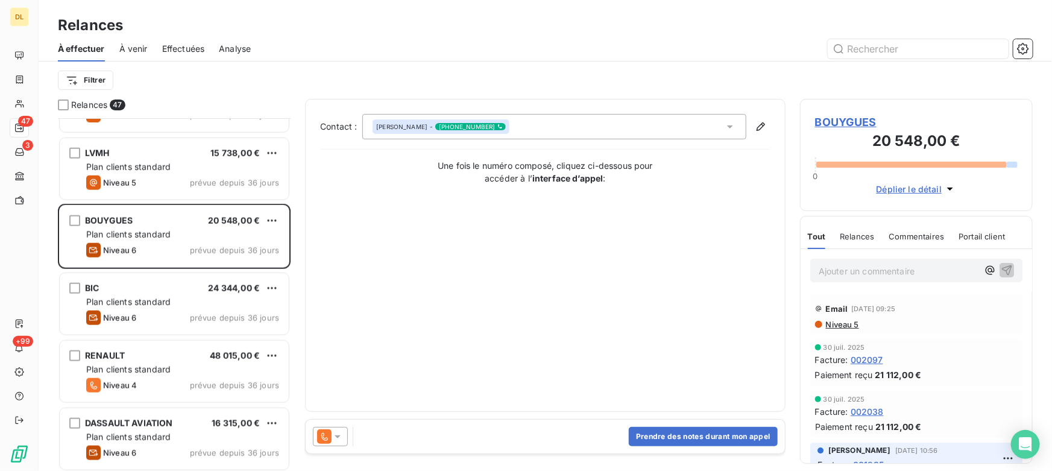
click at [141, 271] on div "BIC 24 344,00 € Plan clients standard Niveau 6 prévue depuis 36 jours" at bounding box center [174, 305] width 233 height 68
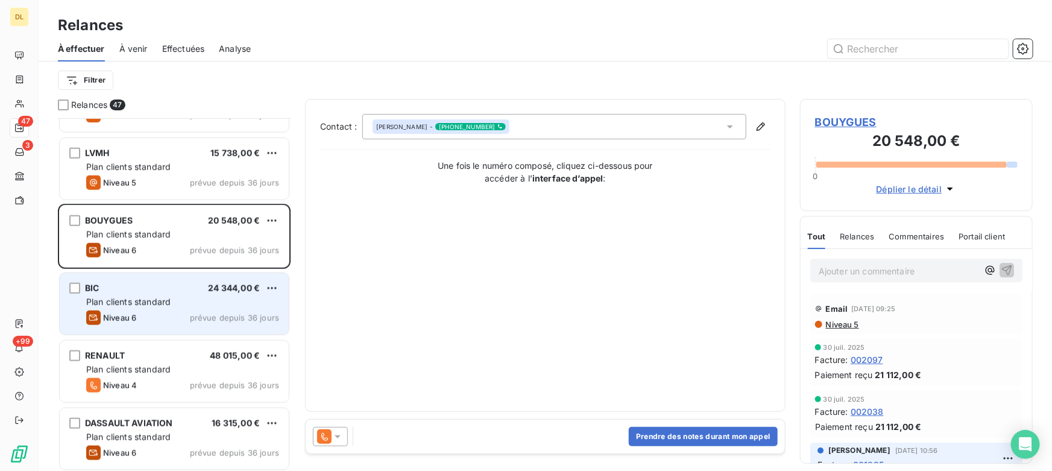
click at [147, 297] on span "Plan clients standard" at bounding box center [128, 302] width 84 height 10
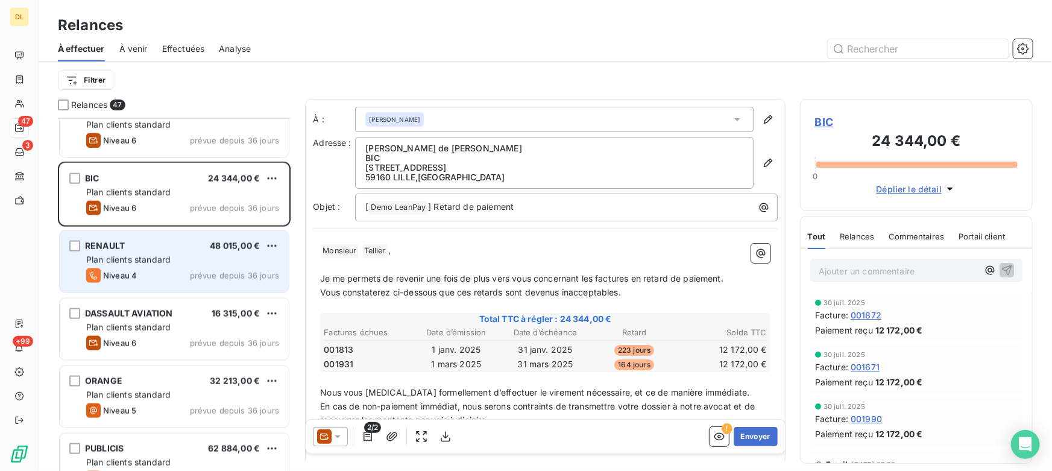
scroll to position [439, 0]
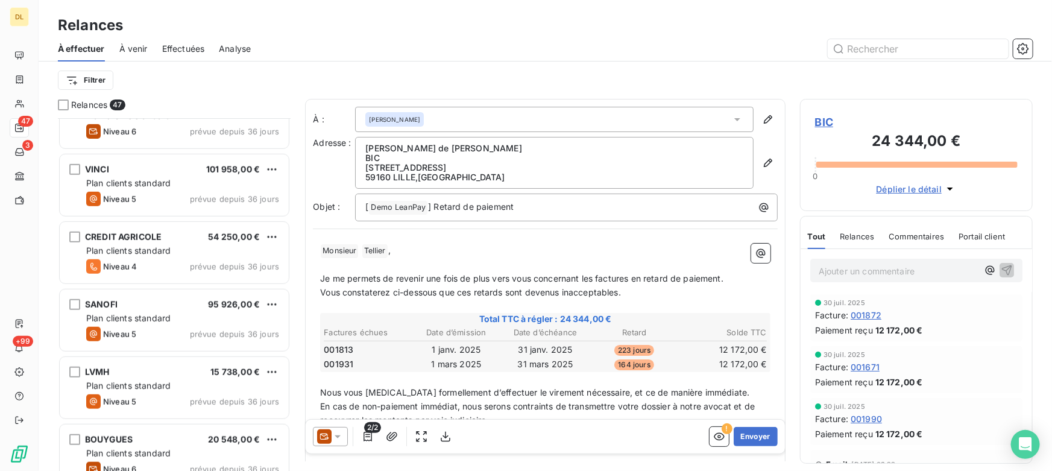
click at [131, 48] on span "À venir" at bounding box center [133, 49] width 28 height 12
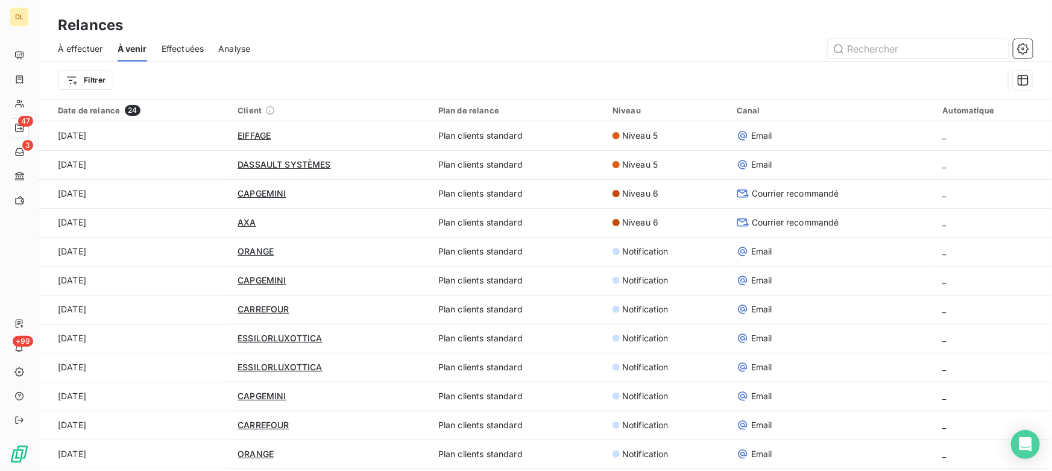
click at [169, 51] on span "Effectuées" at bounding box center [183, 49] width 43 height 12
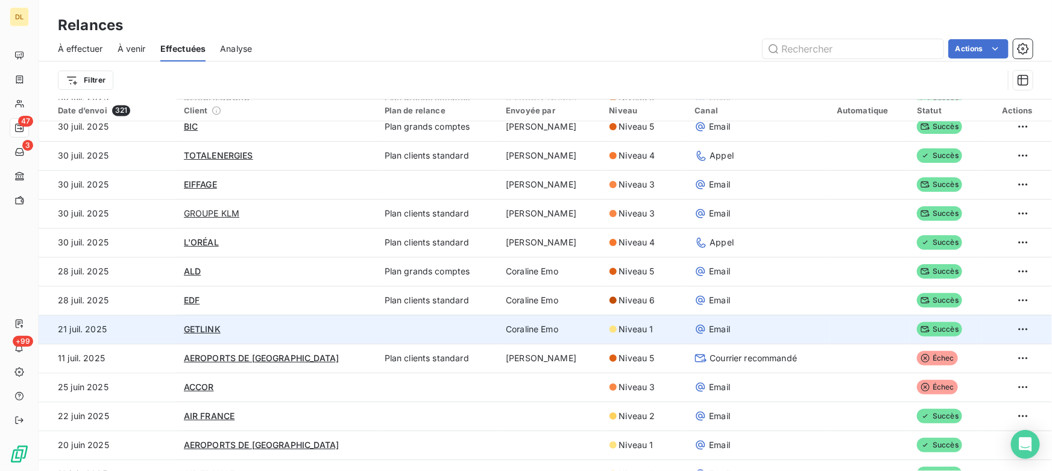
scroll to position [1370, 0]
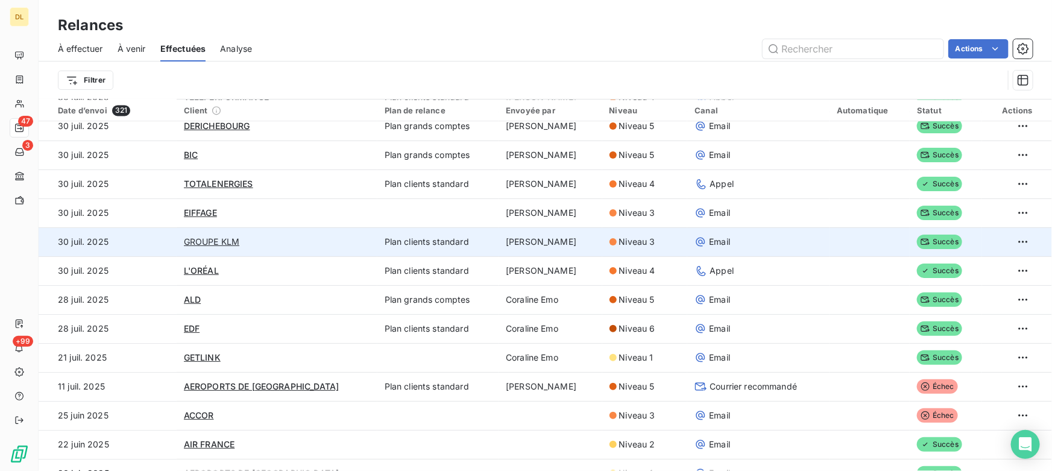
click at [499, 245] on td "[PERSON_NAME]" at bounding box center [550, 241] width 103 height 29
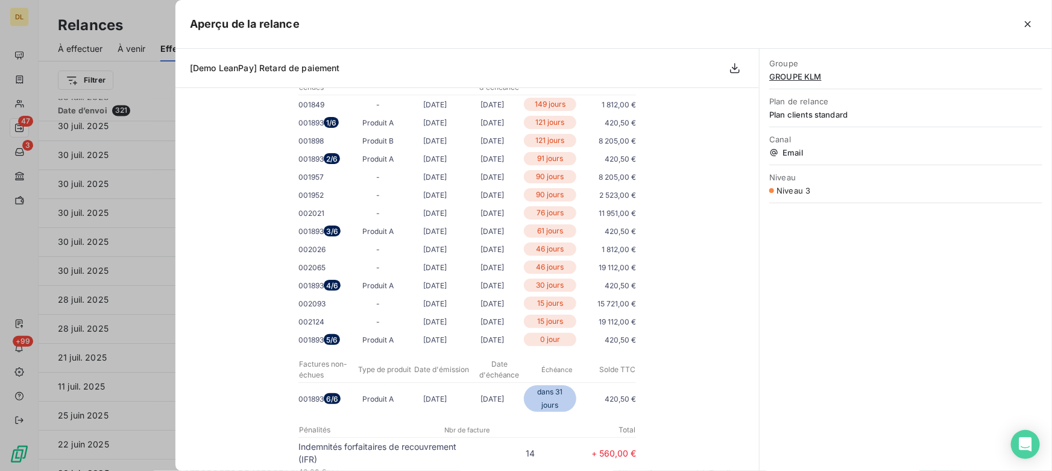
scroll to position [0, 0]
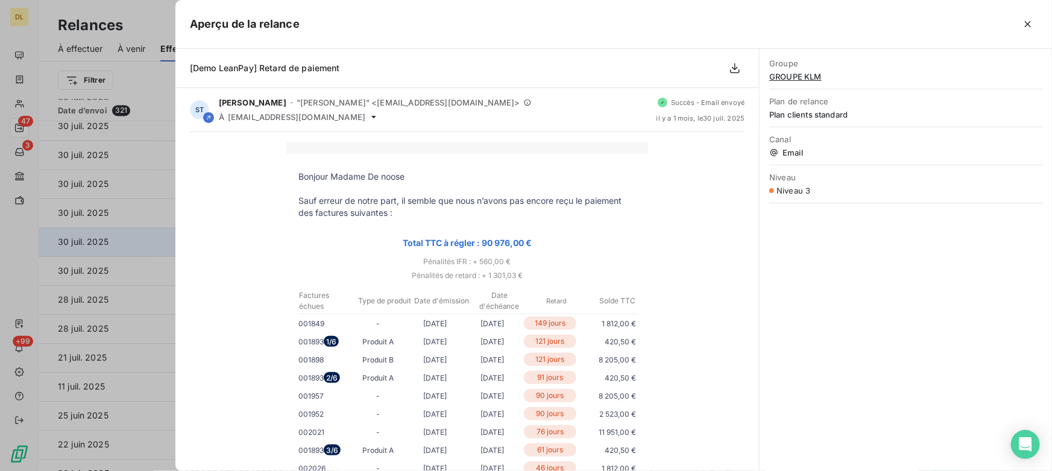
click at [137, 231] on div at bounding box center [526, 235] width 1052 height 471
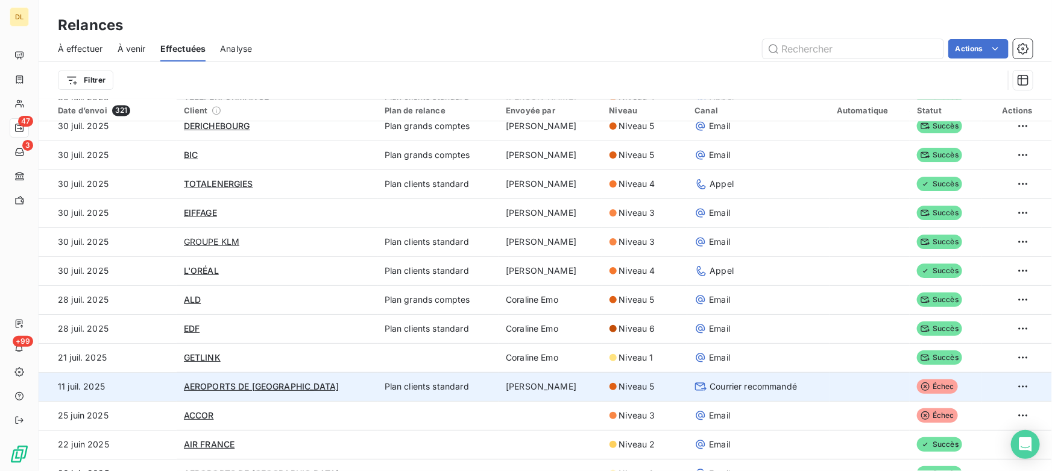
click at [731, 383] on span "Courrier recommandé" at bounding box center [753, 386] width 87 height 12
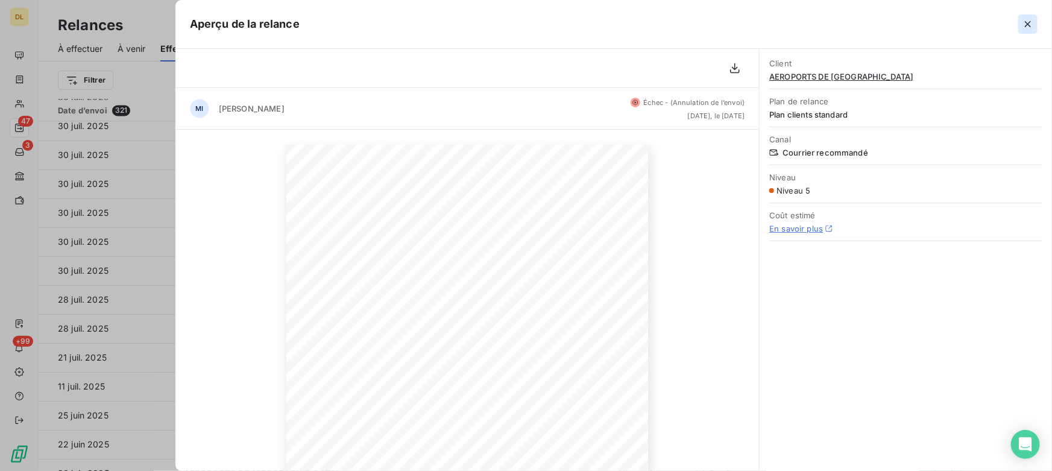
click at [1033, 24] on icon "button" at bounding box center [1028, 24] width 12 height 12
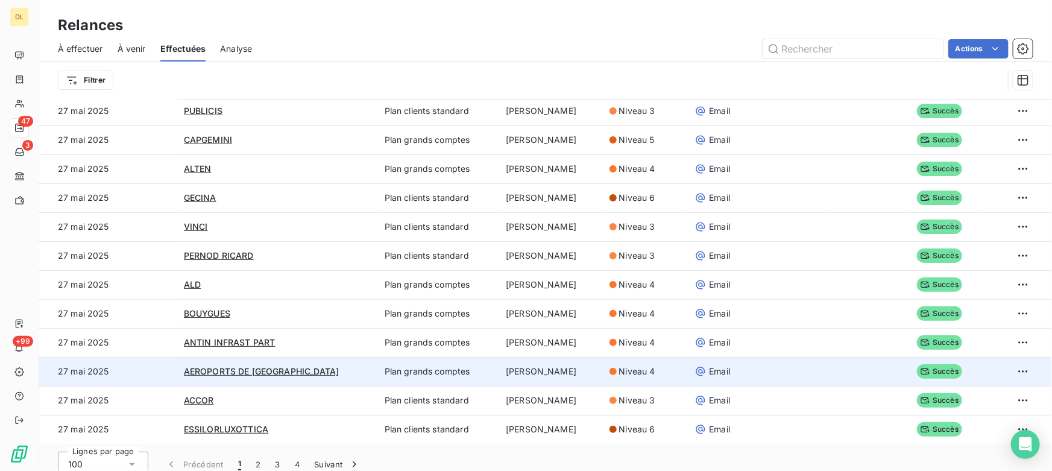
scroll to position [40, 0]
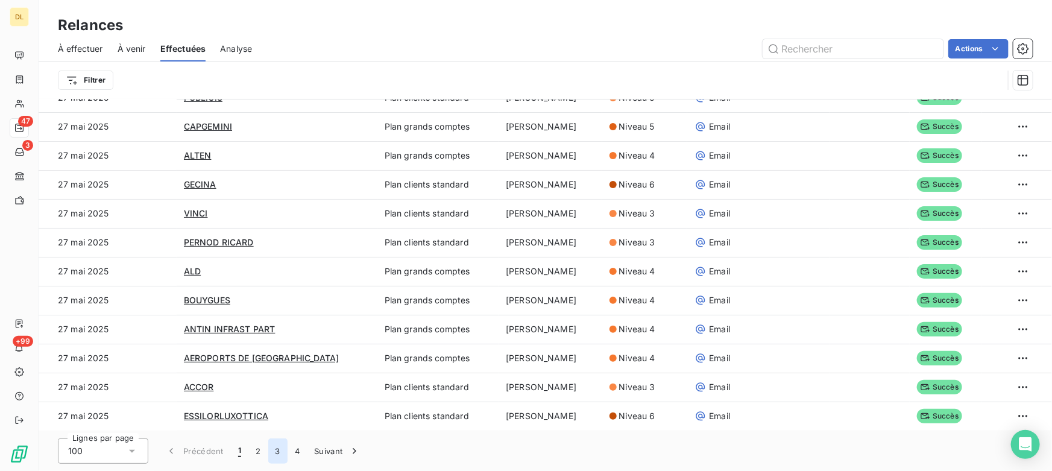
click at [272, 452] on button "3" at bounding box center [277, 450] width 19 height 25
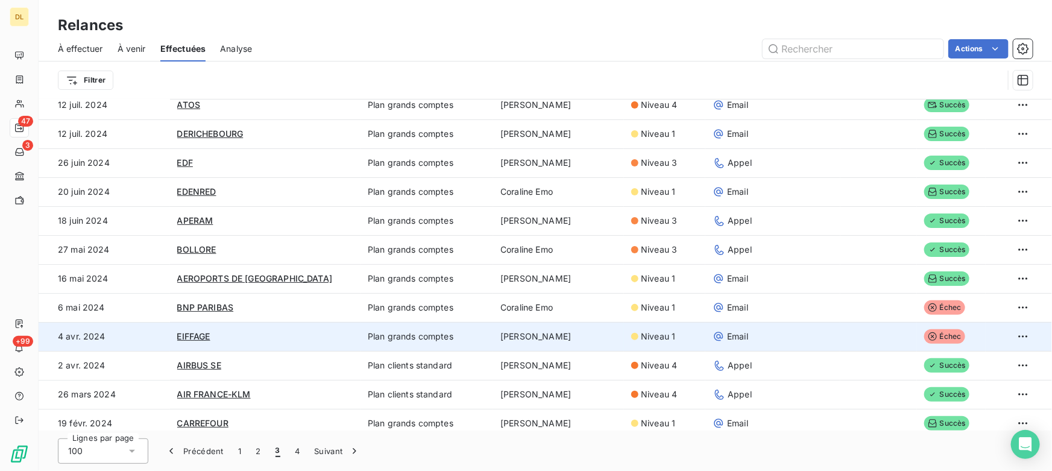
scroll to position [1667, 0]
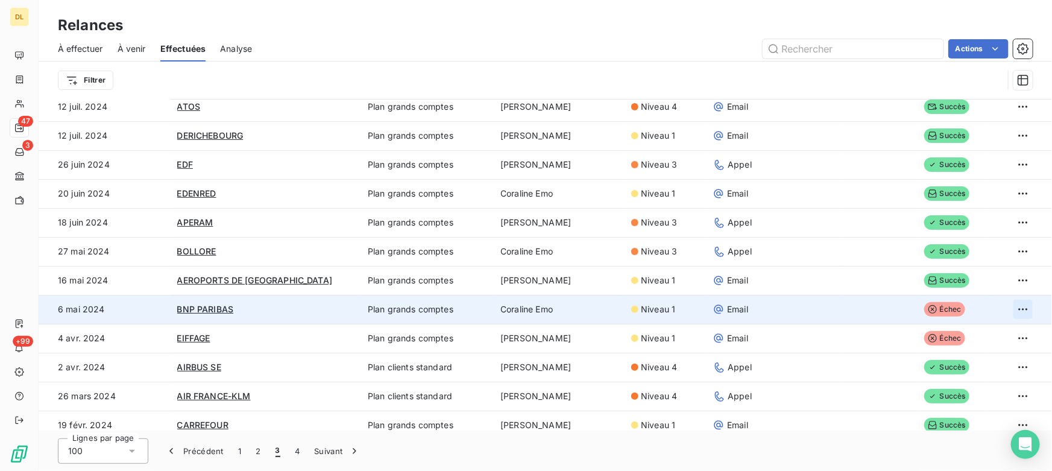
click at [1010, 309] on html "DL 47 3 +99 Relances À effectuer À venir Effectuées Analyse Actions Filtrer Dat…" at bounding box center [526, 235] width 1052 height 471
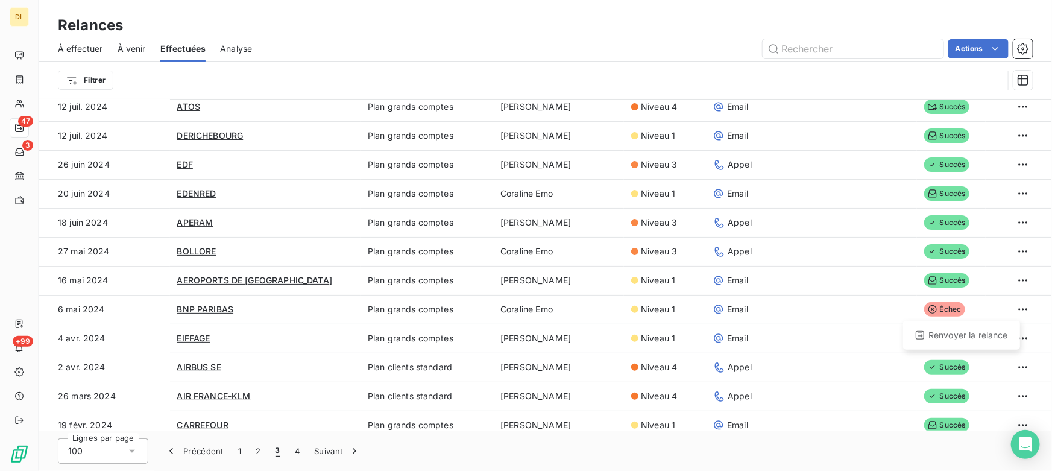
click at [856, 445] on html "DL 47 3 +99 Relances À effectuer À venir Effectuées Analyse Actions Filtrer Dat…" at bounding box center [526, 235] width 1052 height 471
click at [243, 46] on span "Analyse" at bounding box center [236, 49] width 32 height 12
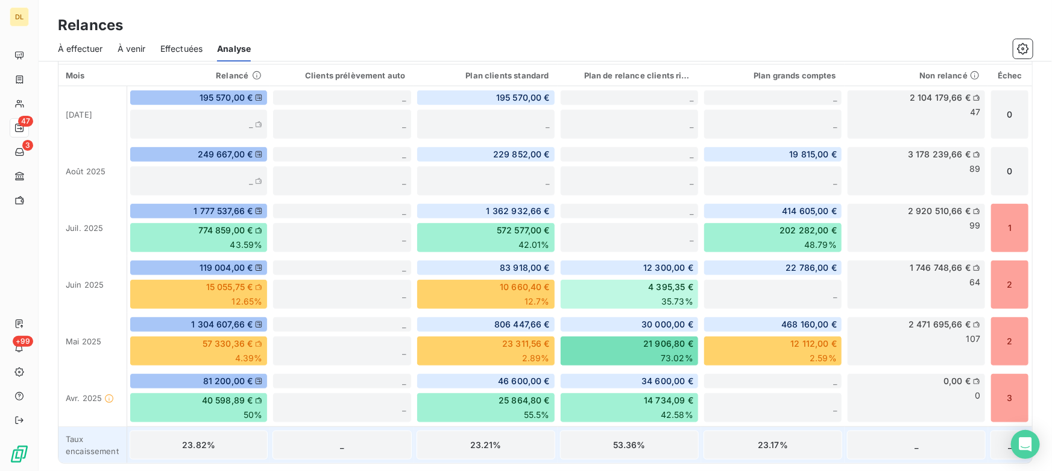
scroll to position [323, 0]
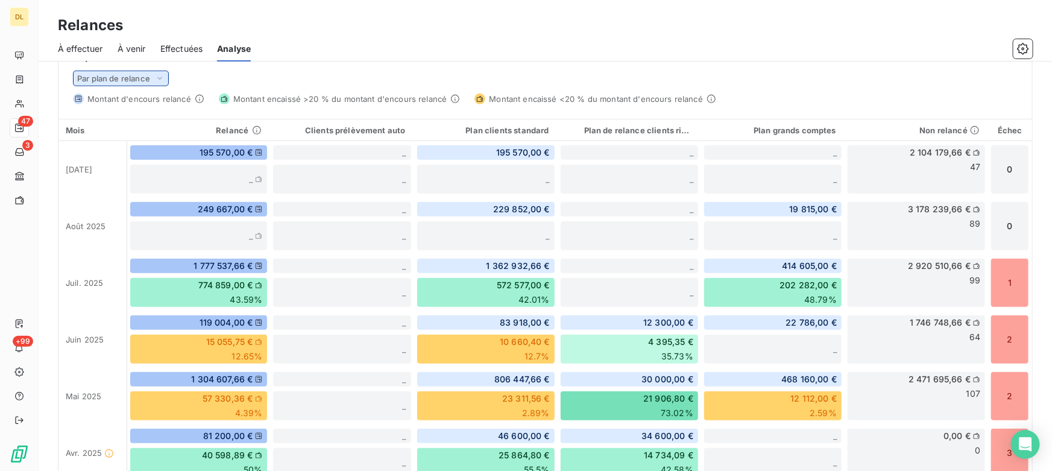
click at [118, 78] on span "Par plan de relance" at bounding box center [113, 79] width 73 height 10
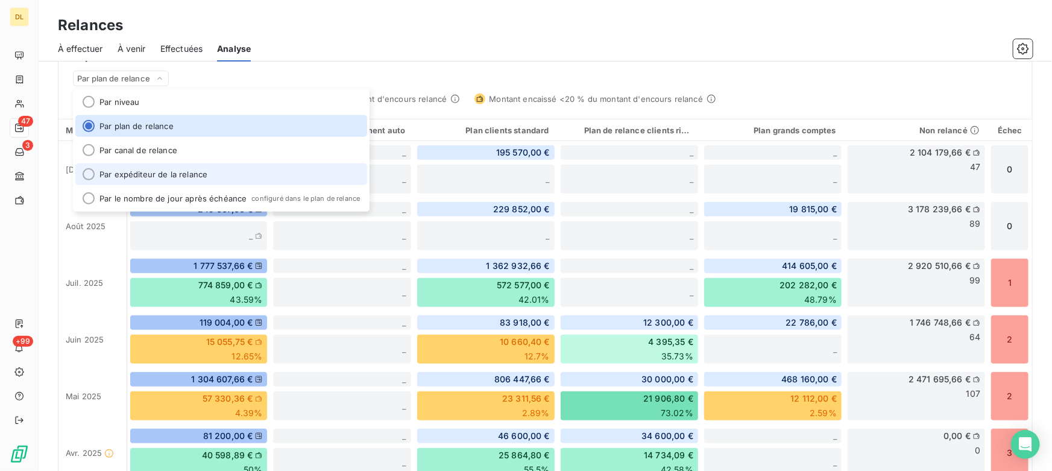
click at [164, 172] on li "Par expéditeur de la relance" at bounding box center [221, 174] width 292 height 22
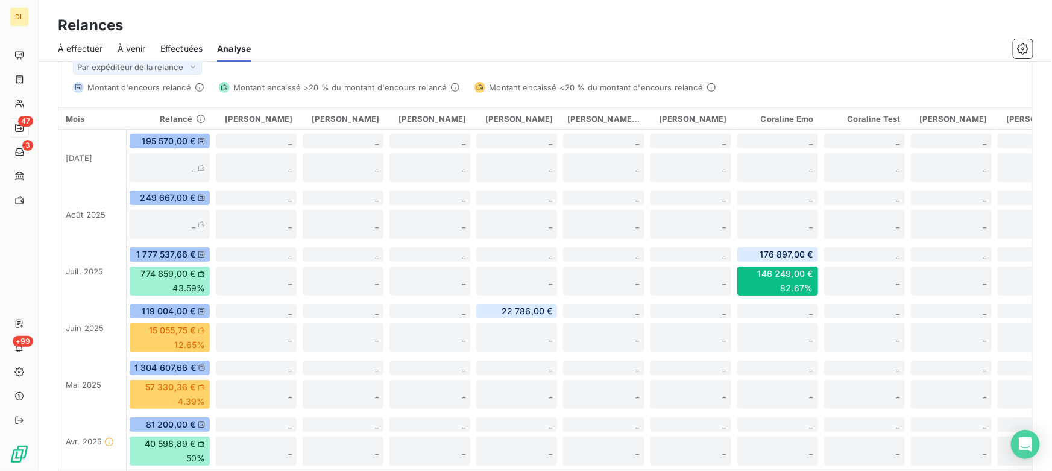
scroll to position [273, 0]
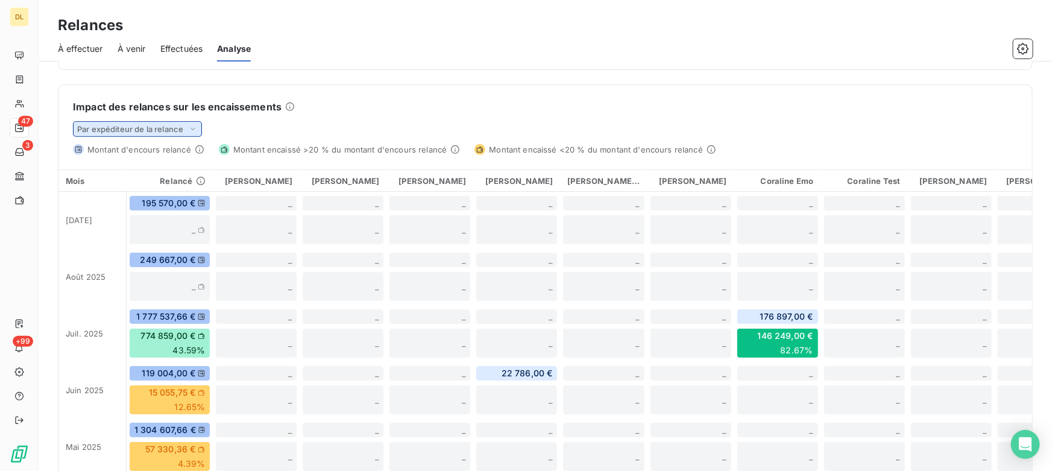
click at [145, 133] on div "Par expéditeur de la relance" at bounding box center [137, 129] width 129 height 16
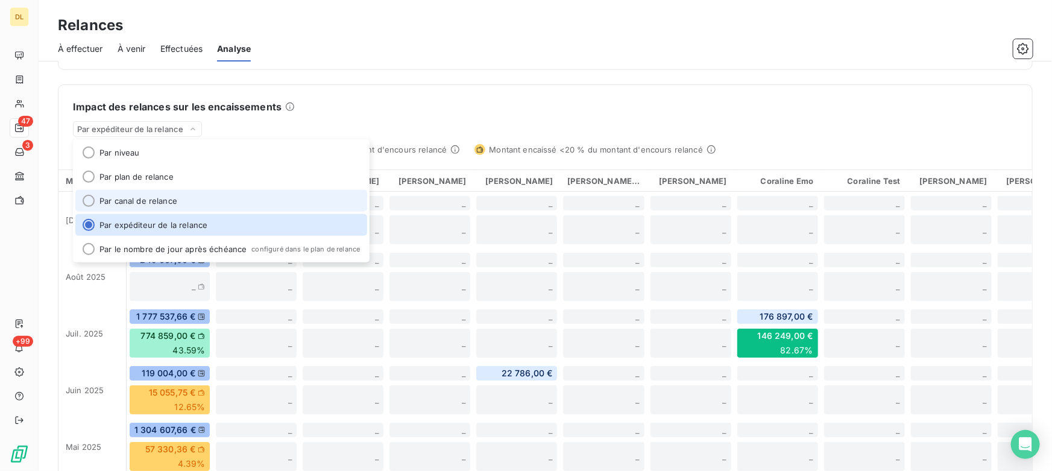
click at [148, 194] on li "Par canal de relance" at bounding box center [221, 201] width 292 height 22
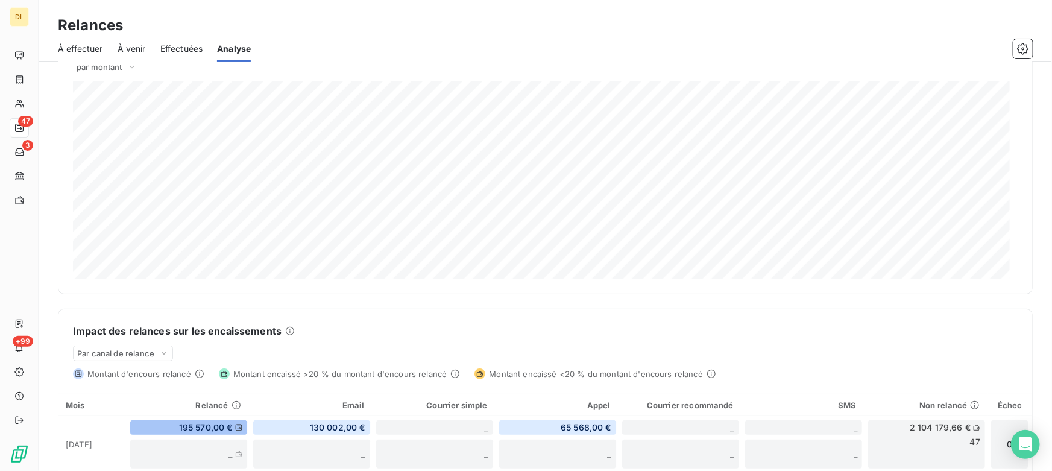
scroll to position [0, 0]
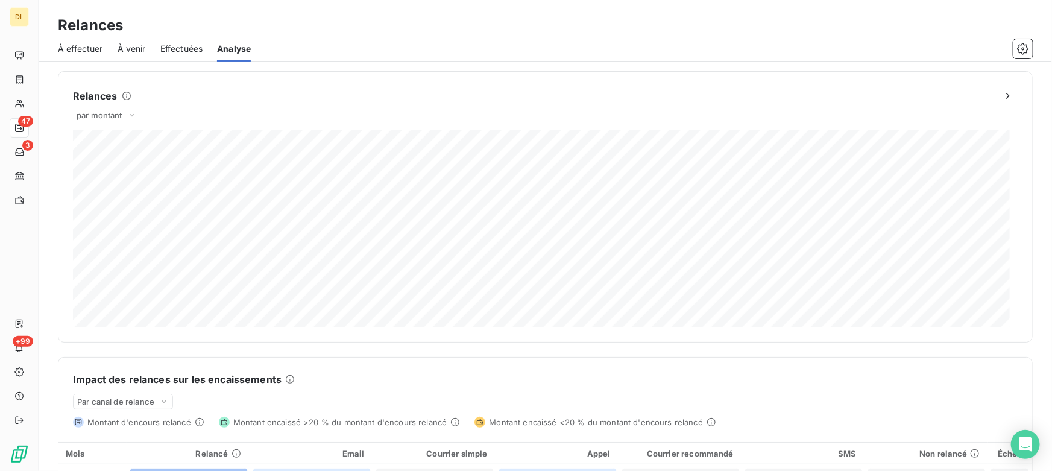
click at [78, 48] on span "À effectuer" at bounding box center [80, 49] width 45 height 12
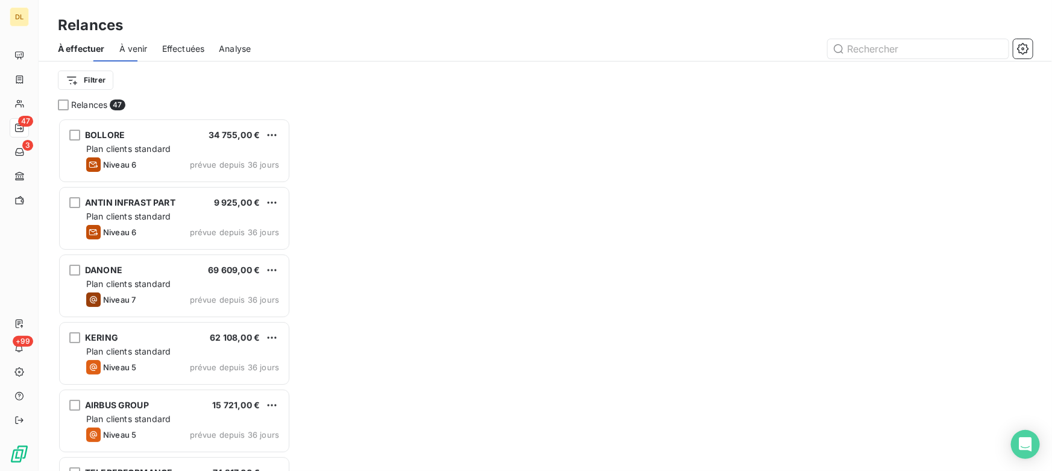
scroll to position [344, 224]
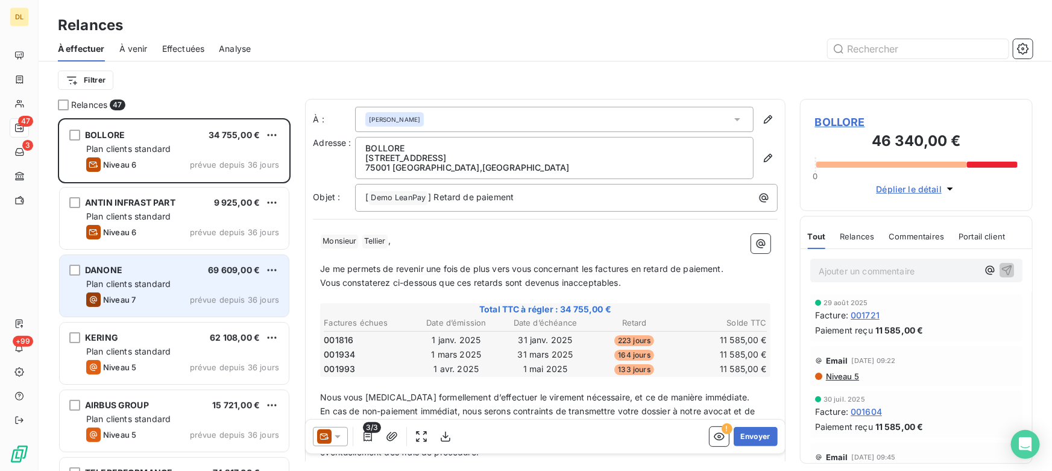
click at [157, 304] on div "Niveau 7 prévue depuis 36 jours" at bounding box center [182, 299] width 193 height 14
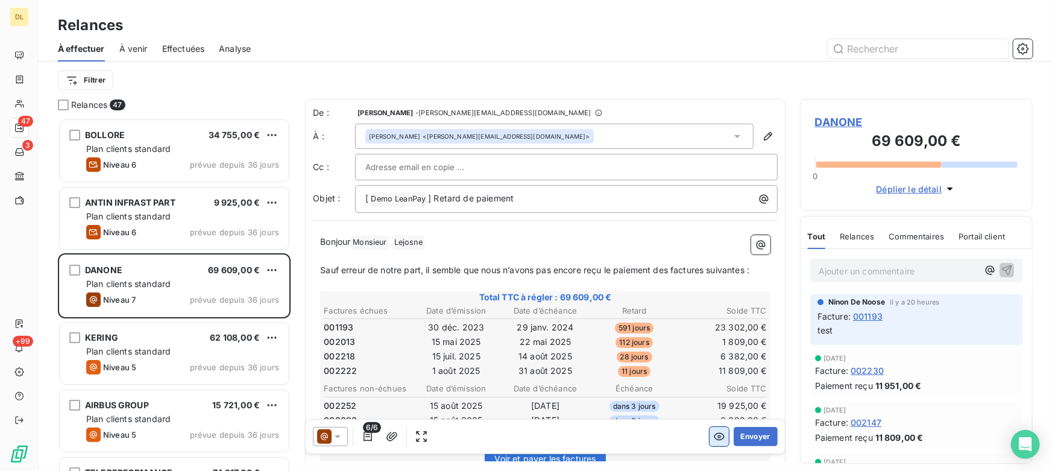
click at [714, 437] on icon "button" at bounding box center [719, 437] width 11 height 8
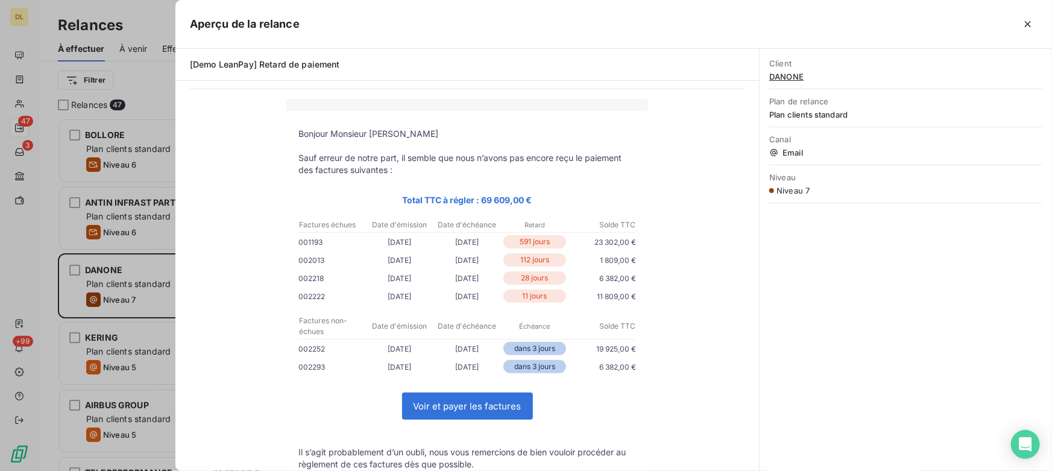
scroll to position [54, 0]
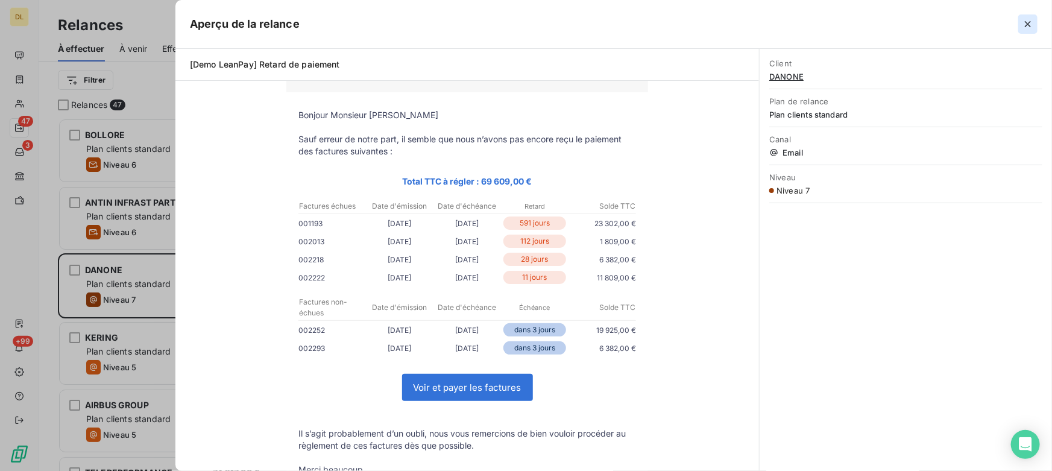
click at [1036, 22] on button "button" at bounding box center [1027, 23] width 19 height 19
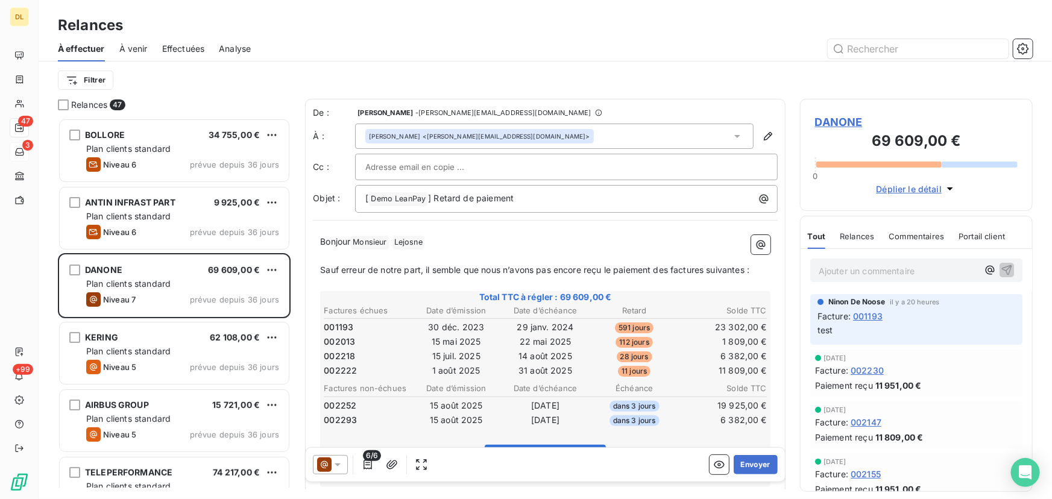
scroll to position [373, 224]
